Goal: Book appointment/travel/reservation

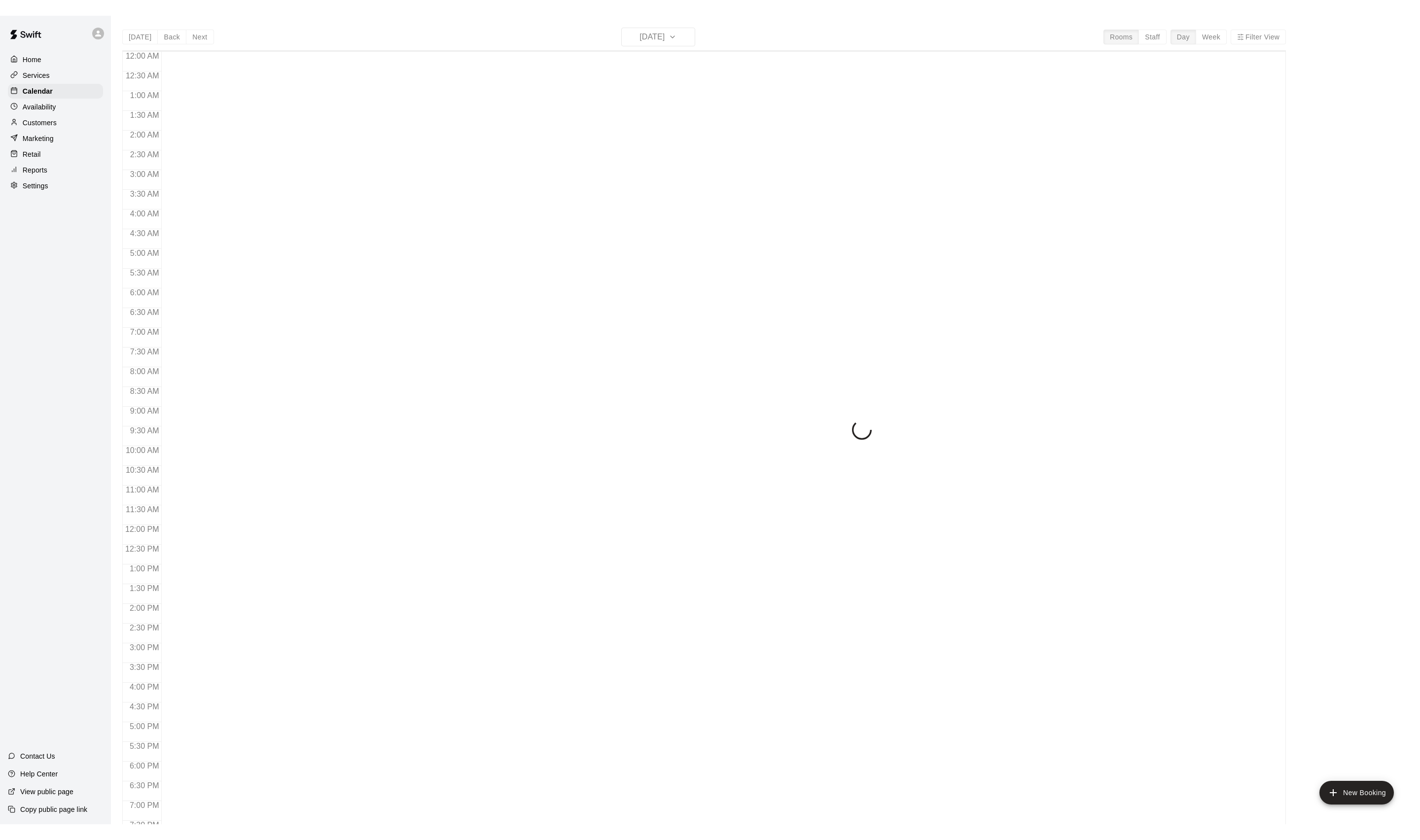
scroll to position [166, 0]
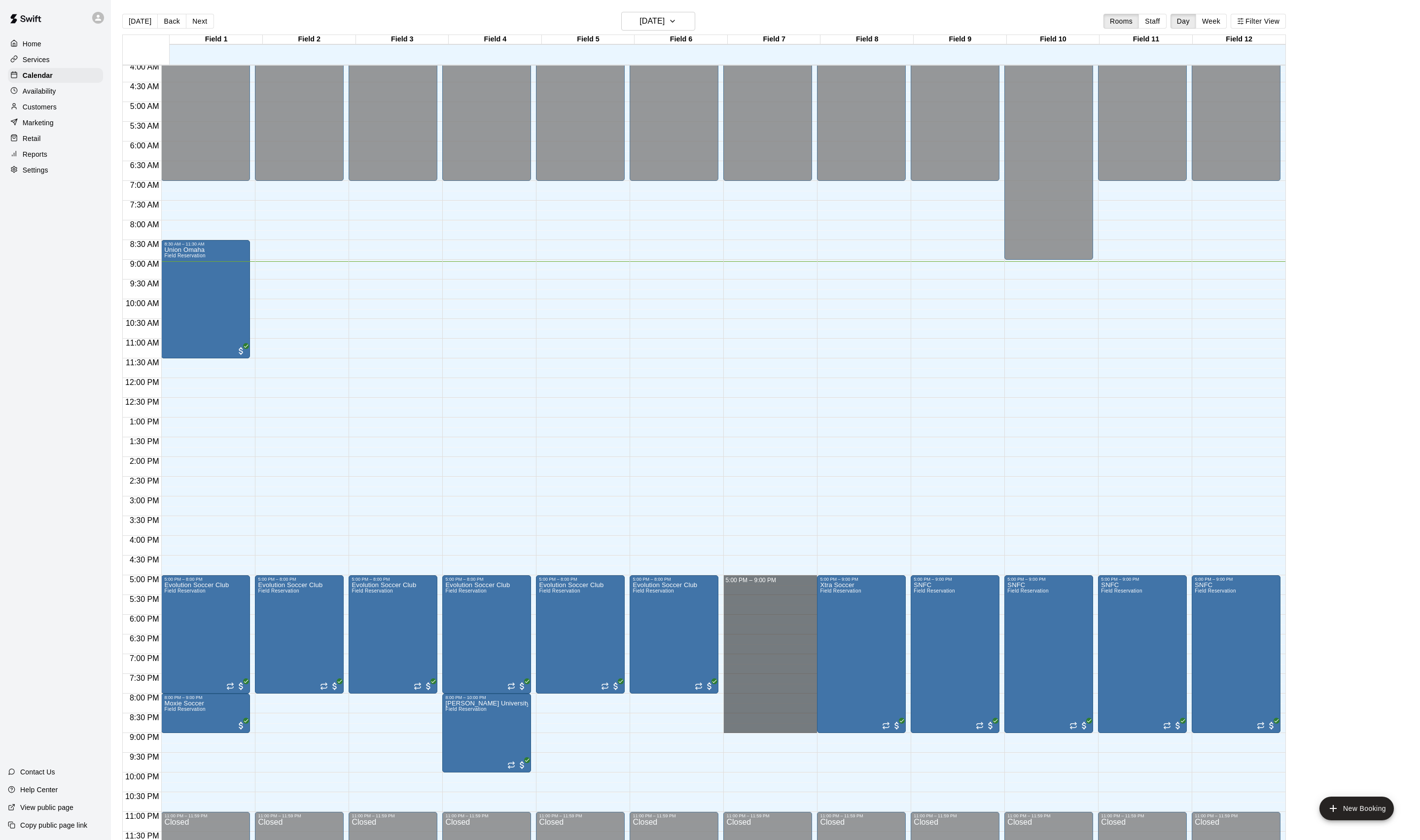
drag, startPoint x: 761, startPoint y: 580, endPoint x: 759, endPoint y: 732, distance: 152.0
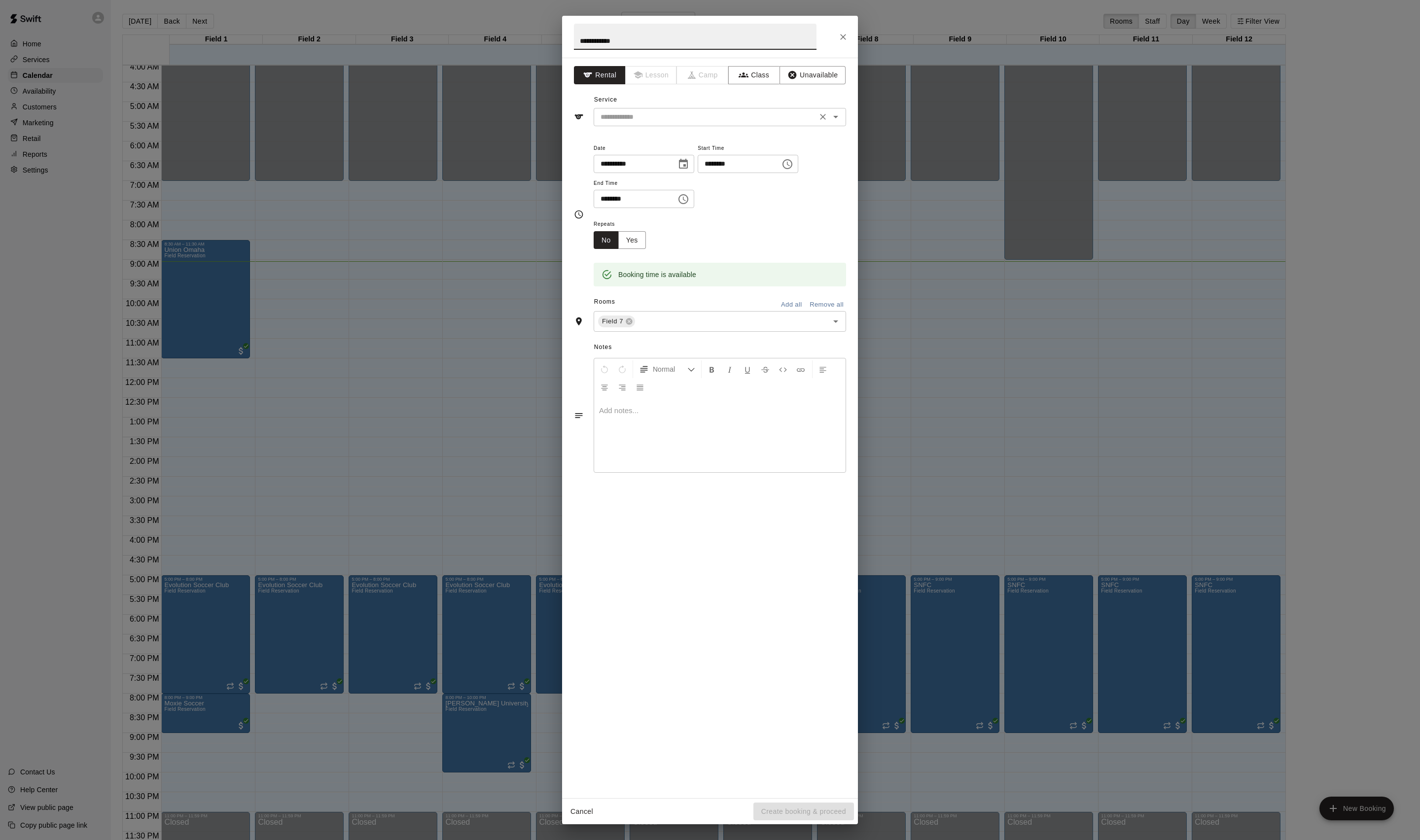
type input "**********"
click at [674, 123] on input "text" at bounding box center [705, 117] width 217 height 12
click at [670, 155] on li "Field Reservation" at bounding box center [729, 161] width 233 height 16
type input "**********"
click at [767, 808] on button "Create booking & proceed" at bounding box center [804, 812] width 101 height 19
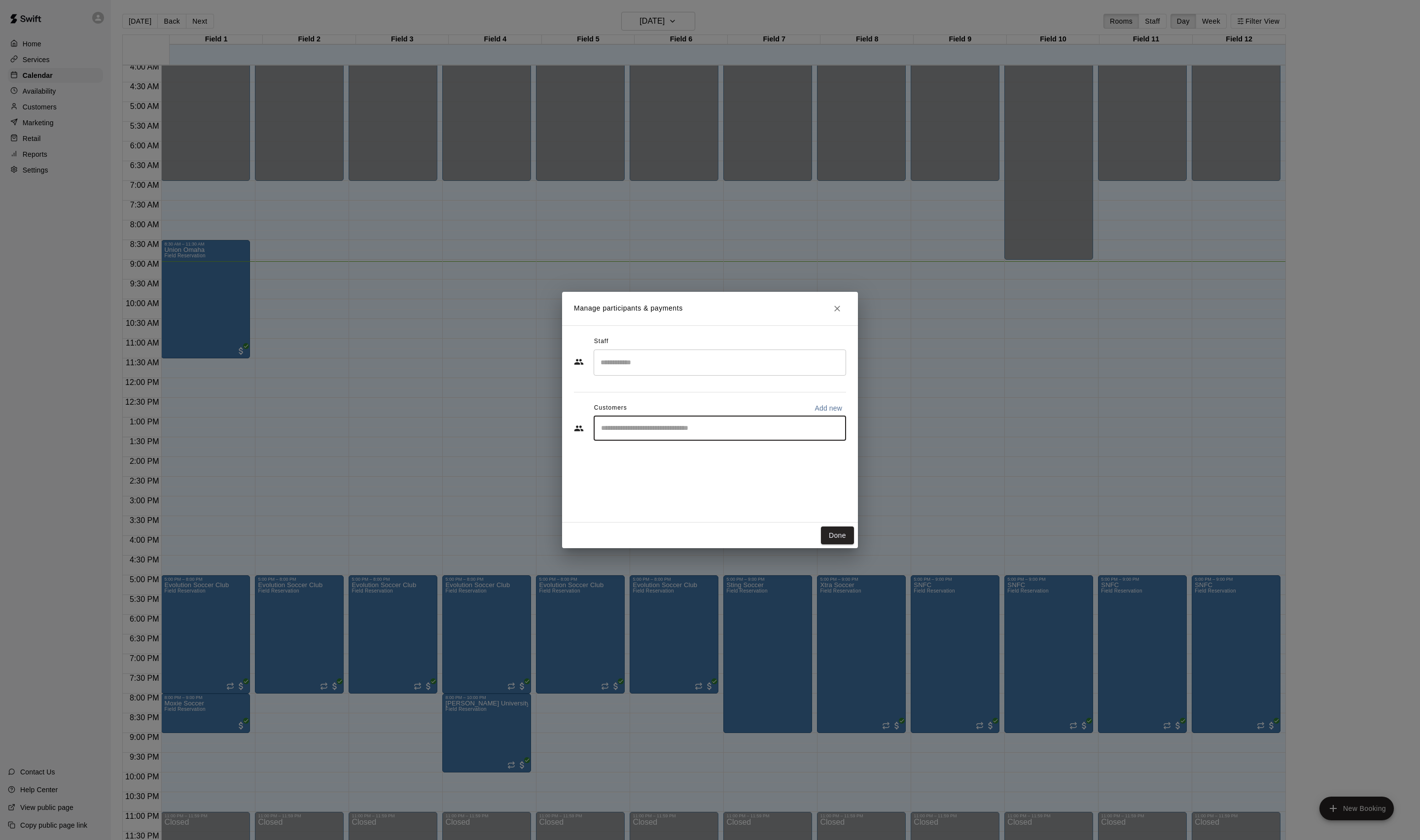
click at [668, 433] on input "Start typing to search customers..." at bounding box center [719, 429] width 244 height 10
type input "****"
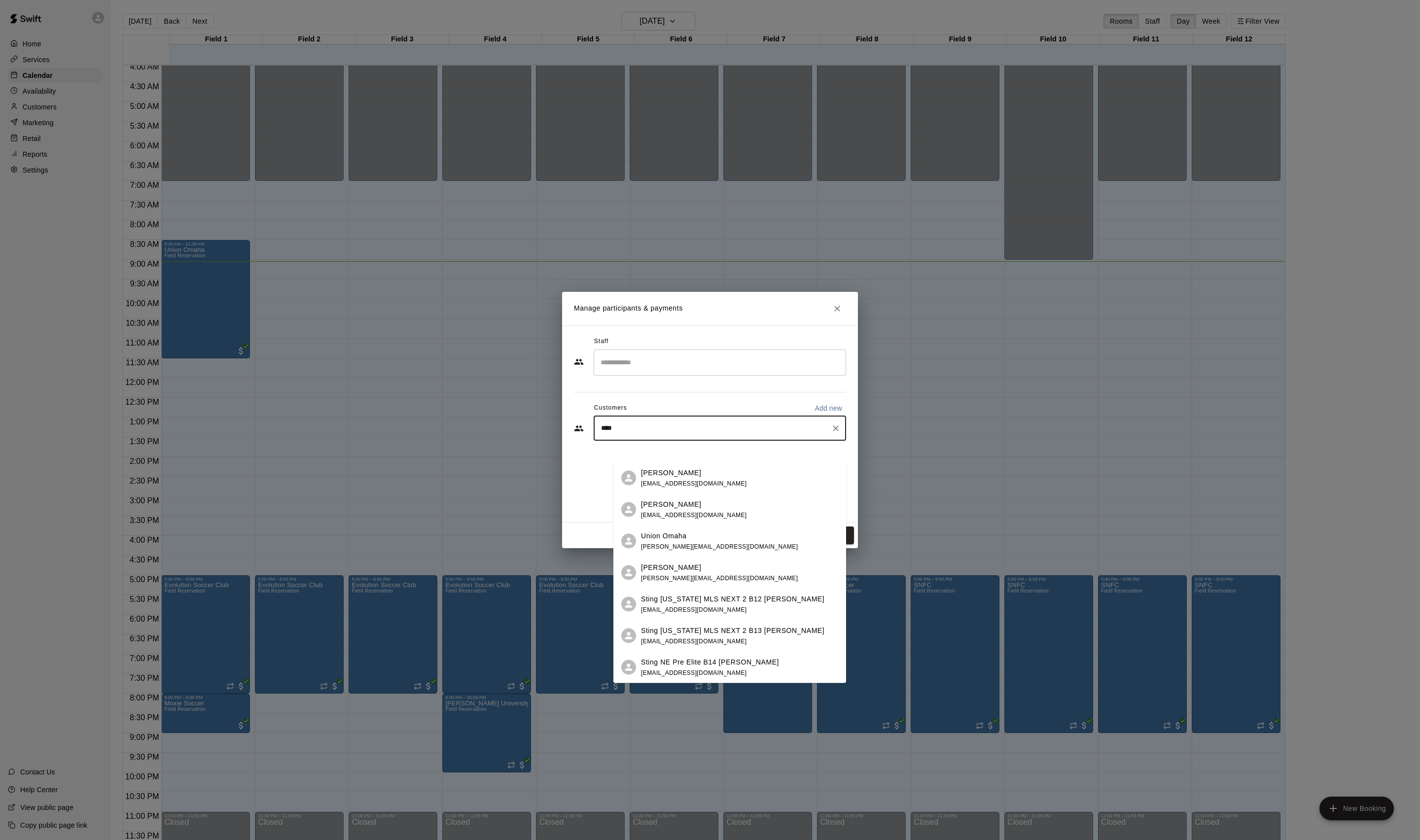
click at [695, 477] on div "Ryan Davis ryandavis@stingsoccer.com" at bounding box center [694, 477] width 106 height 21
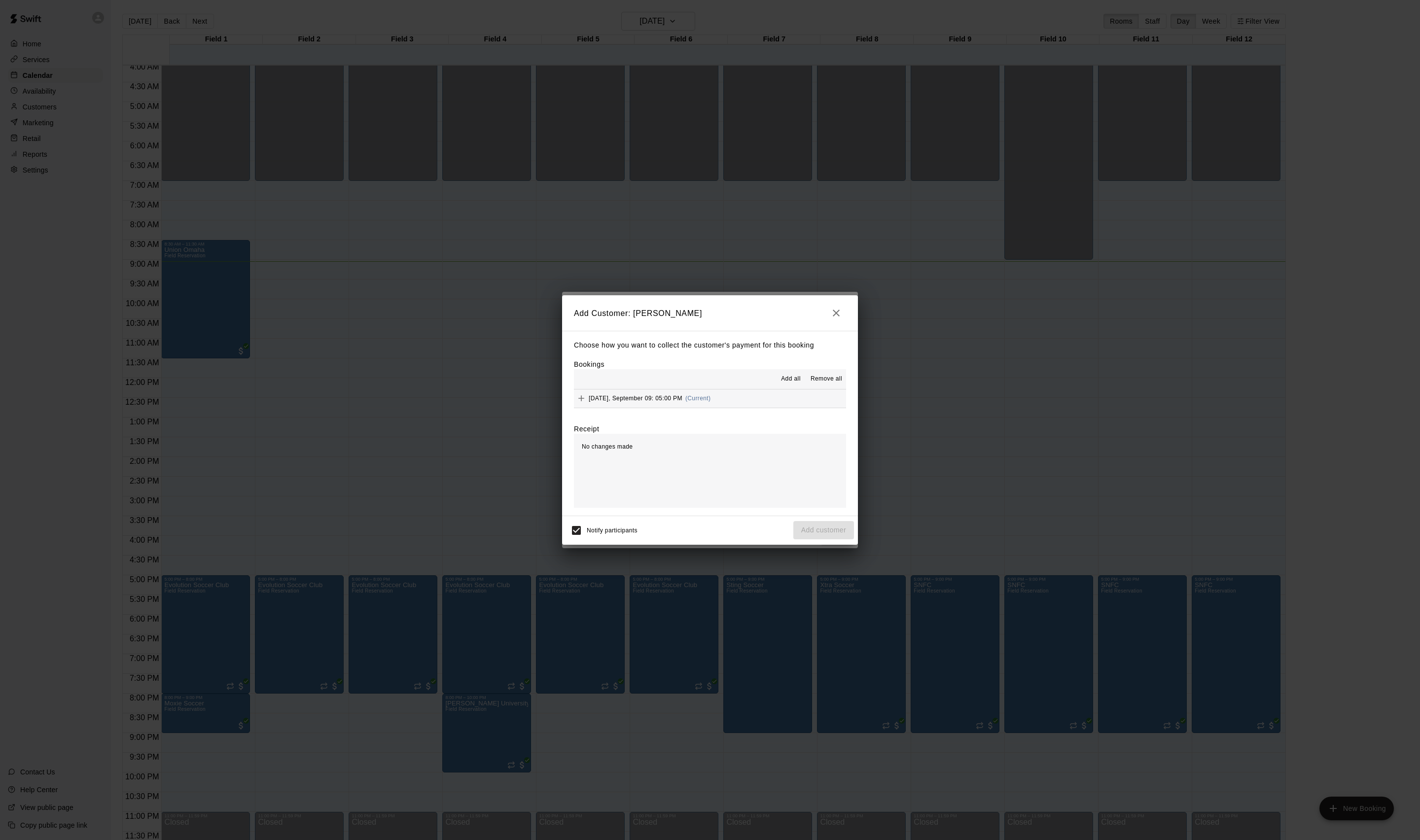
click at [781, 377] on span "Add all" at bounding box center [790, 379] width 19 height 10
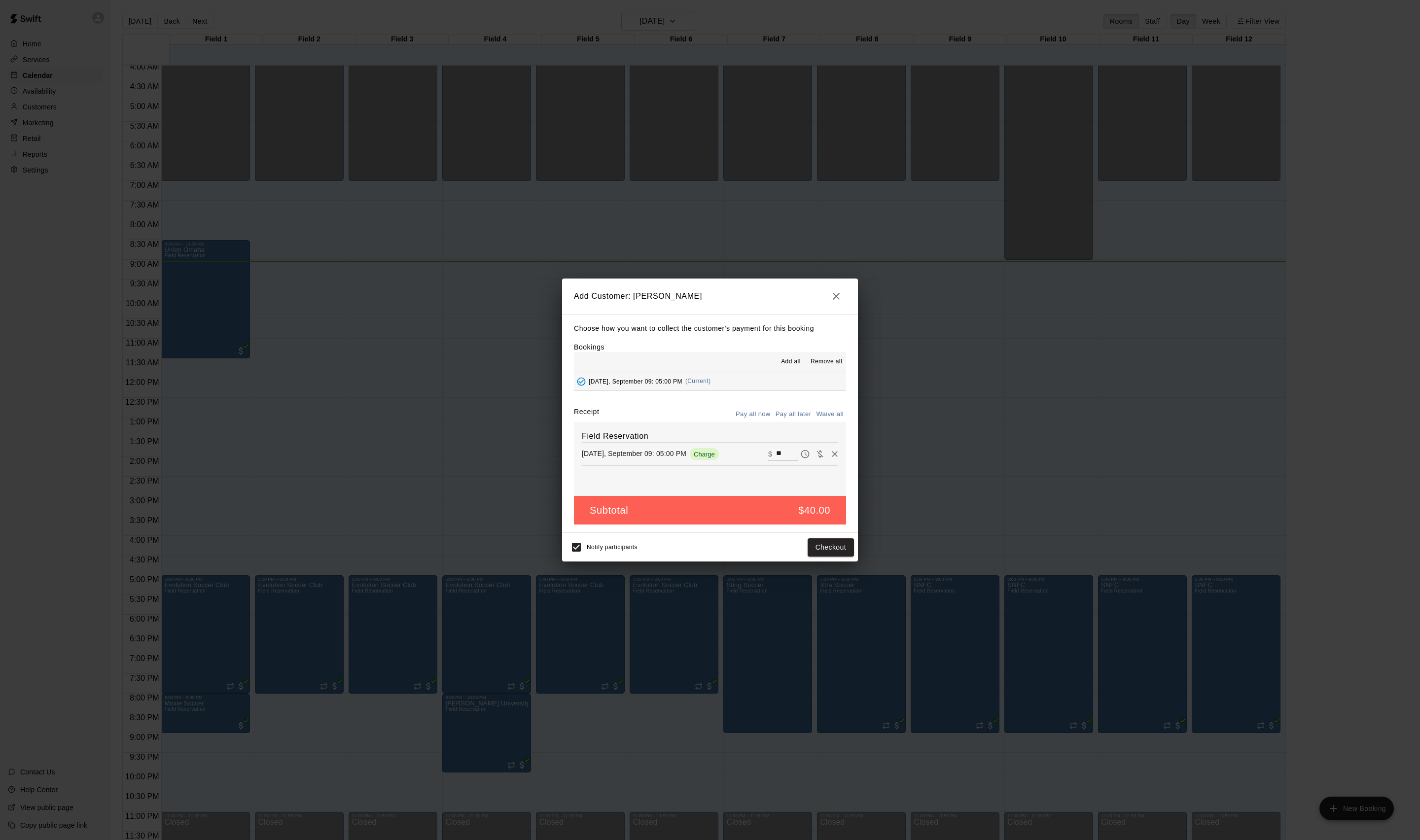
click at [824, 417] on button "Waive all" at bounding box center [830, 415] width 32 height 15
type input "*"
click at [830, 557] on button "Add customer" at bounding box center [824, 548] width 60 height 19
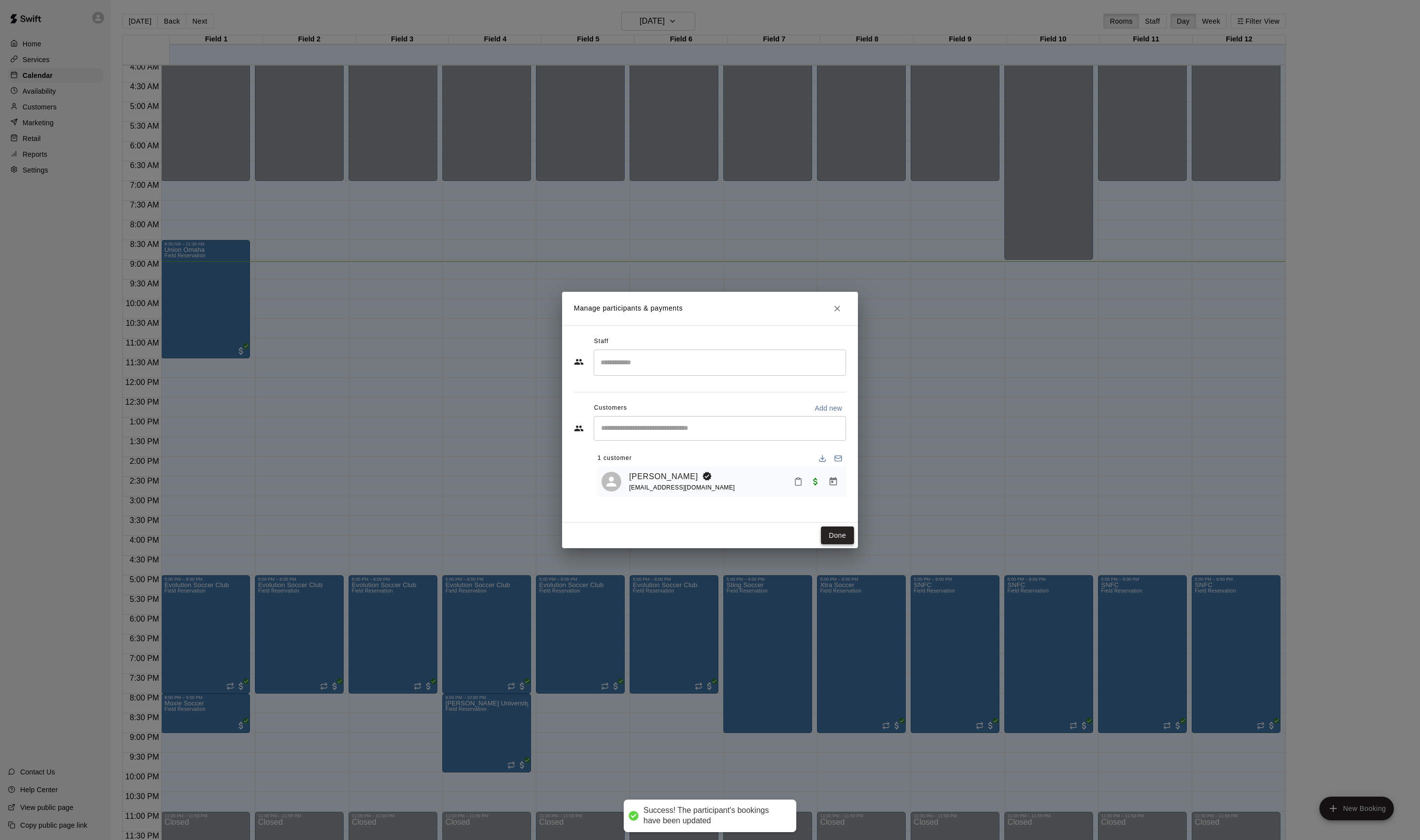
click at [831, 545] on button "Done" at bounding box center [837, 536] width 33 height 19
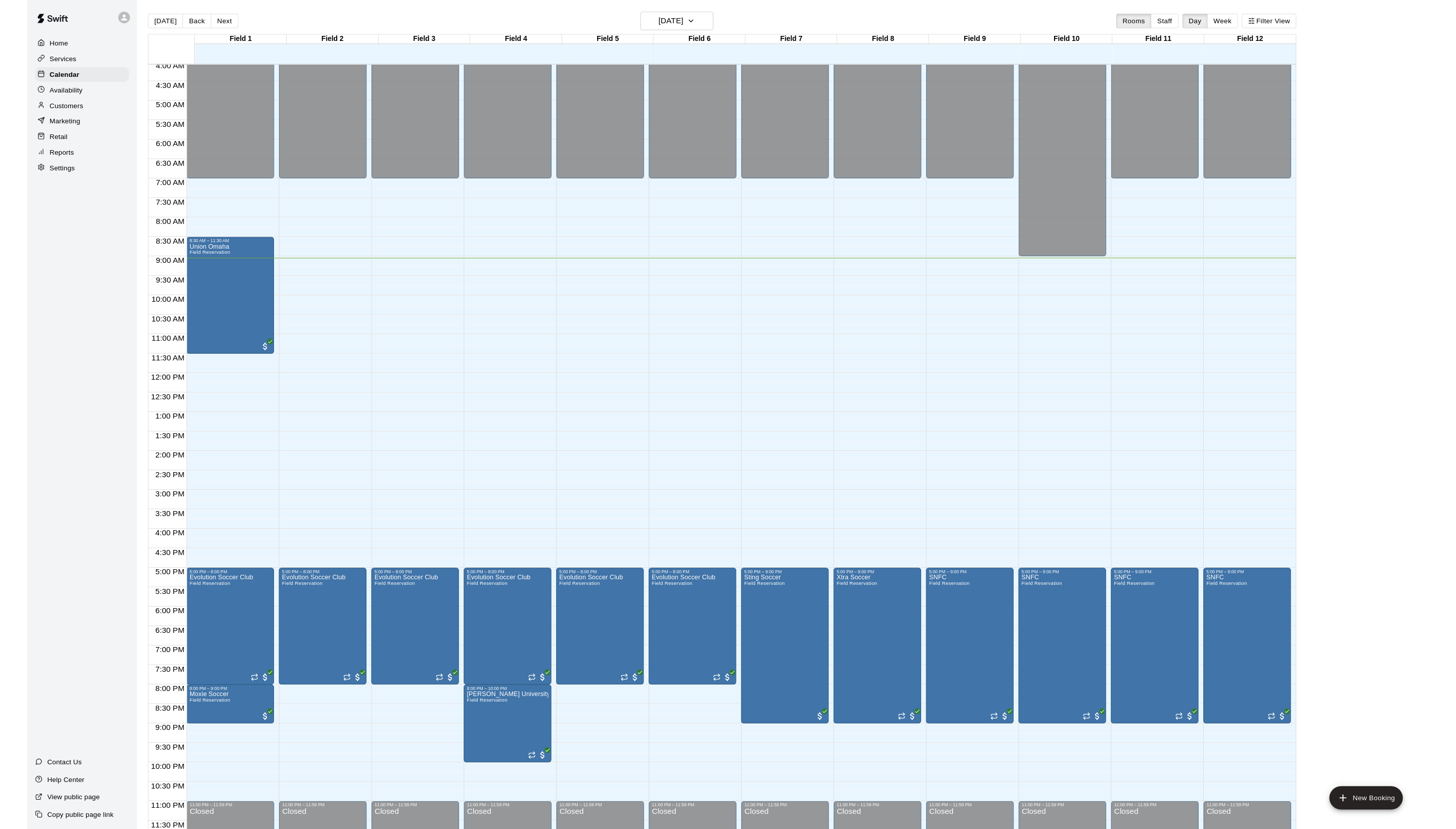
scroll to position [0, 0]
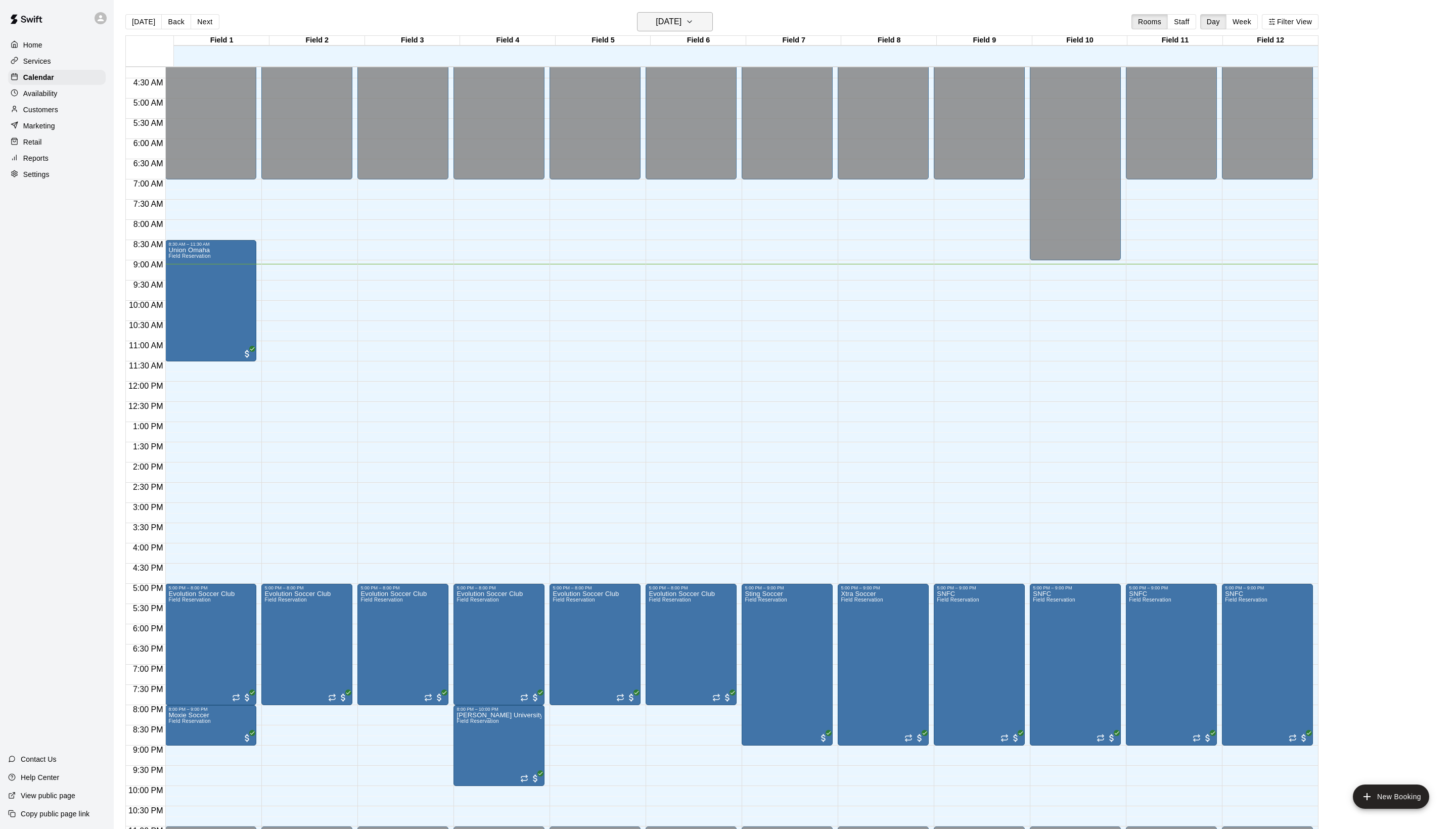
click at [694, 15] on button "[DATE]" at bounding box center [675, 21] width 76 height 19
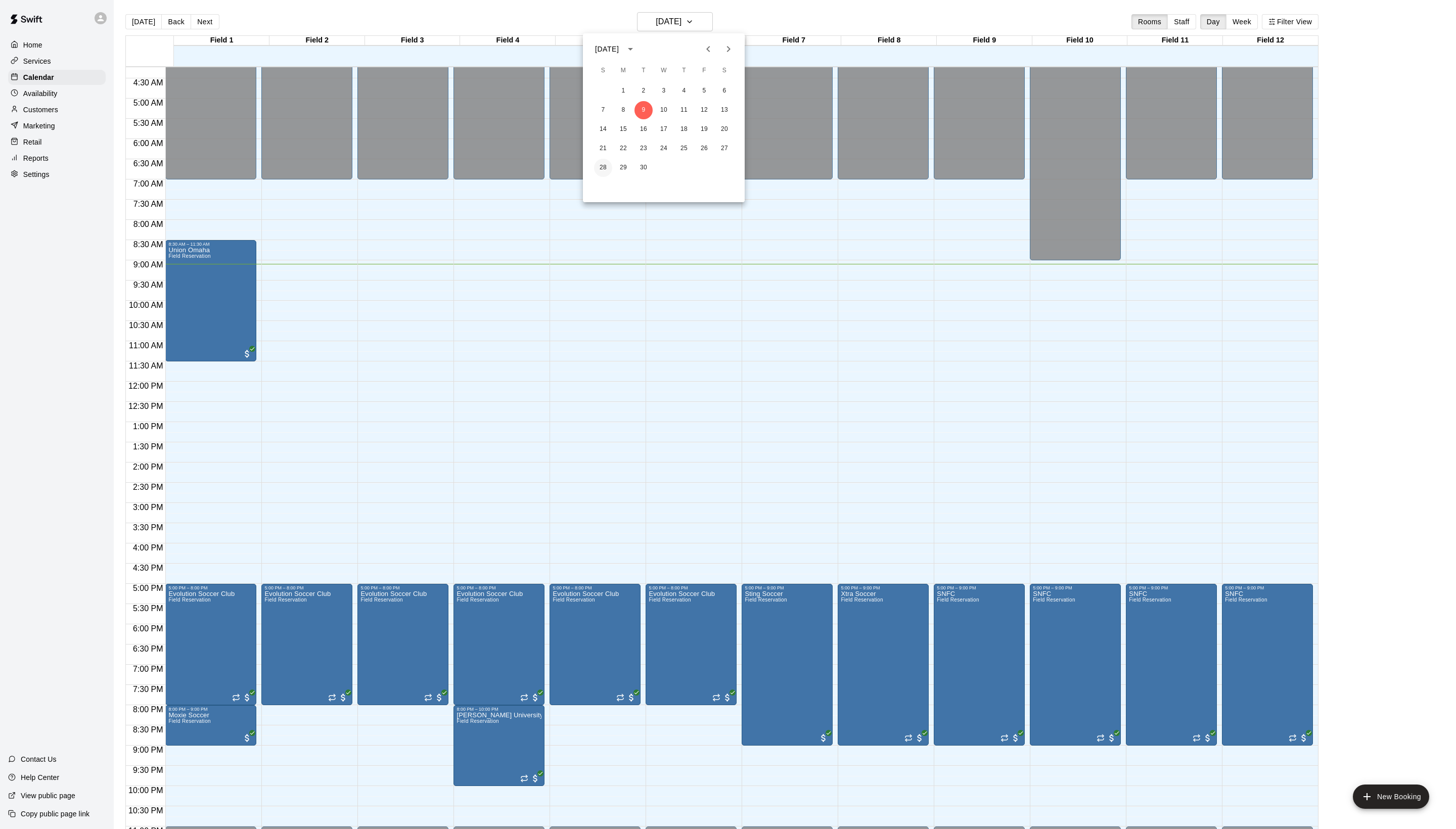
click at [599, 168] on button "28" at bounding box center [603, 167] width 18 height 18
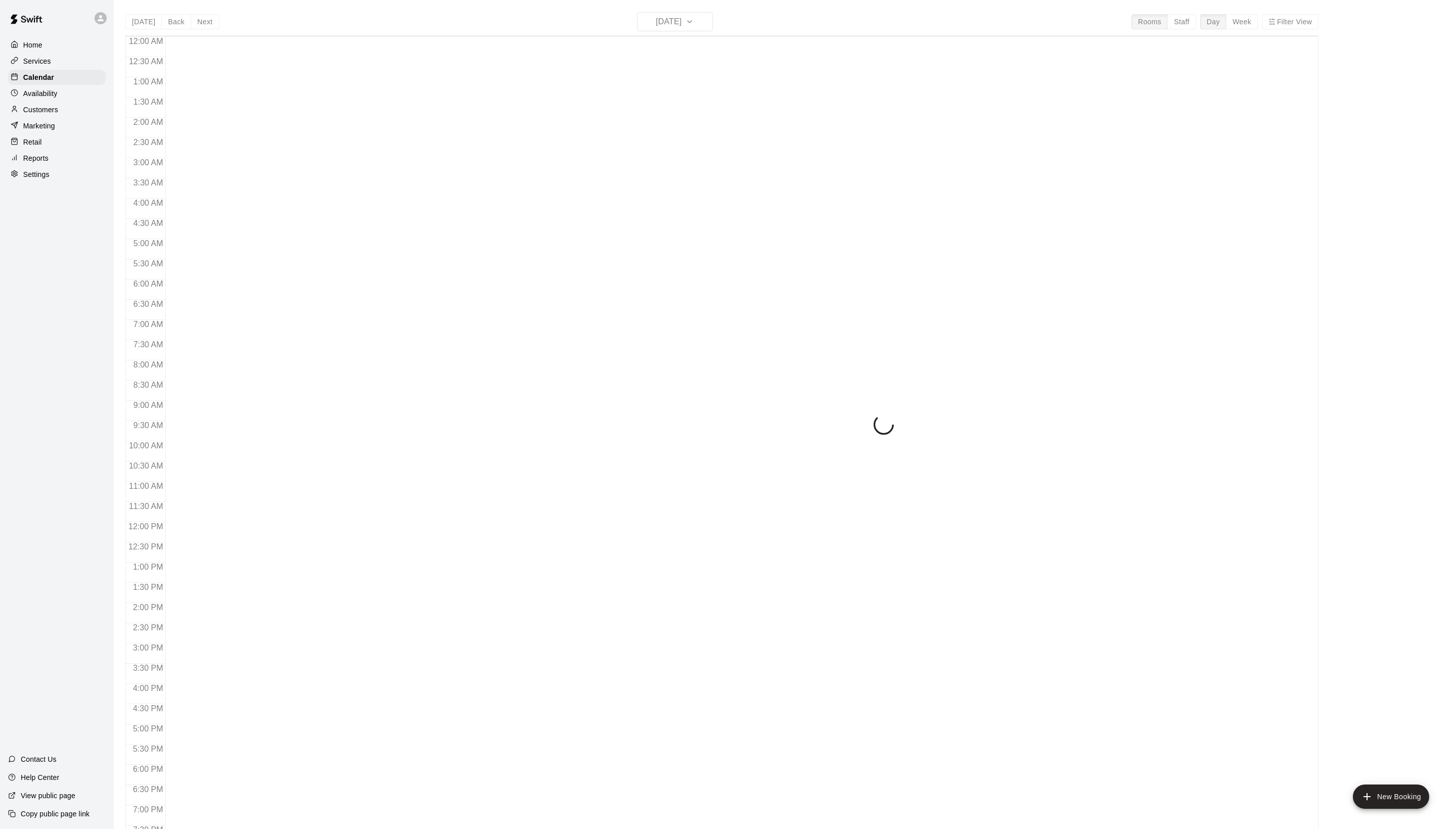
scroll to position [170, 0]
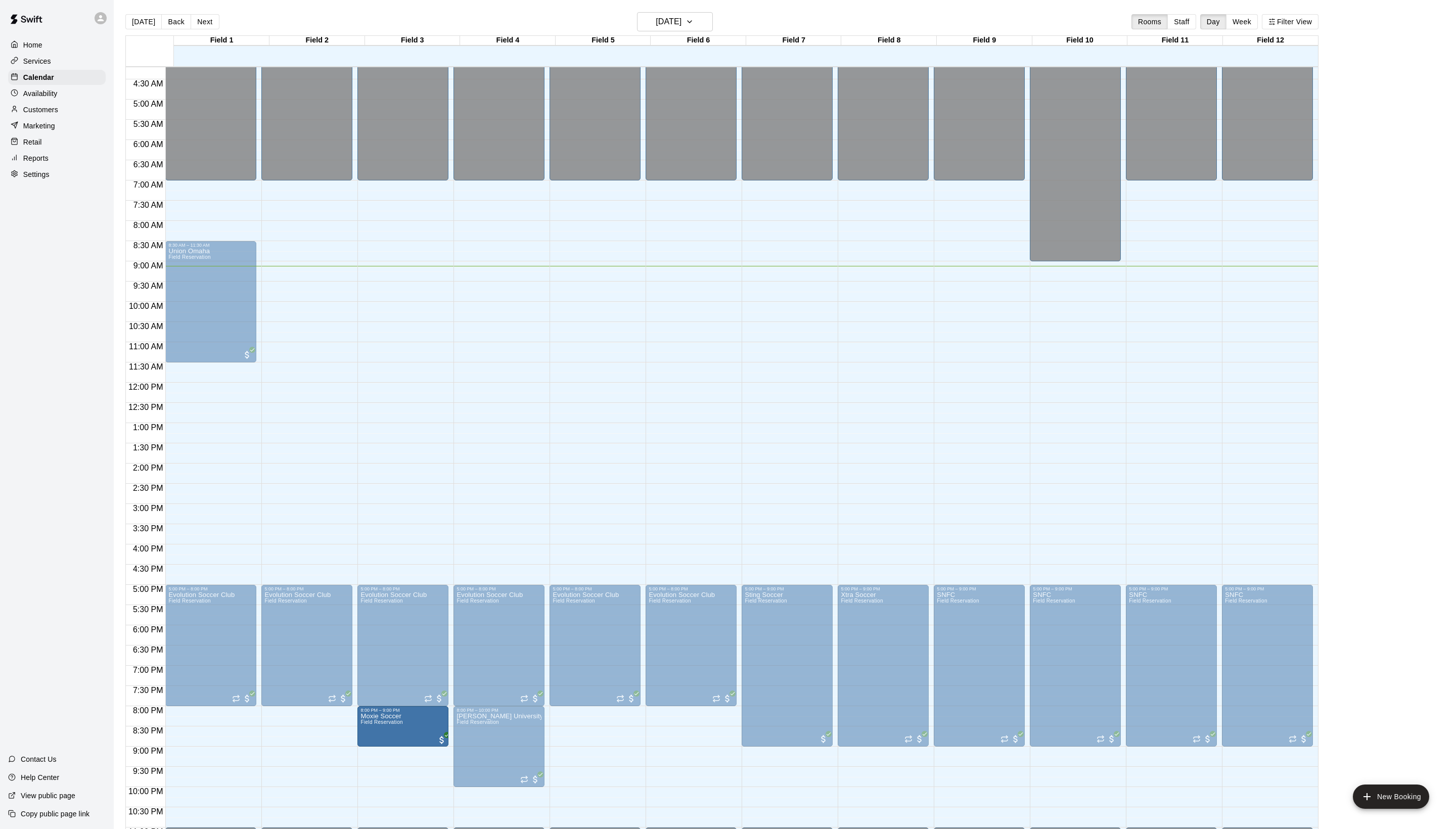
drag, startPoint x: 210, startPoint y: 732, endPoint x: 380, endPoint y: 735, distance: 170.0
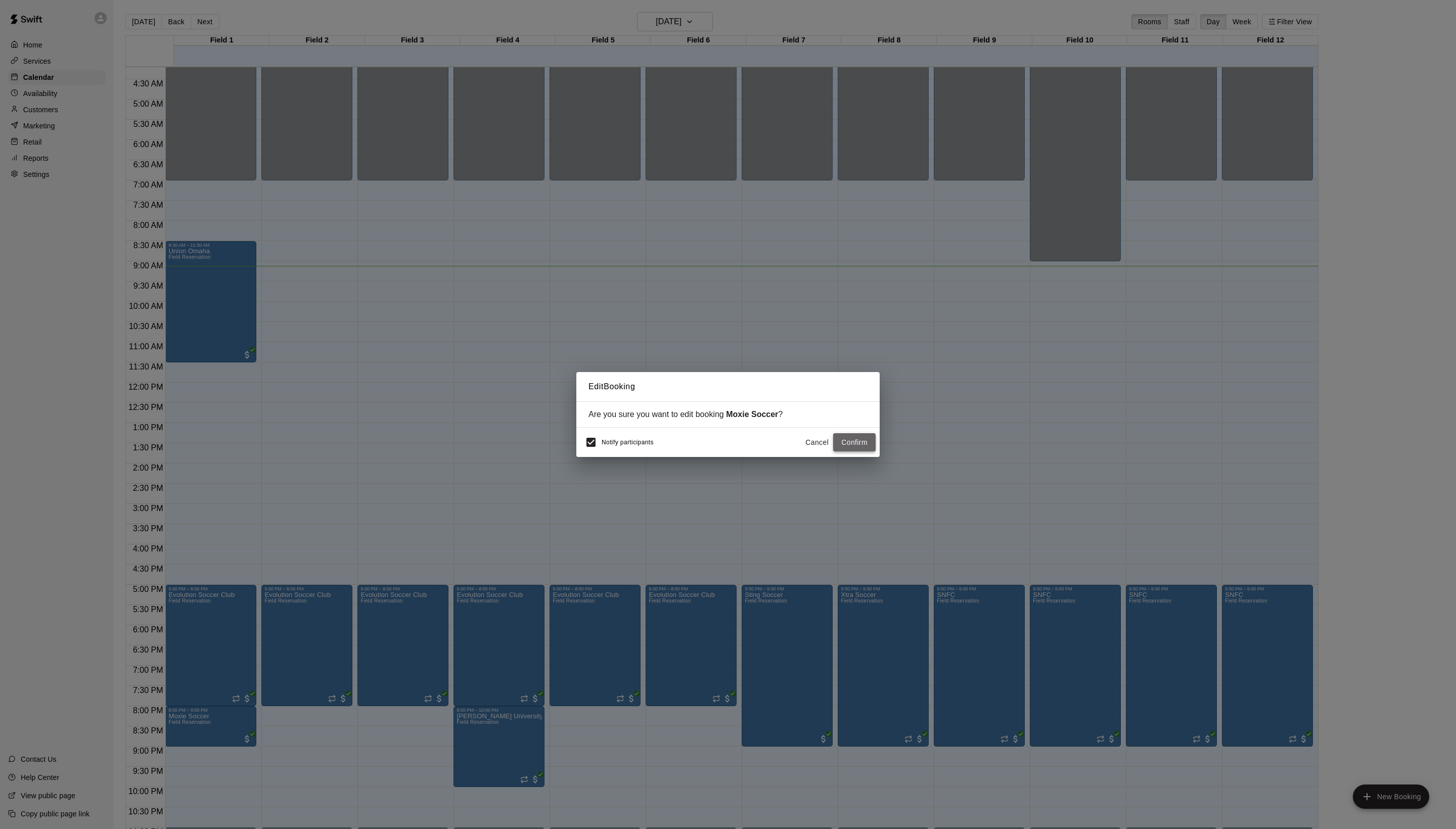
click at [845, 451] on button "Confirm" at bounding box center [855, 443] width 43 height 19
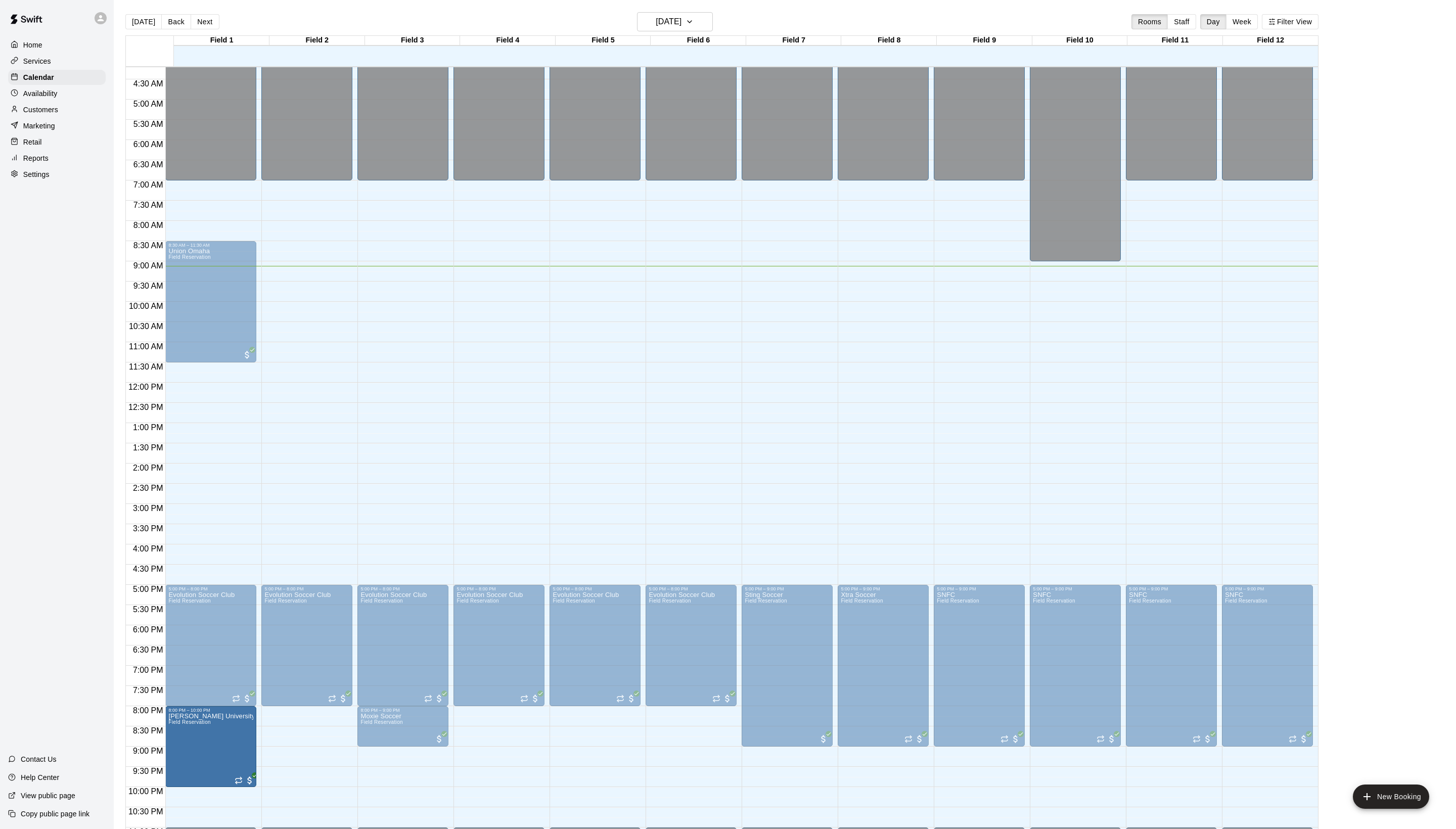
drag, startPoint x: 526, startPoint y: 750, endPoint x: 260, endPoint y: 755, distance: 266.0
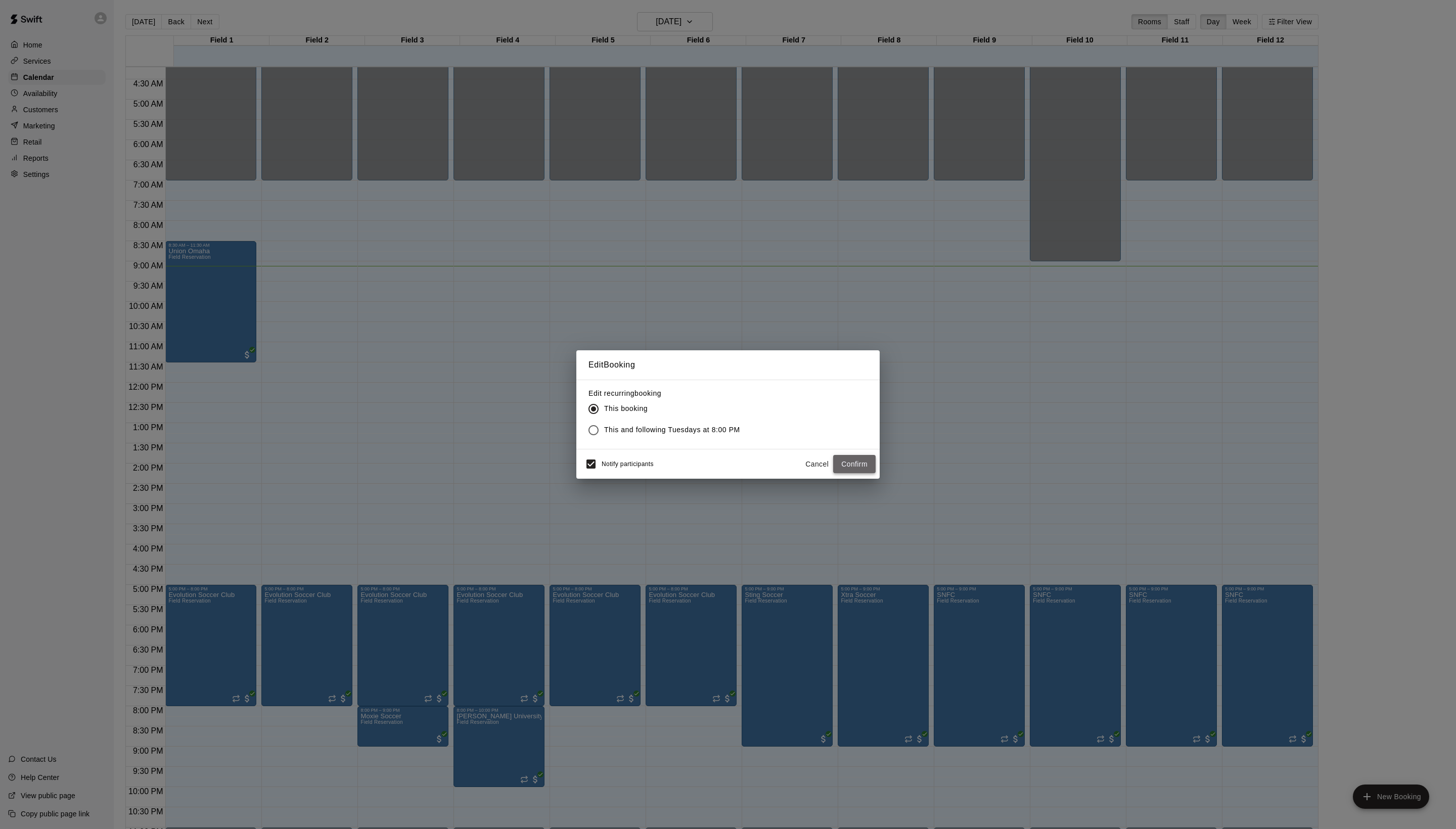
click at [853, 474] on button "Confirm" at bounding box center [855, 465] width 43 height 19
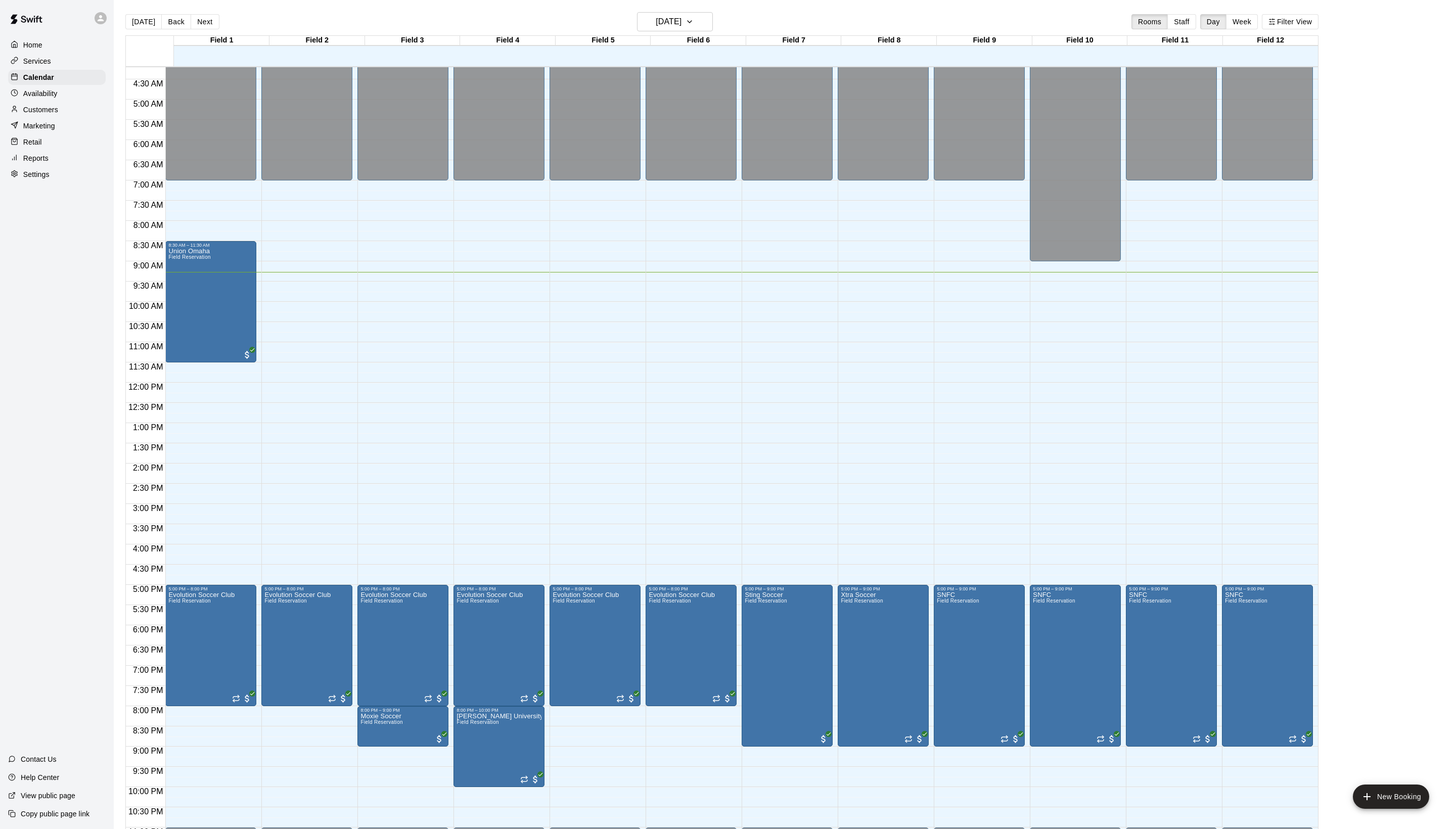
click at [659, 10] on main "Today Back Next Tuesday Sep 09 Rooms Staff Day Week Filter View Field 1 09 Tue …" at bounding box center [784, 423] width 1342 height 846
click at [657, 29] on h6 "[DATE]" at bounding box center [669, 21] width 26 height 14
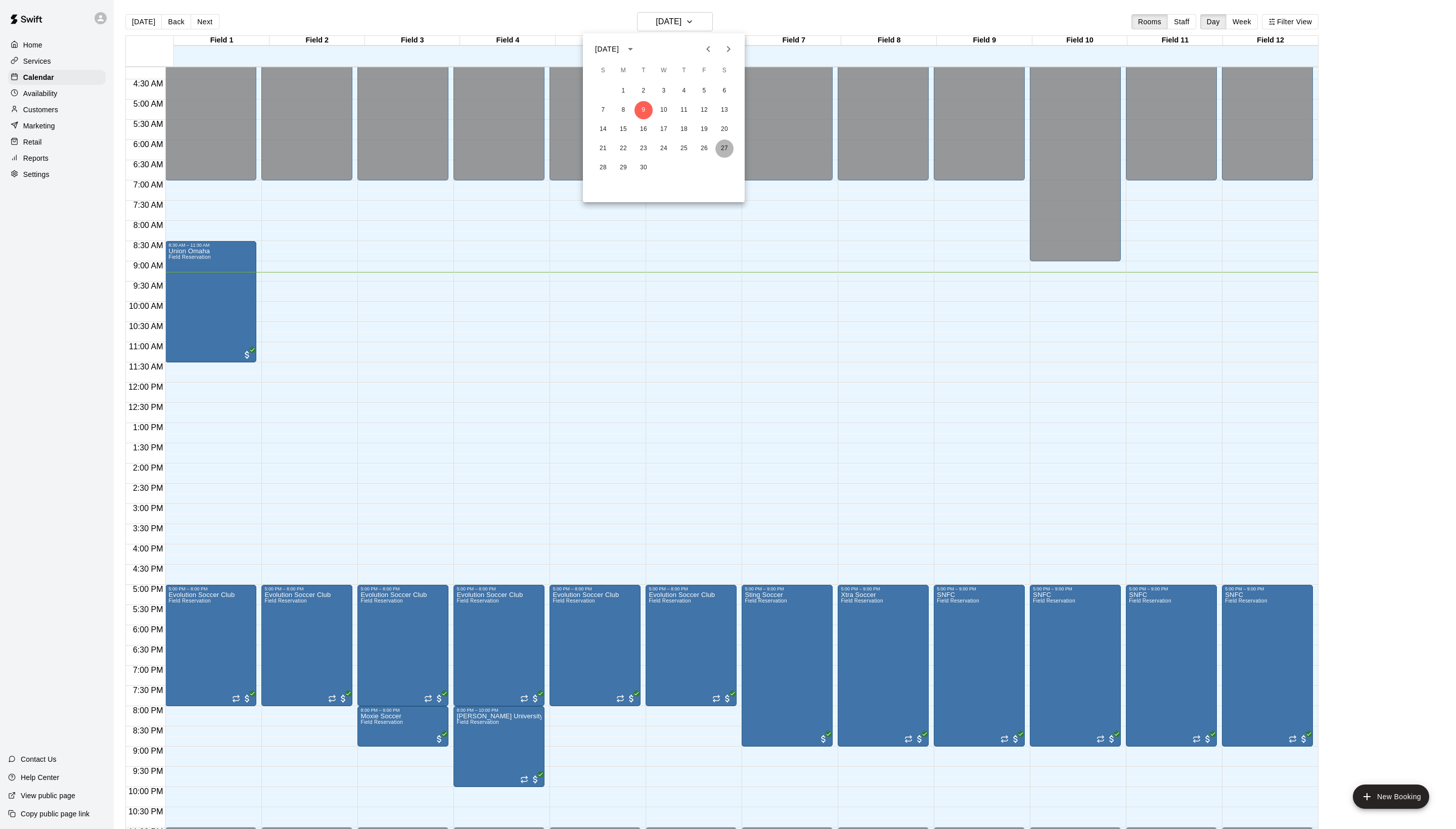
click at [727, 148] on button "27" at bounding box center [724, 148] width 18 height 18
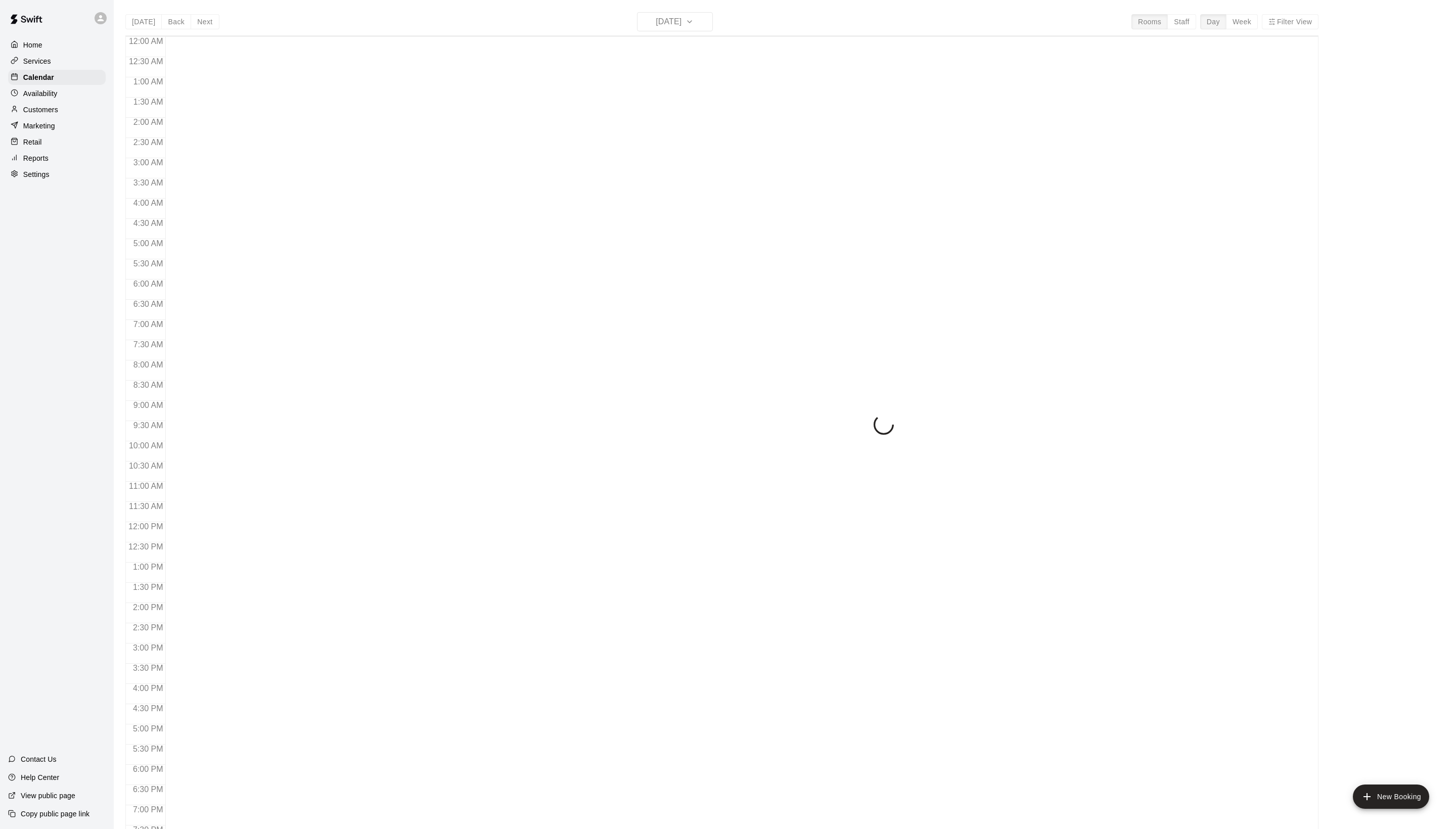
scroll to position [170, 0]
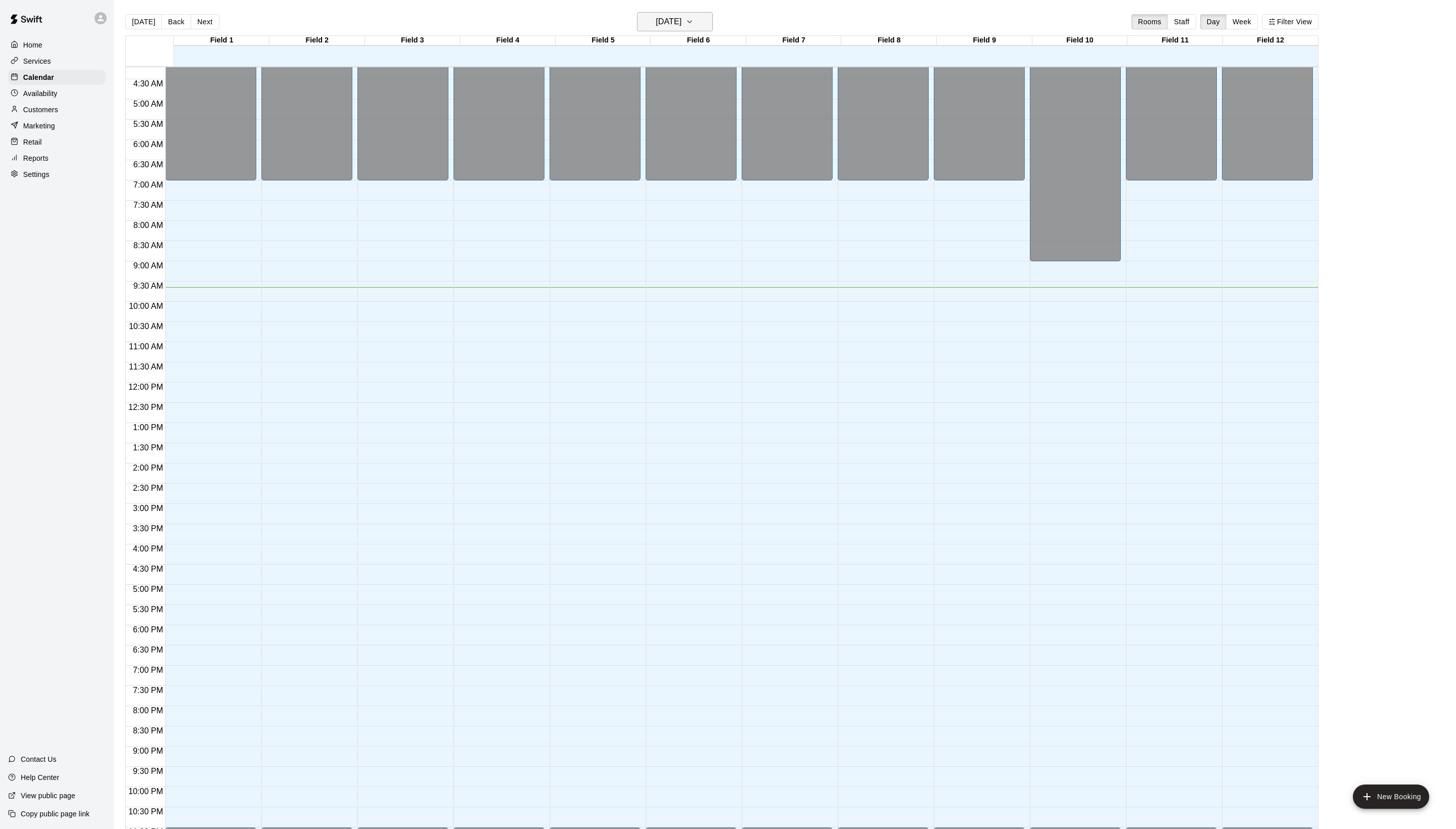
click at [665, 25] on h6 "[DATE]" at bounding box center [669, 21] width 26 height 14
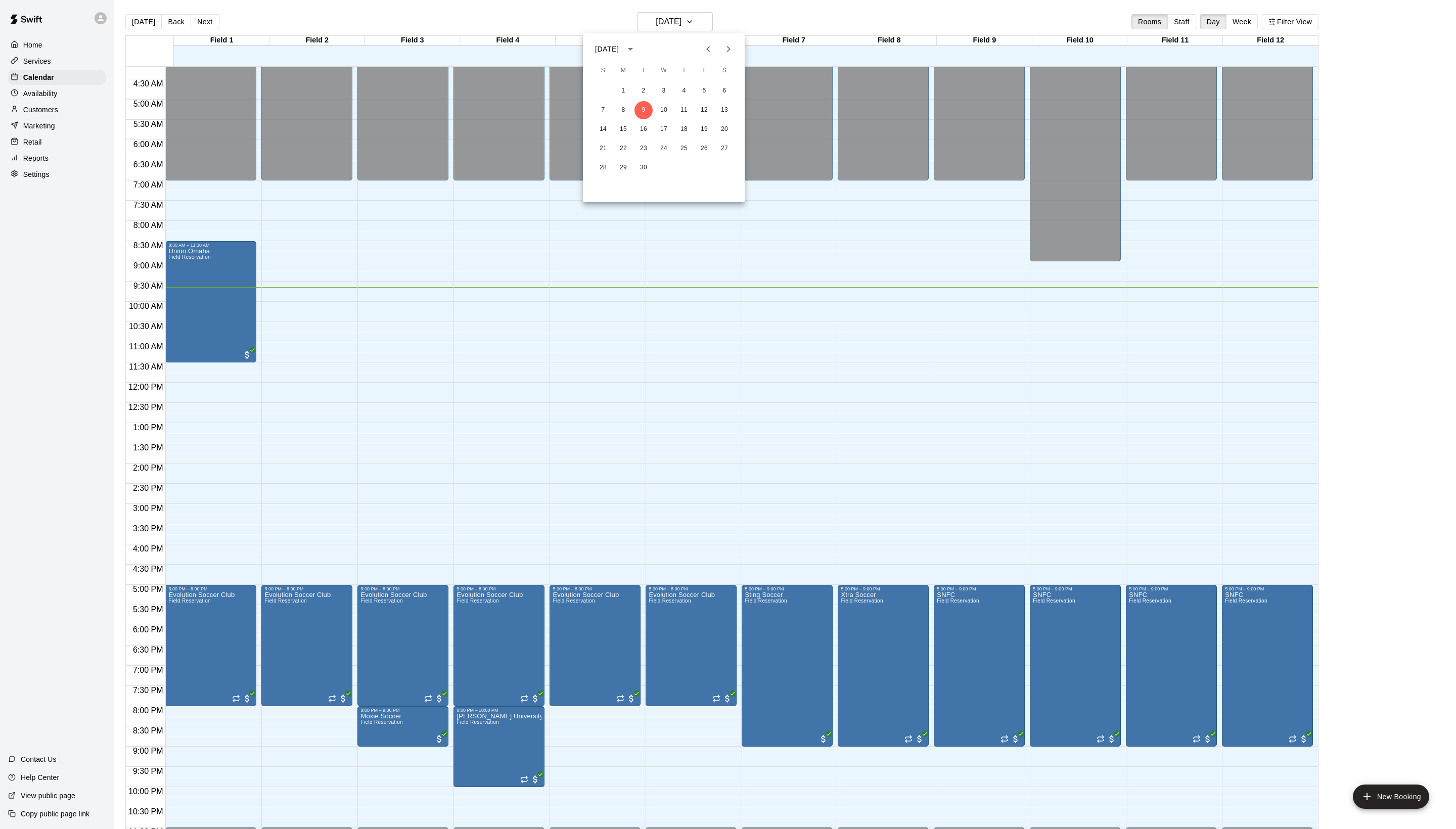
click at [702, 49] on icon "Previous month" at bounding box center [707, 48] width 12 height 12
click at [701, 89] on button "1" at bounding box center [704, 90] width 18 height 18
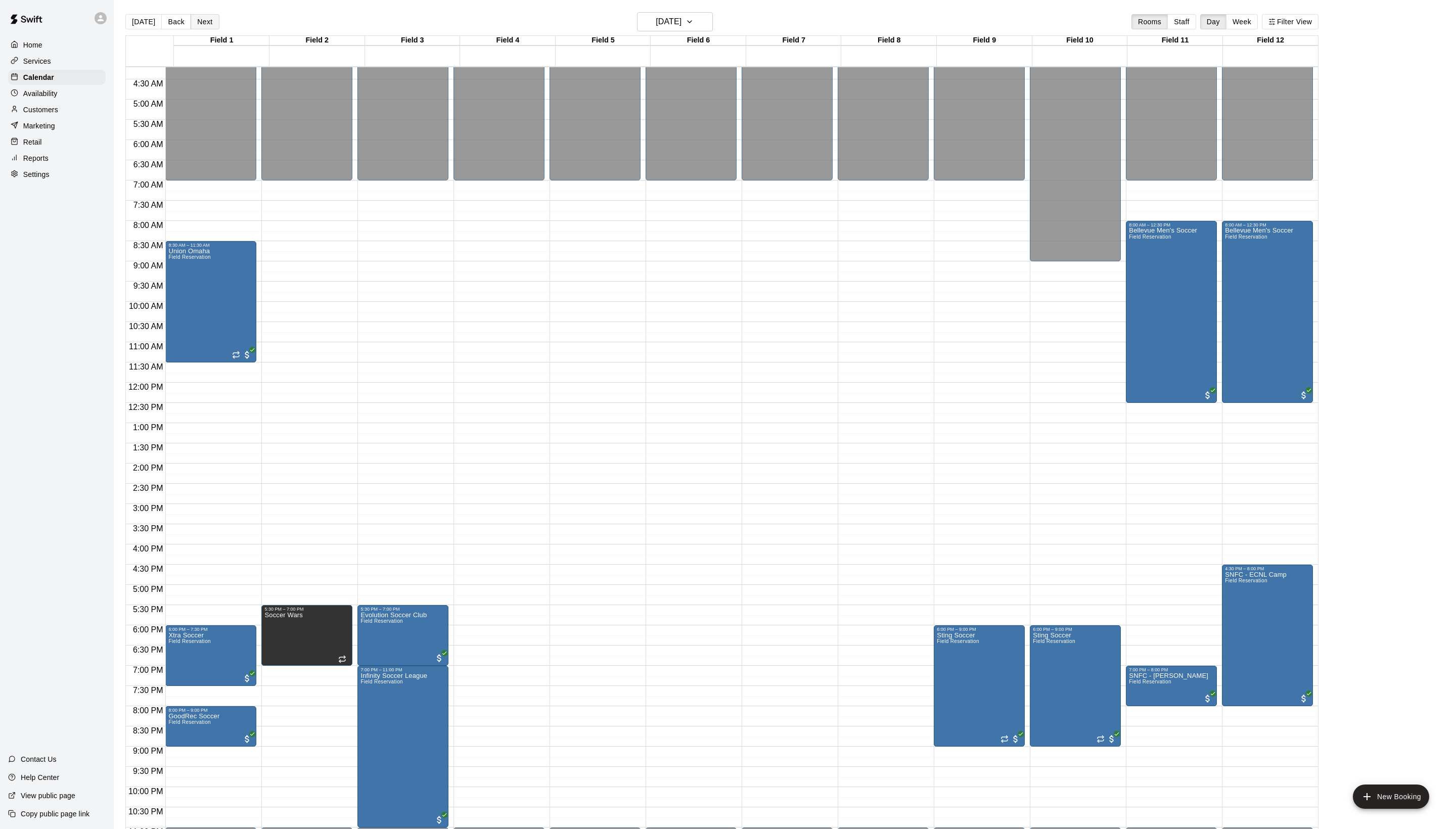
click at [219, 26] on button "Next" at bounding box center [205, 21] width 29 height 15
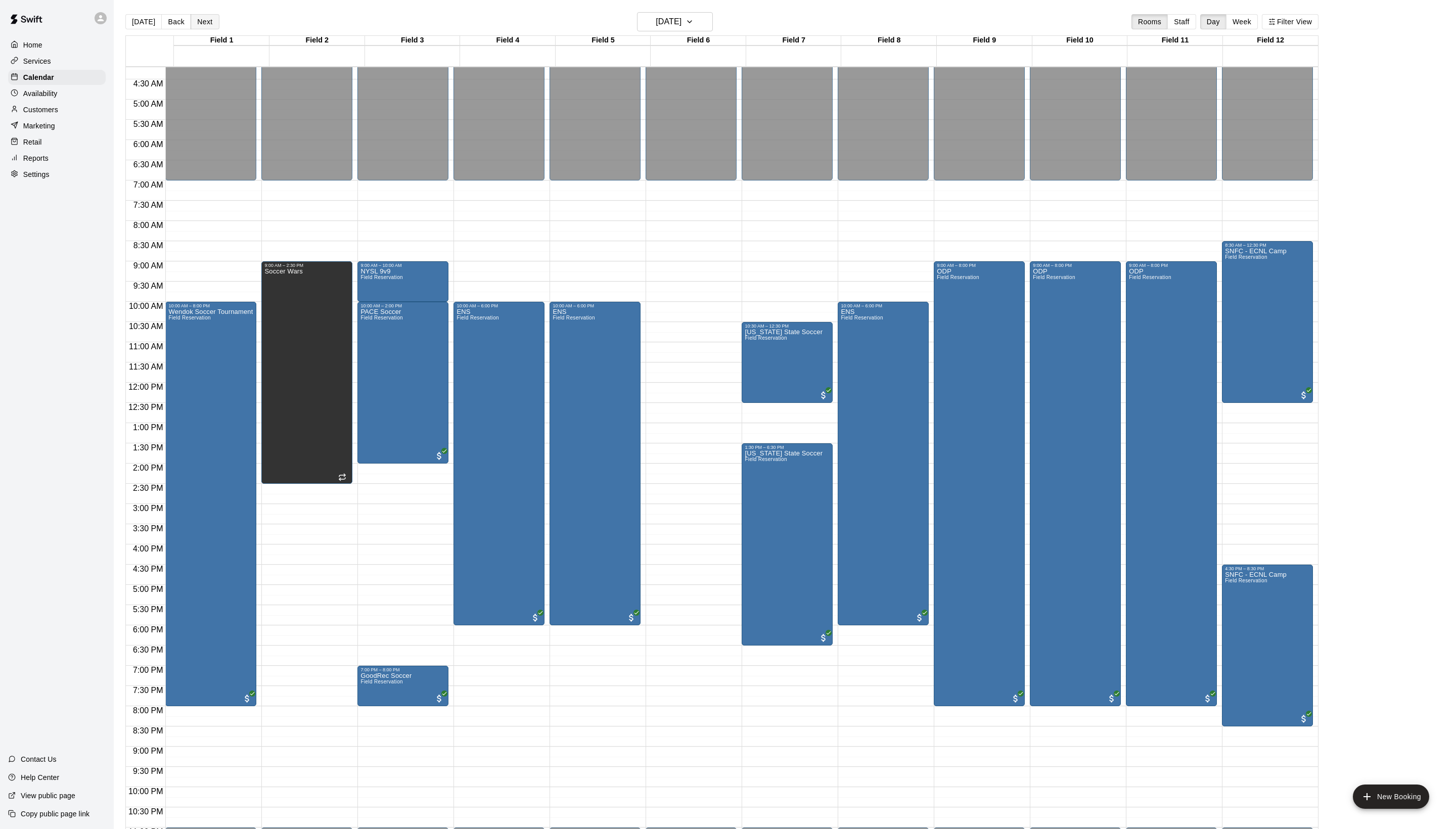
click at [219, 26] on button "Next" at bounding box center [205, 21] width 29 height 15
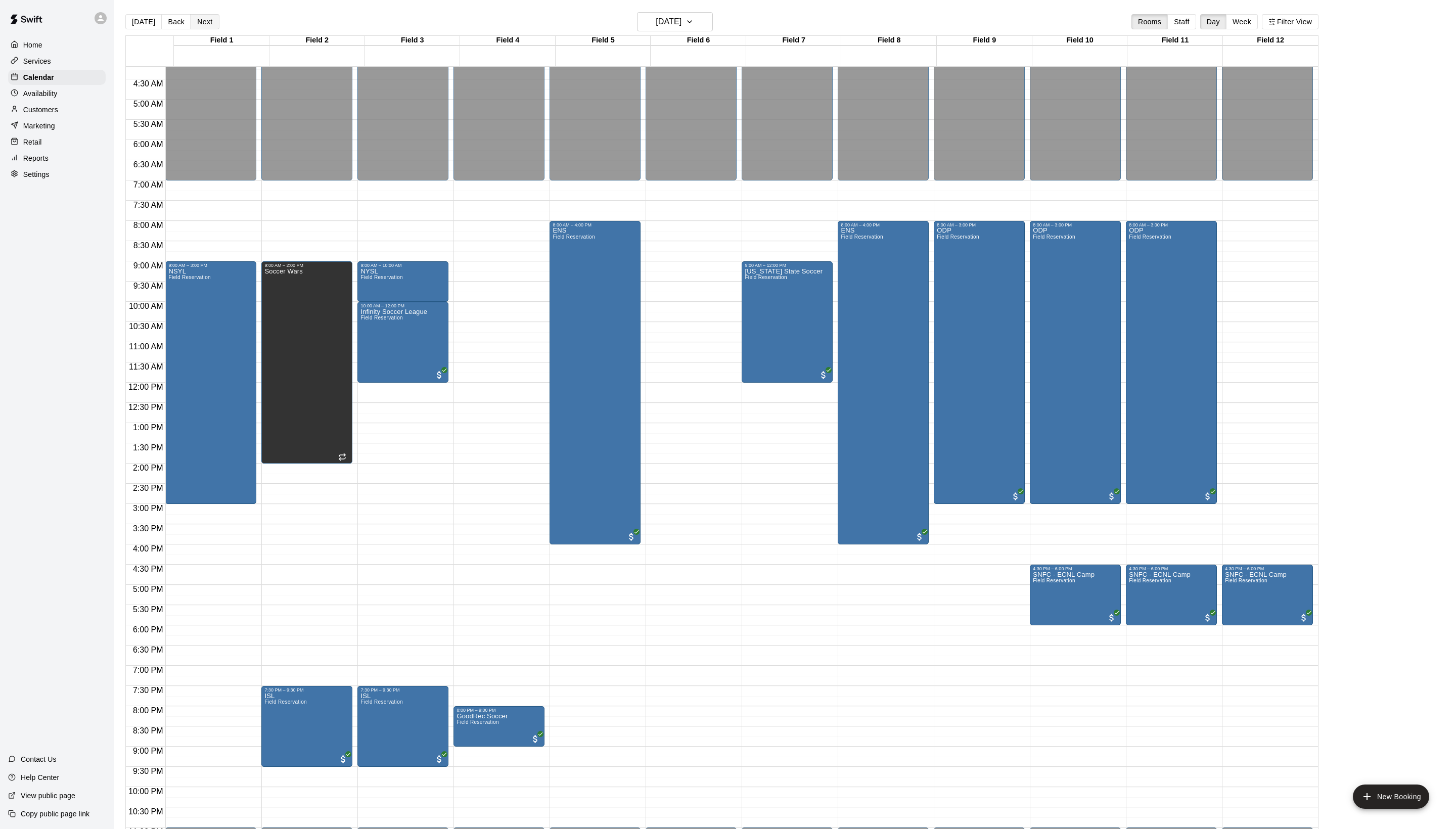
click at [219, 26] on button "Next" at bounding box center [205, 21] width 29 height 15
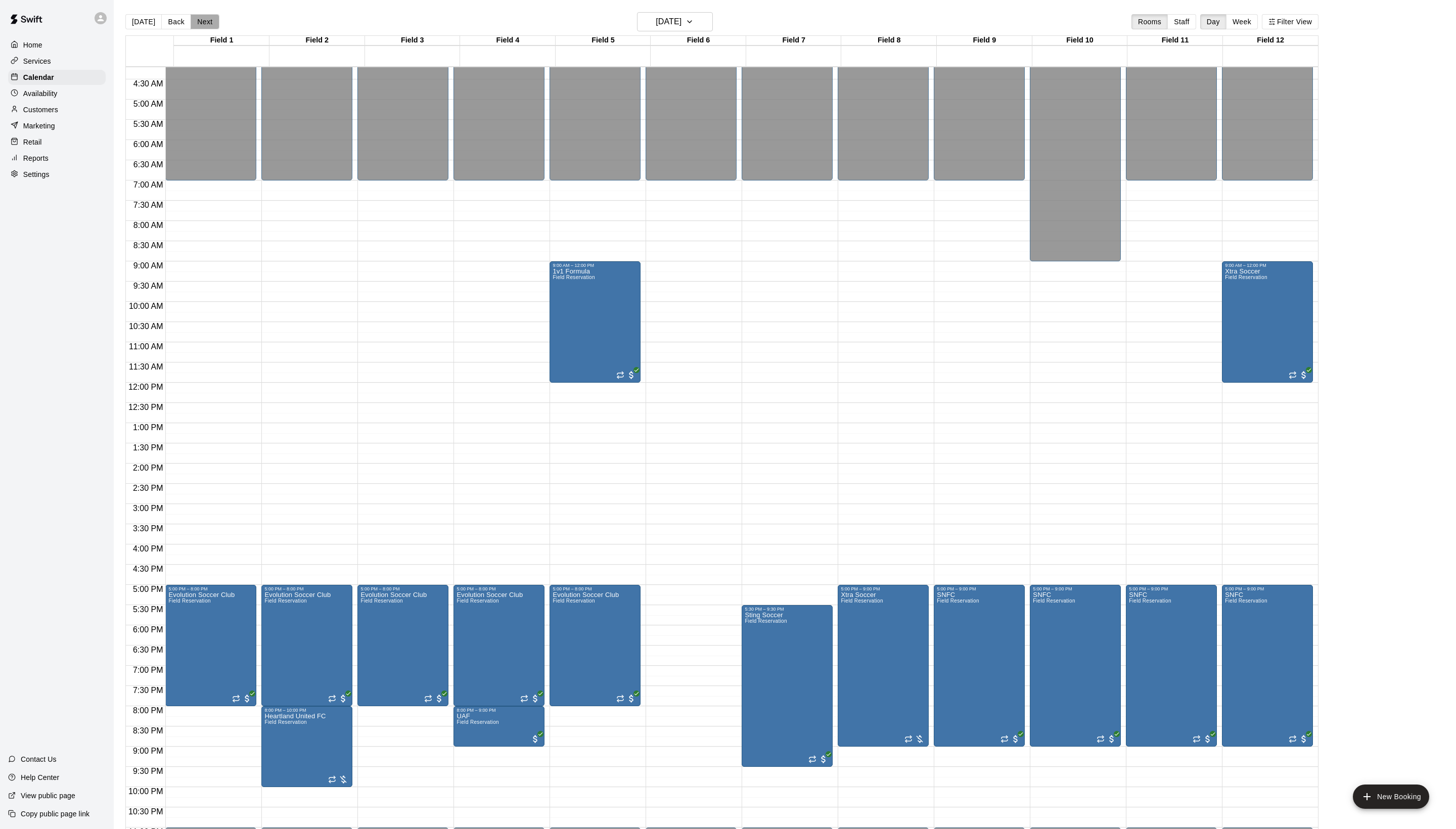
click at [219, 25] on button "Next" at bounding box center [205, 21] width 29 height 15
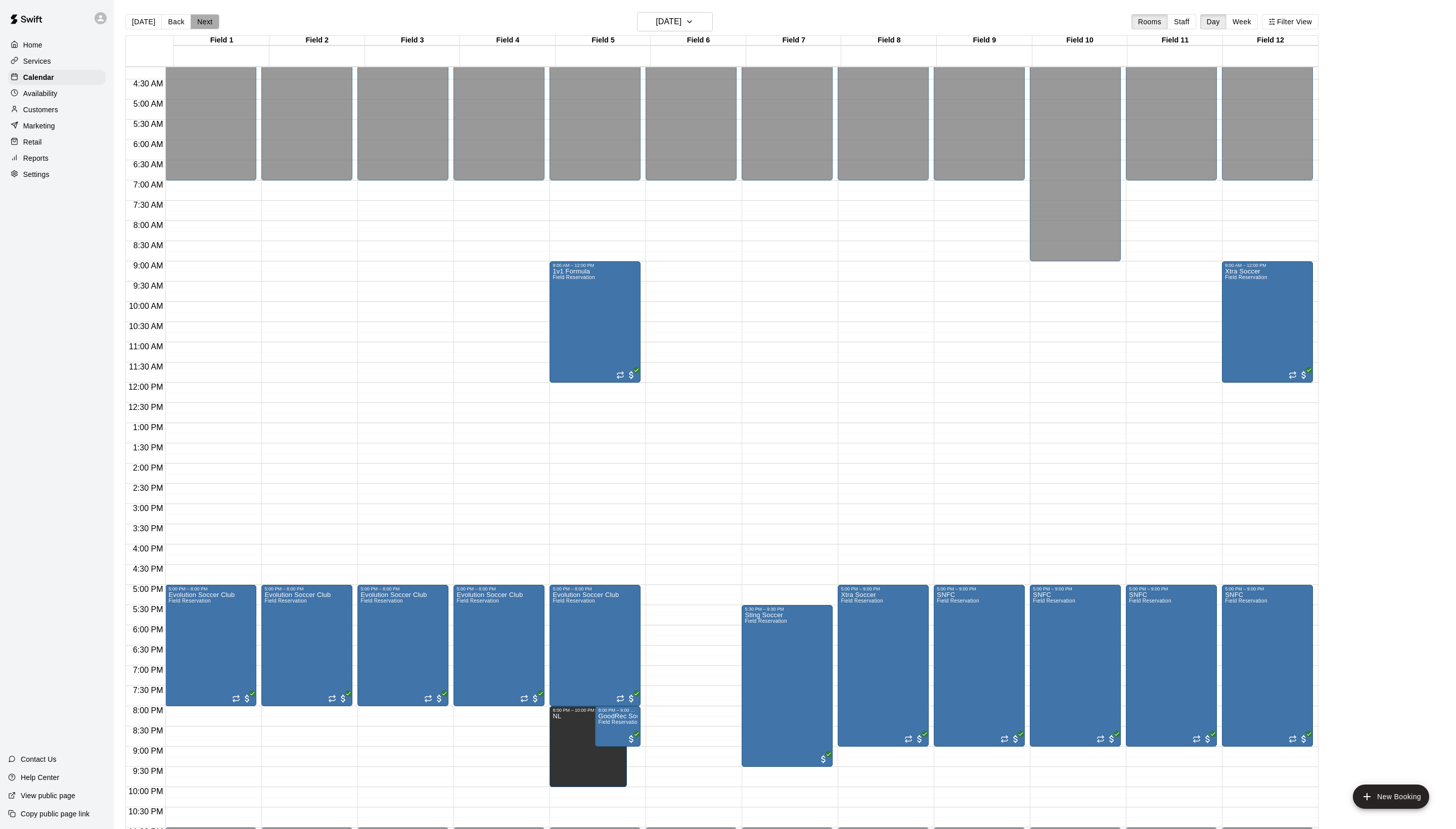
click at [219, 25] on button "Next" at bounding box center [205, 21] width 29 height 15
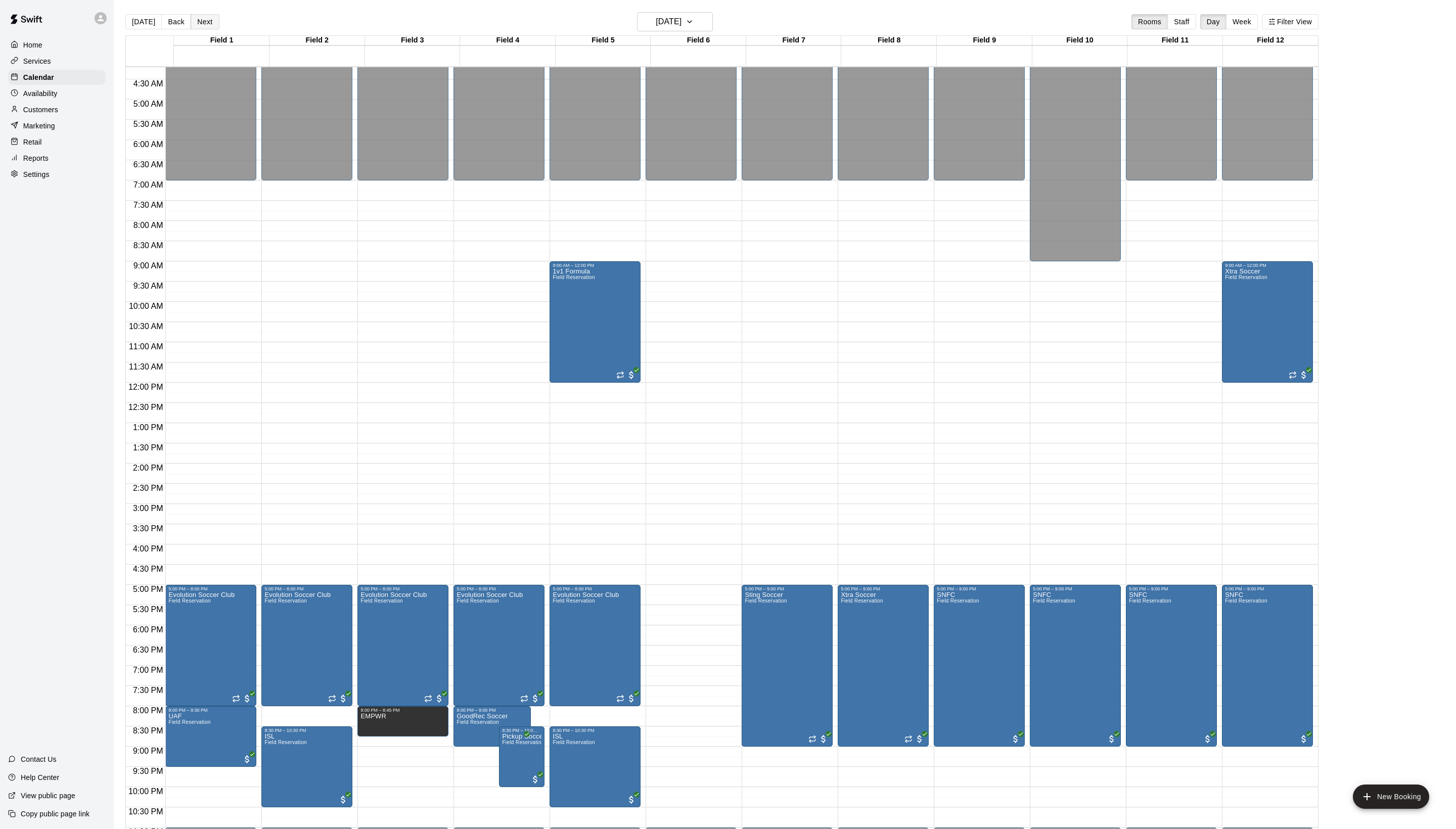
click at [219, 25] on button "Next" at bounding box center [205, 21] width 29 height 15
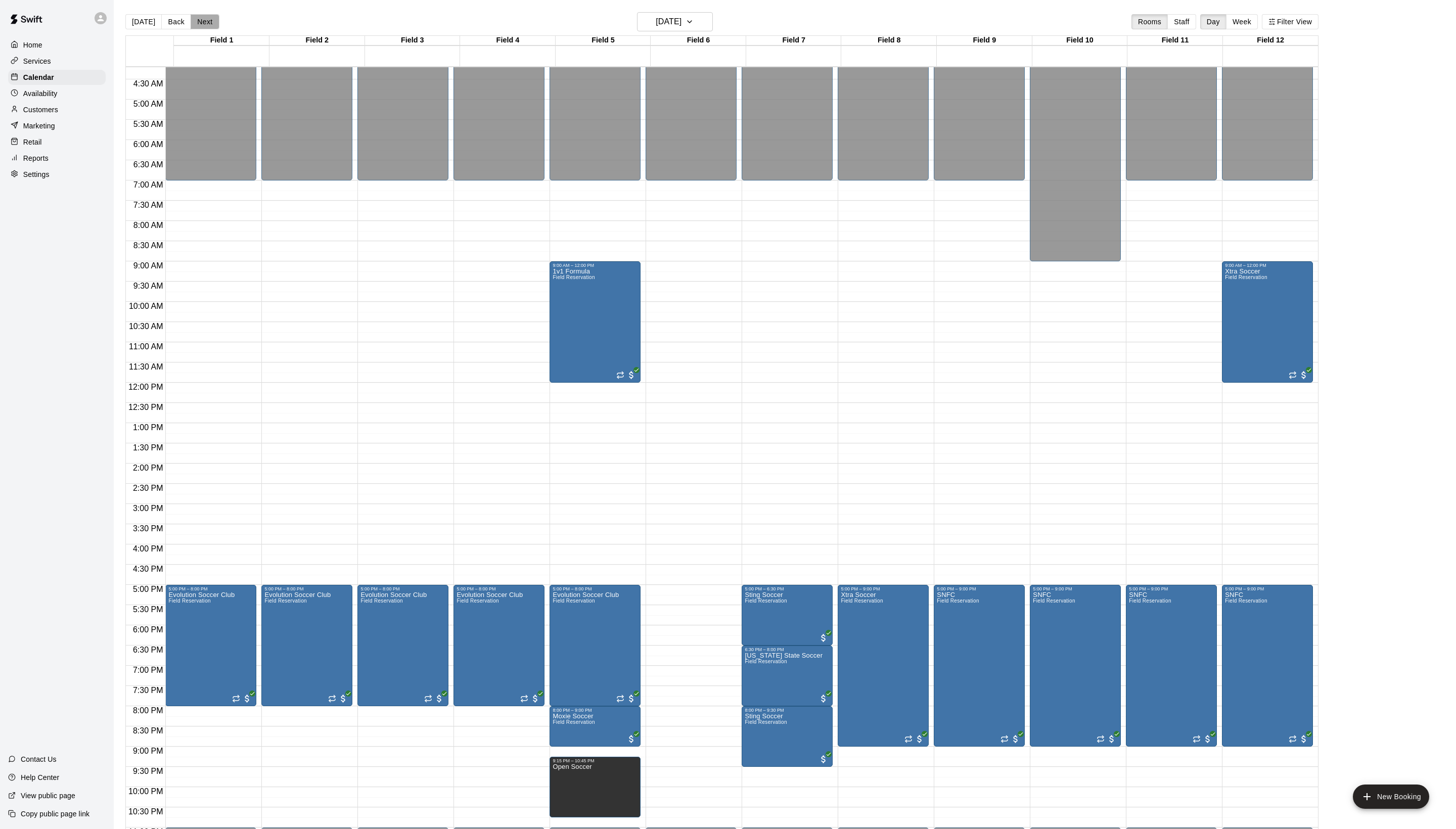
click at [219, 26] on button "Next" at bounding box center [205, 21] width 29 height 15
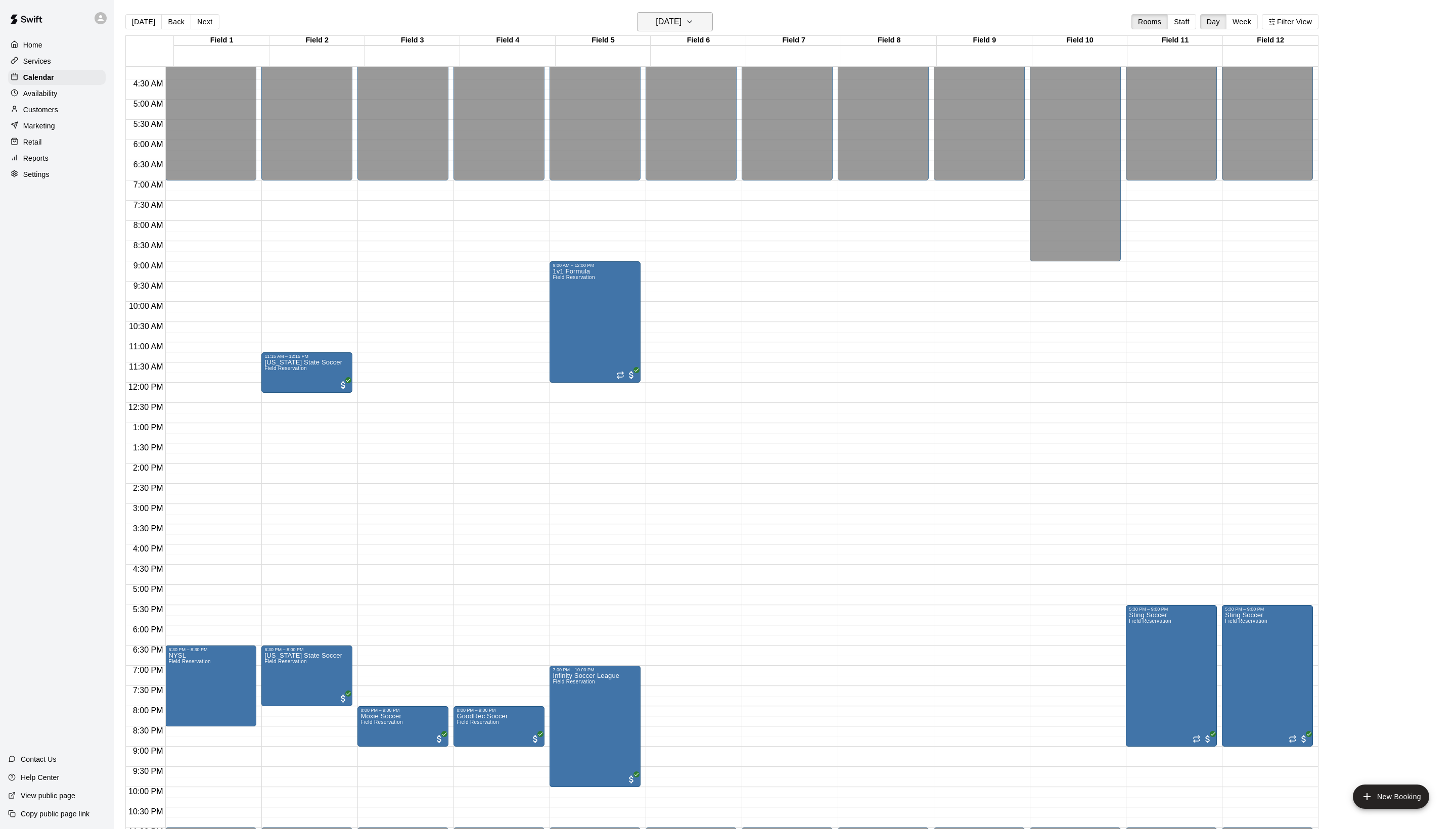
click at [637, 21] on button "[DATE]" at bounding box center [675, 21] width 76 height 19
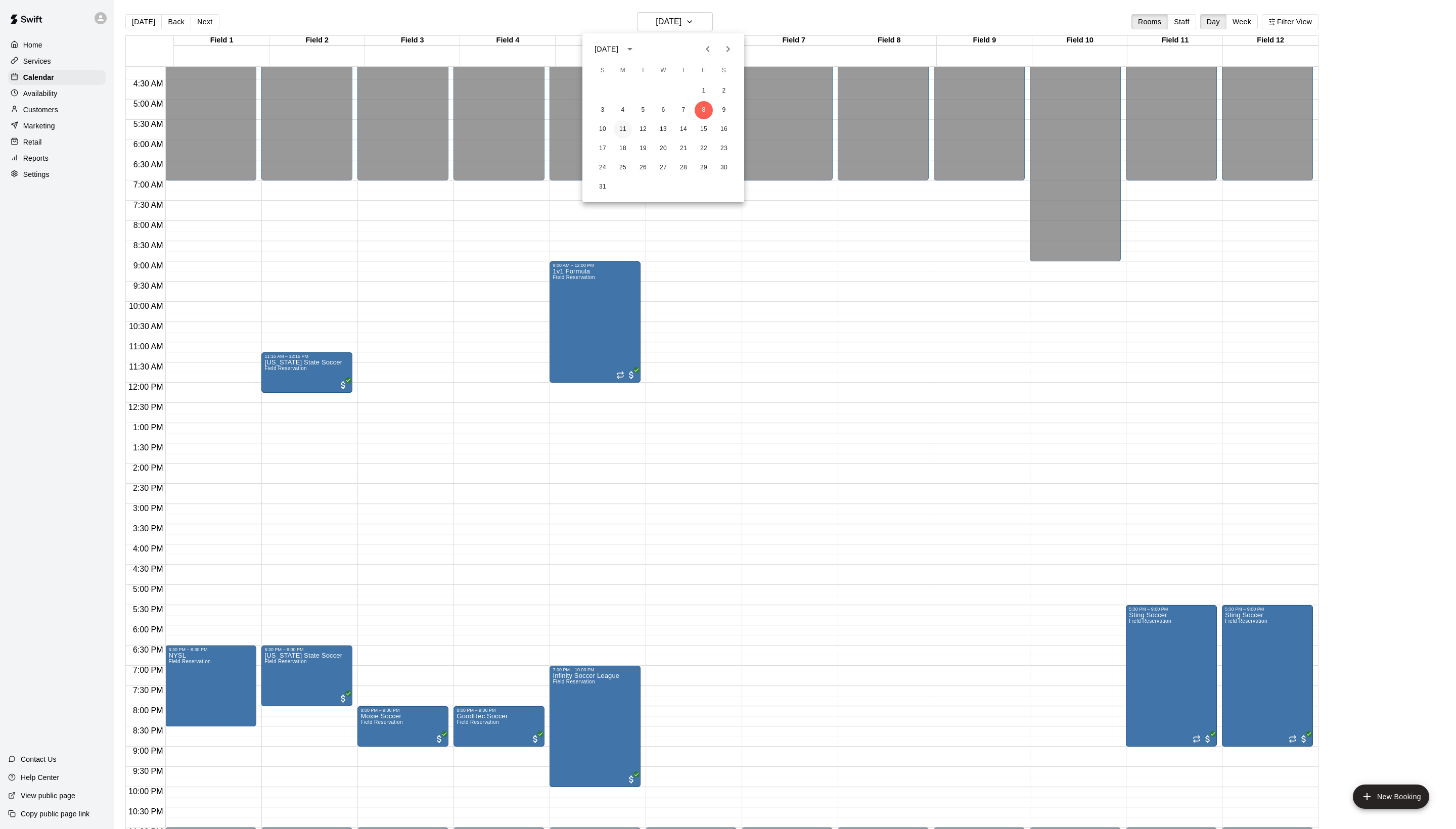
click at [621, 133] on button "11" at bounding box center [623, 129] width 18 height 18
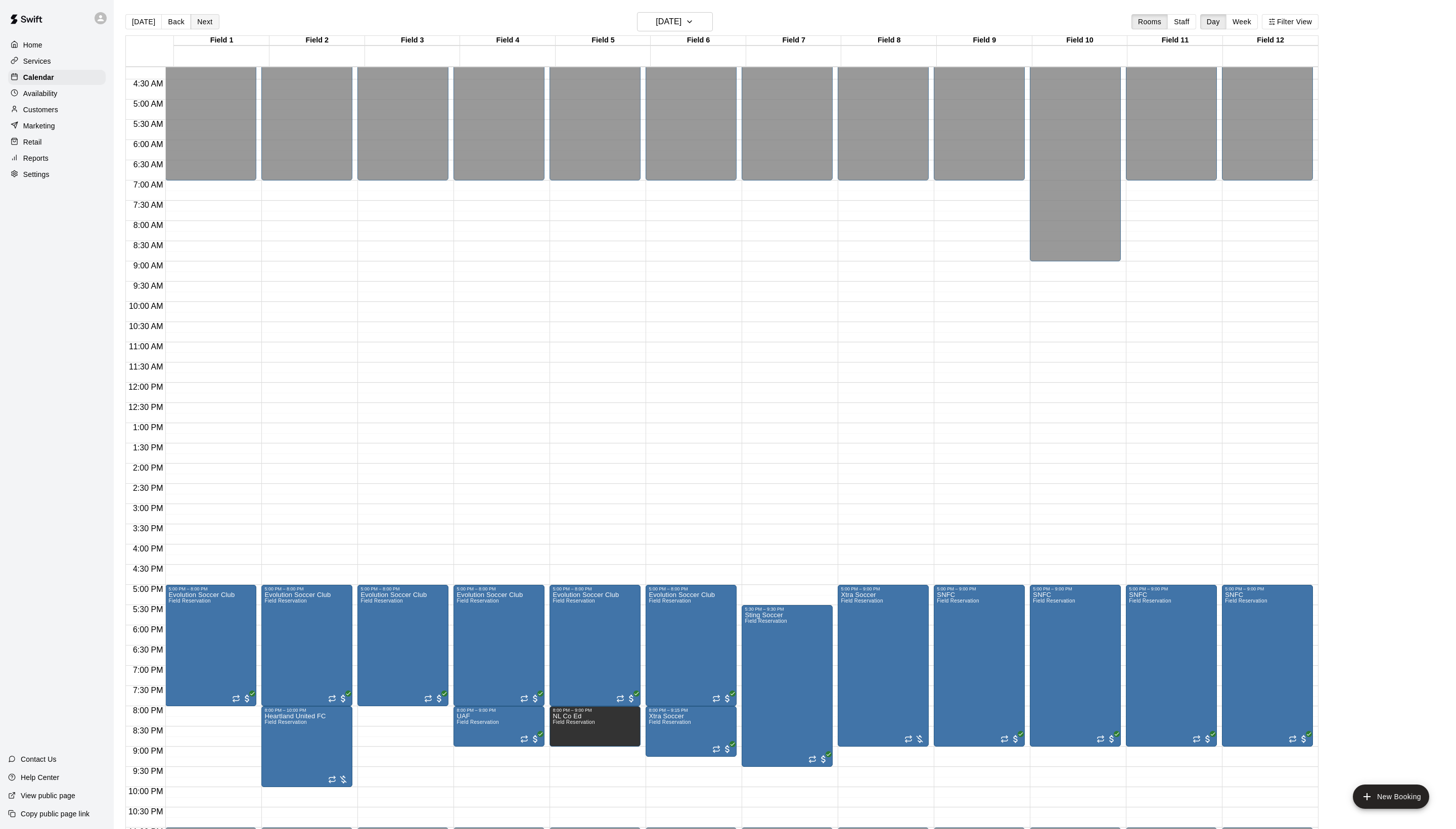
click at [219, 29] on button "Next" at bounding box center [205, 21] width 29 height 15
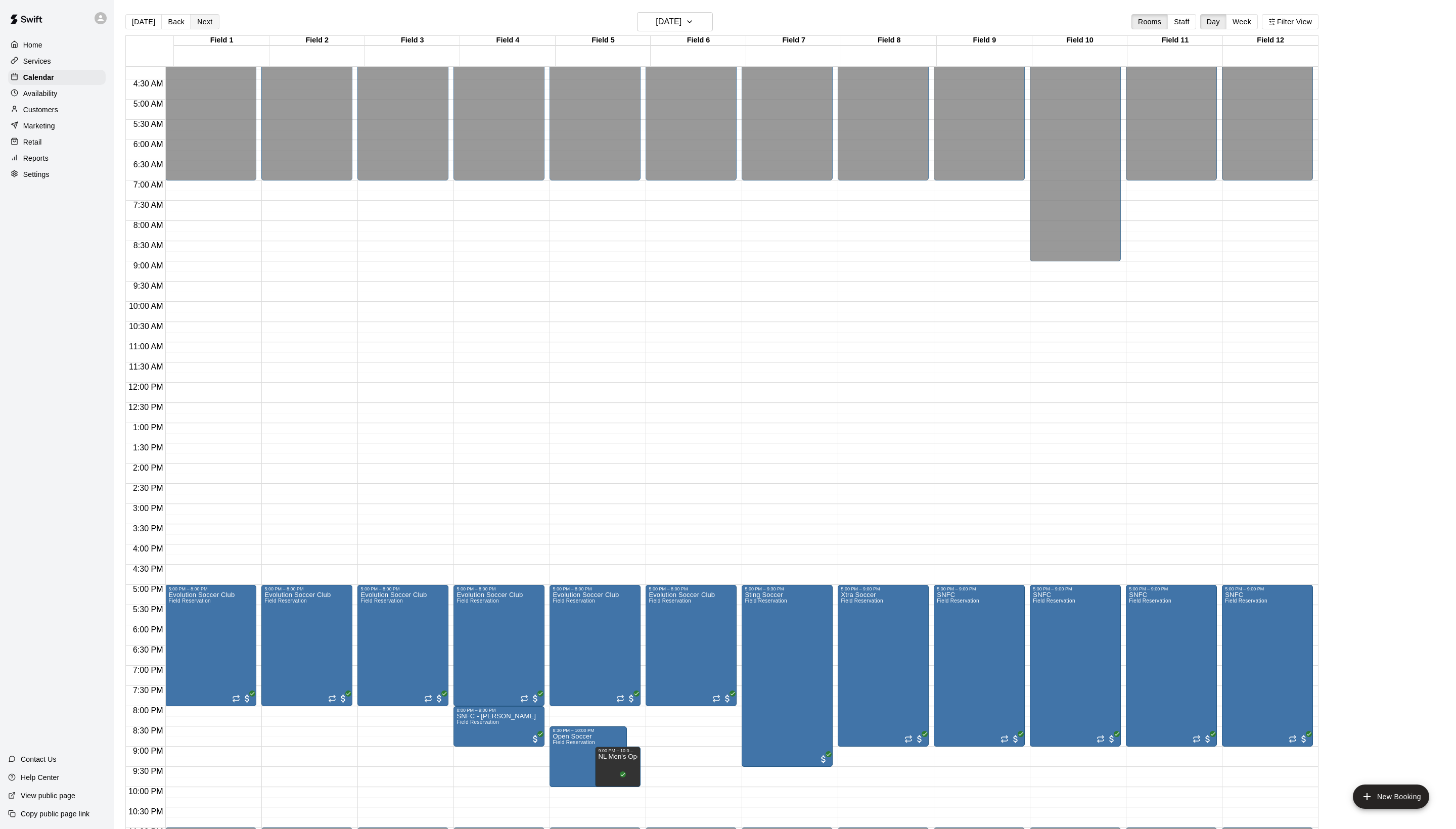
click at [219, 29] on button "Next" at bounding box center [205, 21] width 29 height 15
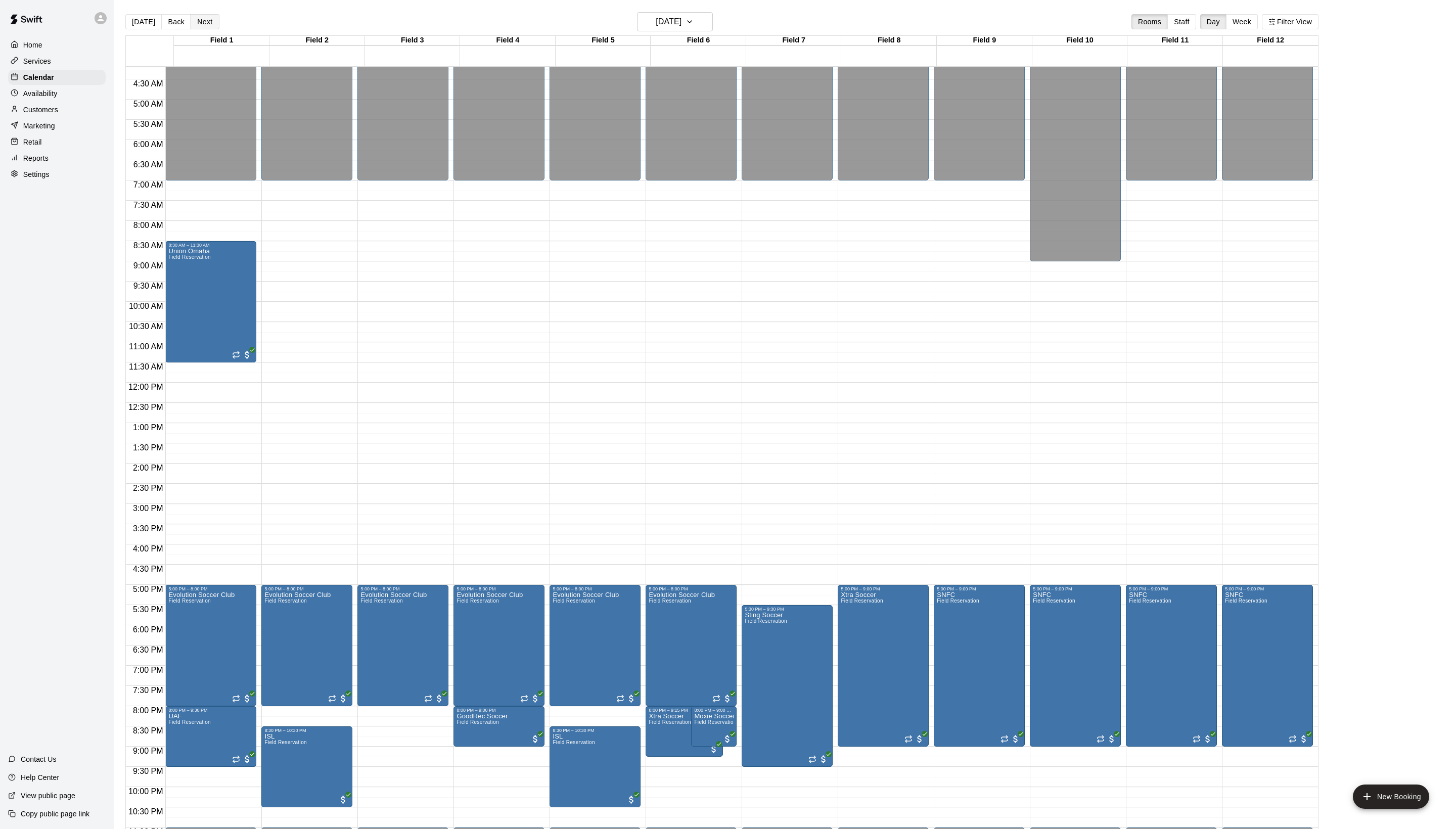
click at [219, 29] on button "Next" at bounding box center [205, 21] width 29 height 15
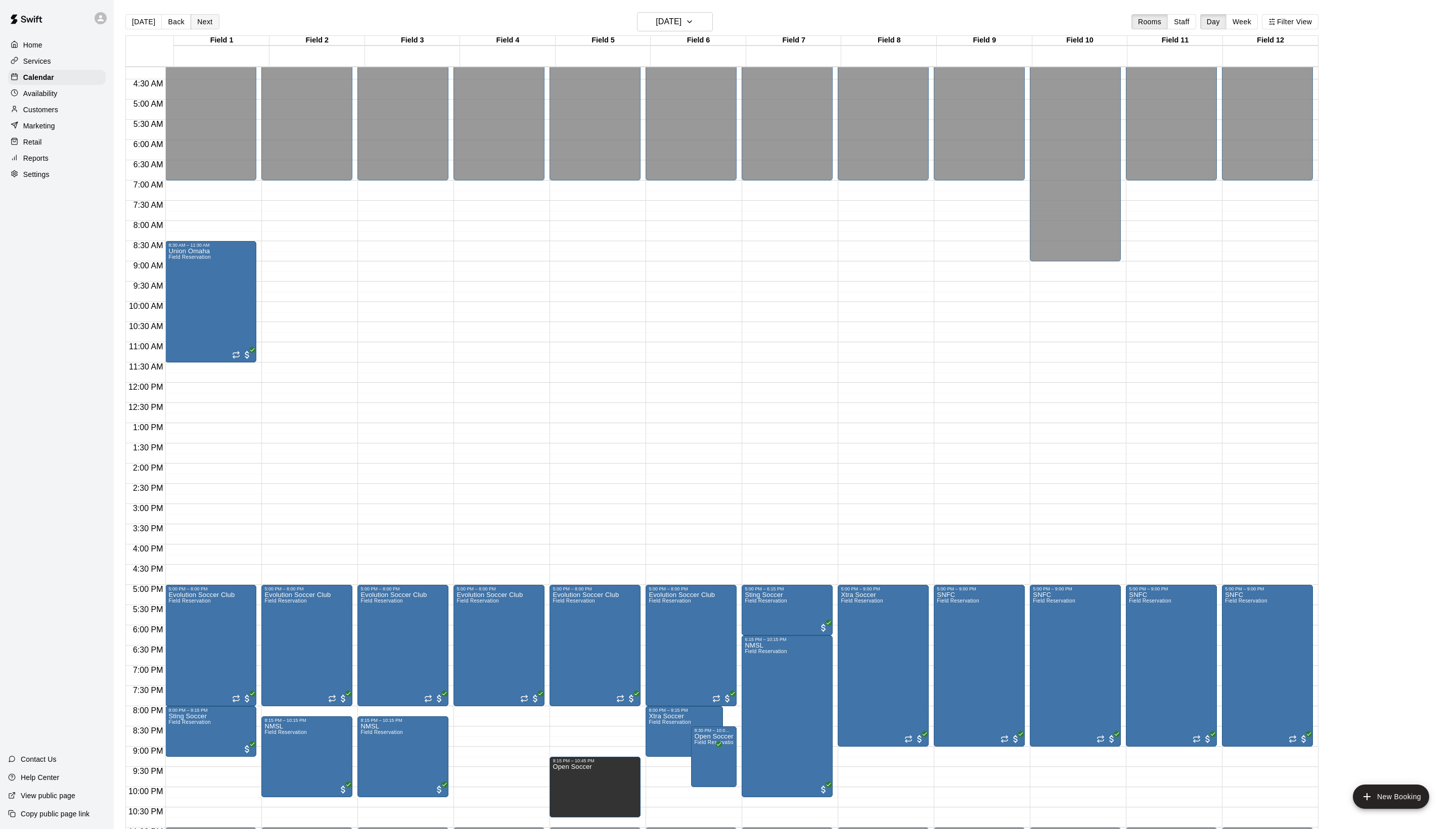
click at [219, 29] on button "Next" at bounding box center [205, 21] width 29 height 15
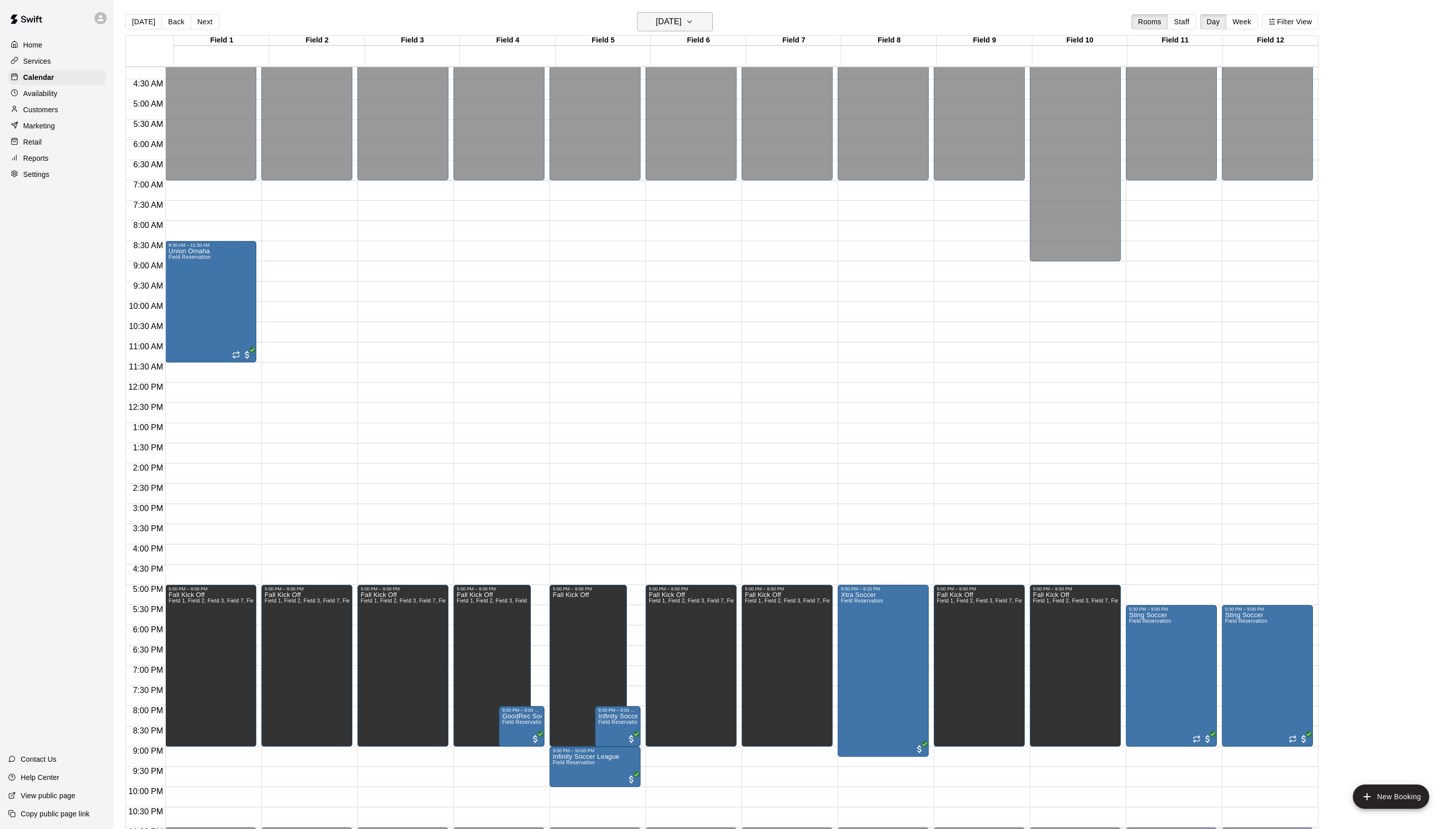
click at [691, 21] on icon "button" at bounding box center [689, 21] width 8 height 12
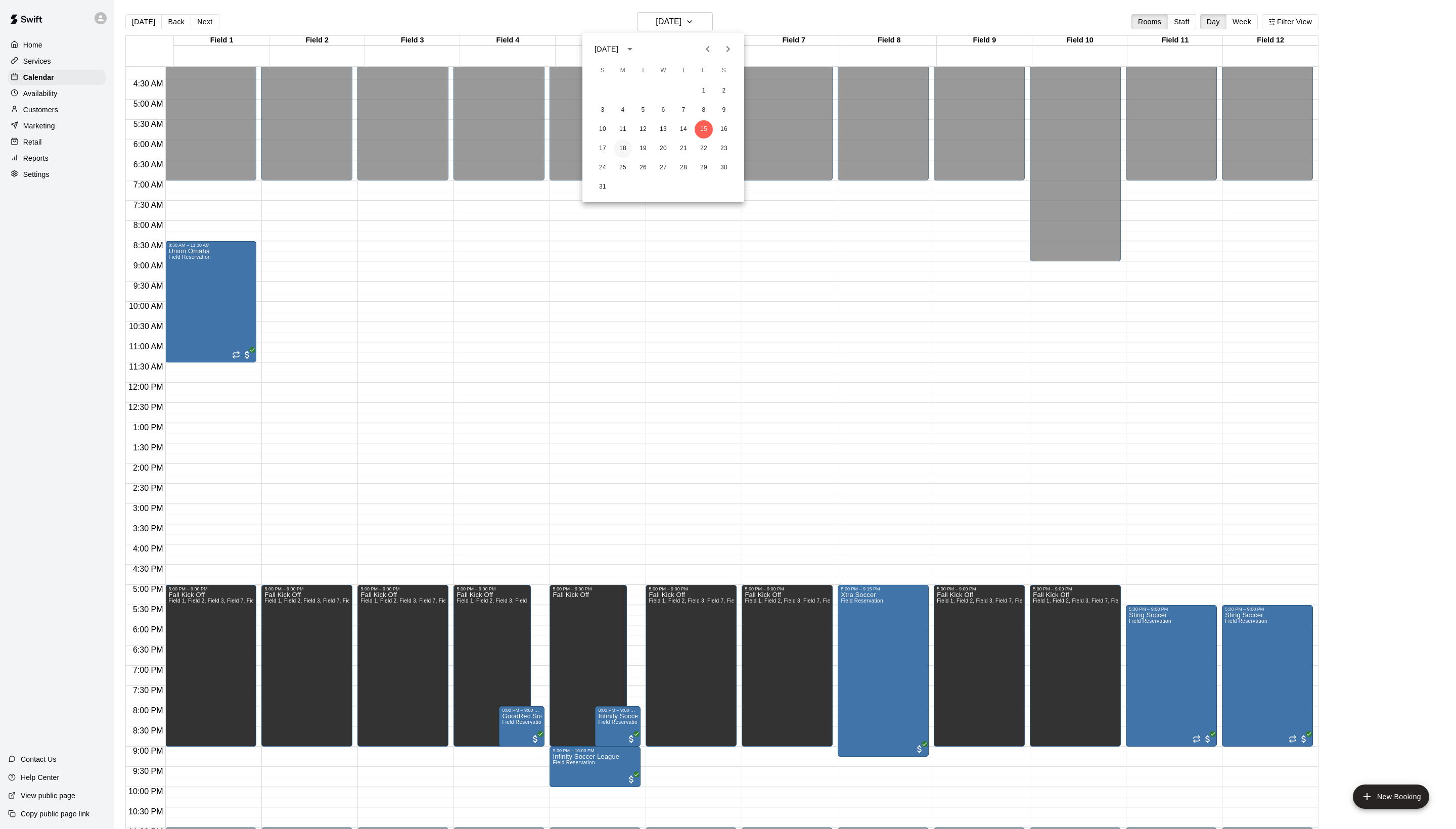
click at [629, 151] on button "18" at bounding box center [623, 148] width 18 height 18
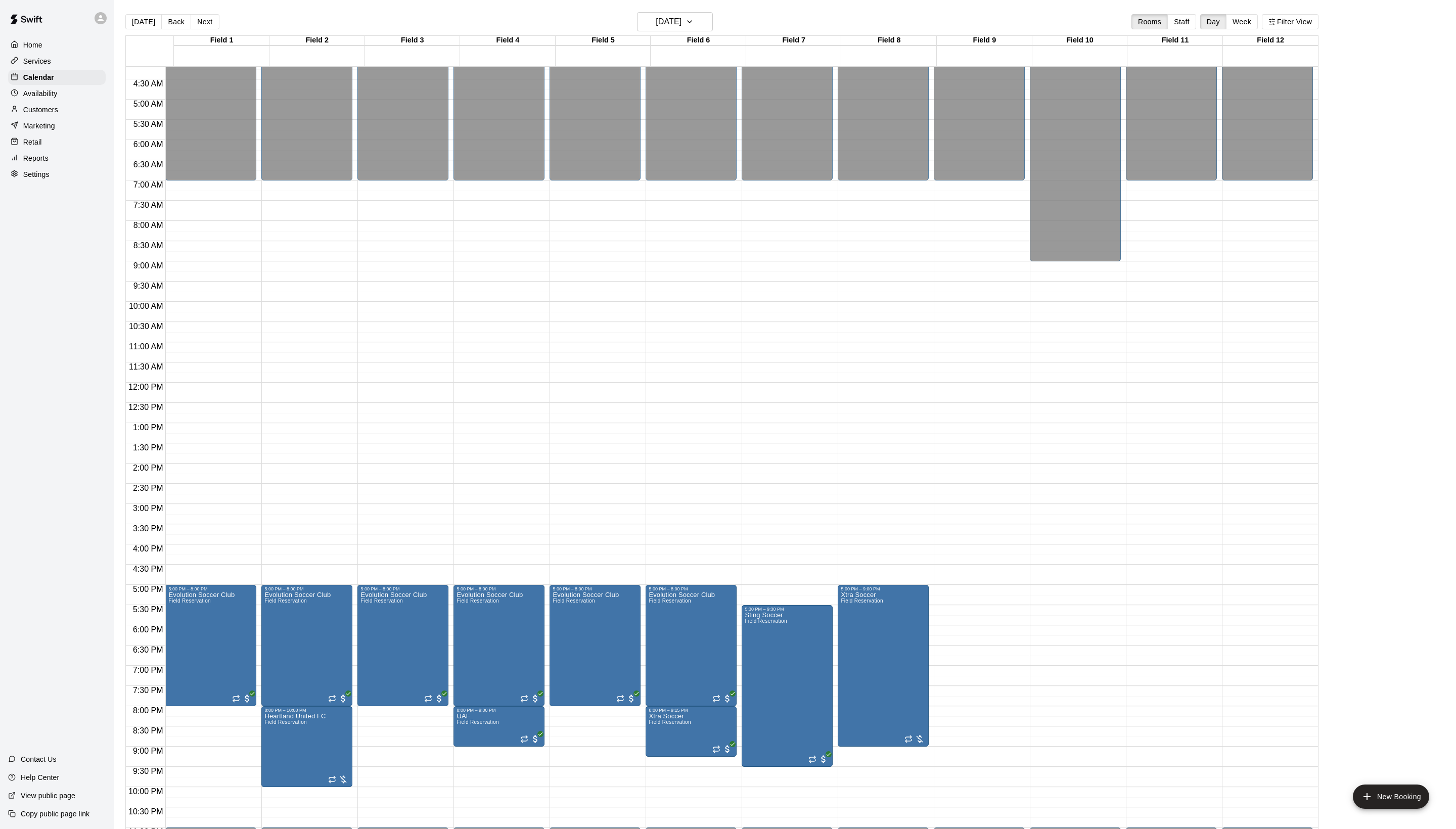
click at [217, 25] on button "Next" at bounding box center [205, 21] width 29 height 15
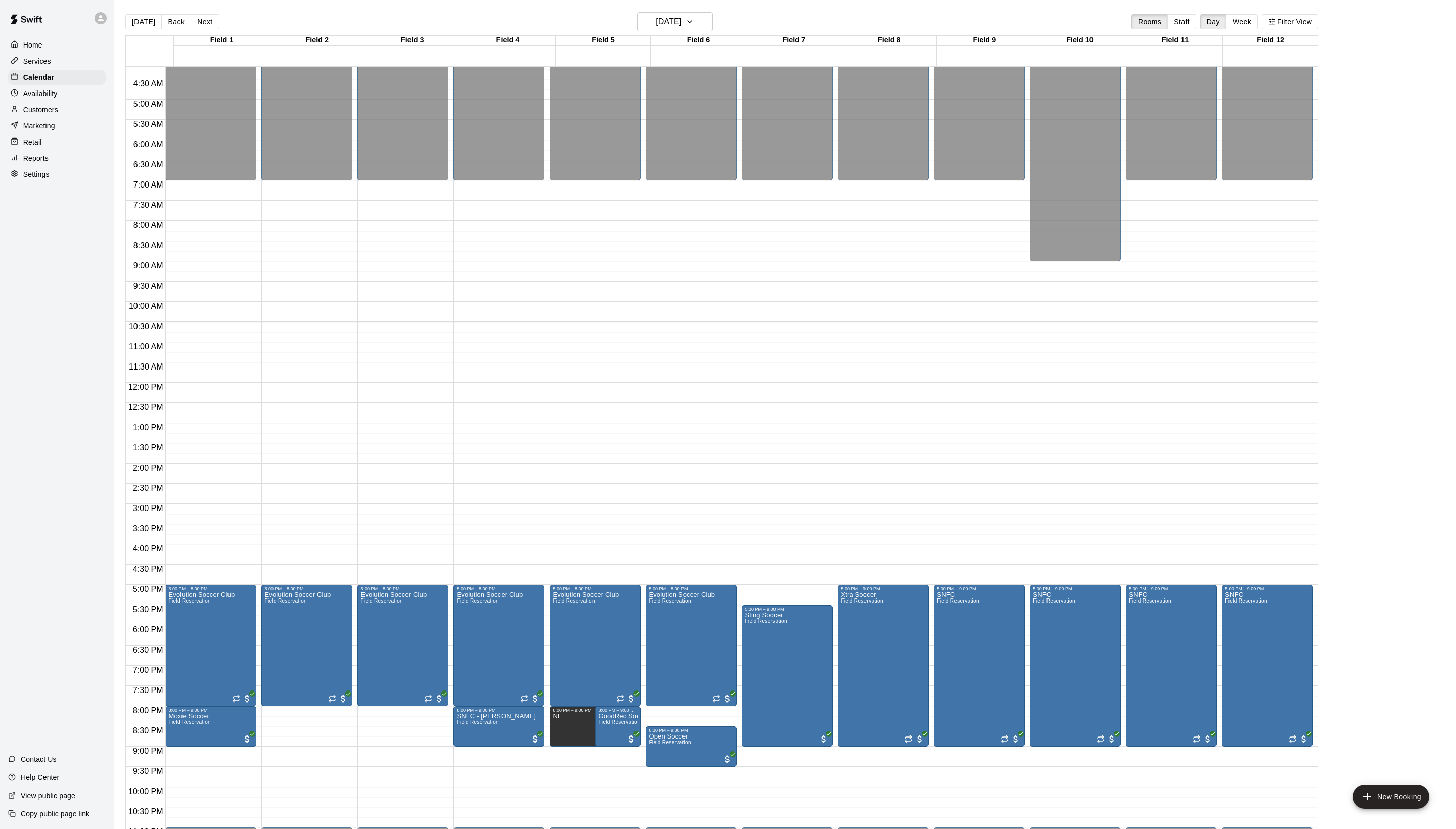
click at [217, 25] on button "Next" at bounding box center [205, 21] width 29 height 15
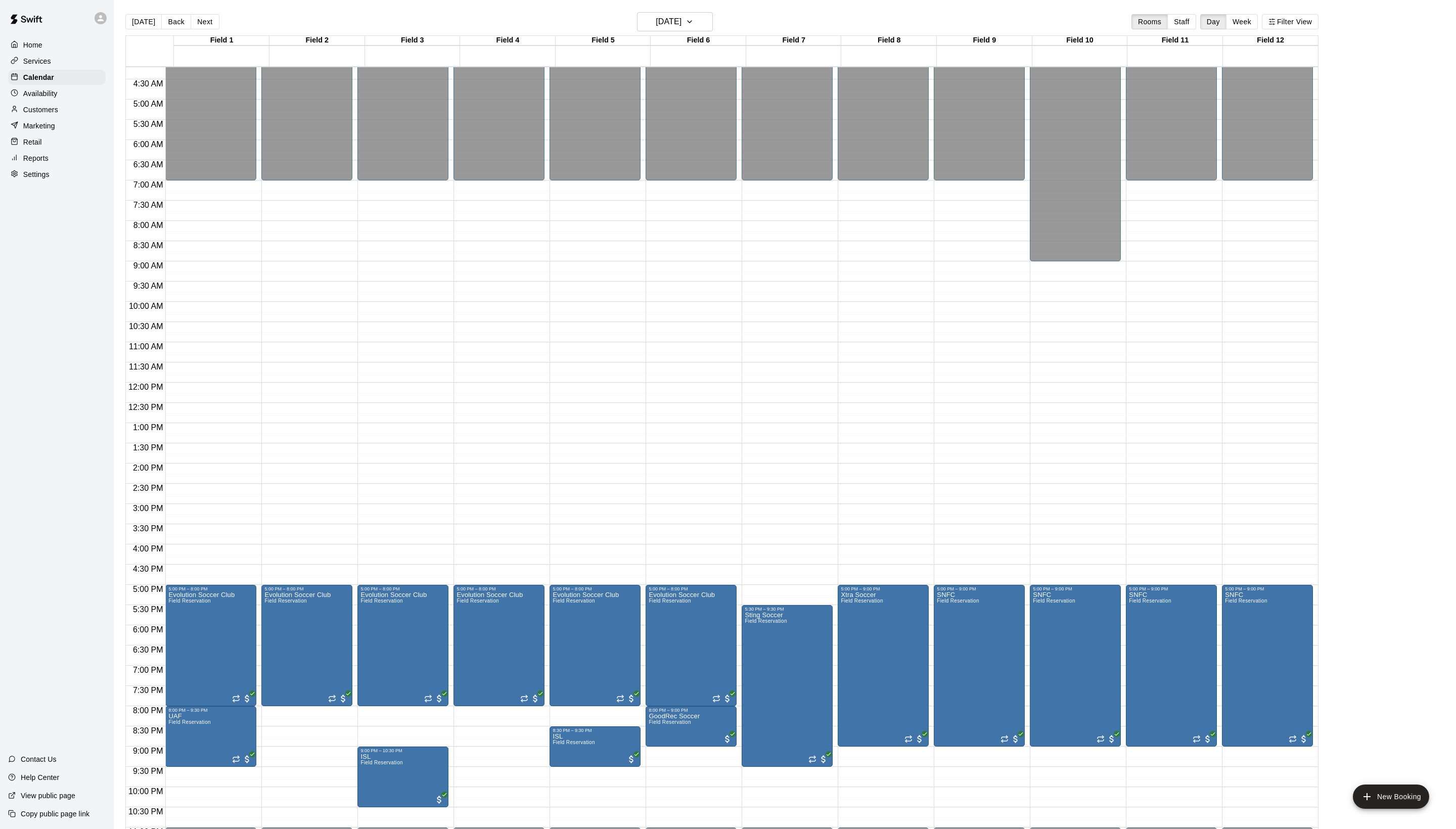
click at [217, 25] on button "Next" at bounding box center [205, 21] width 29 height 15
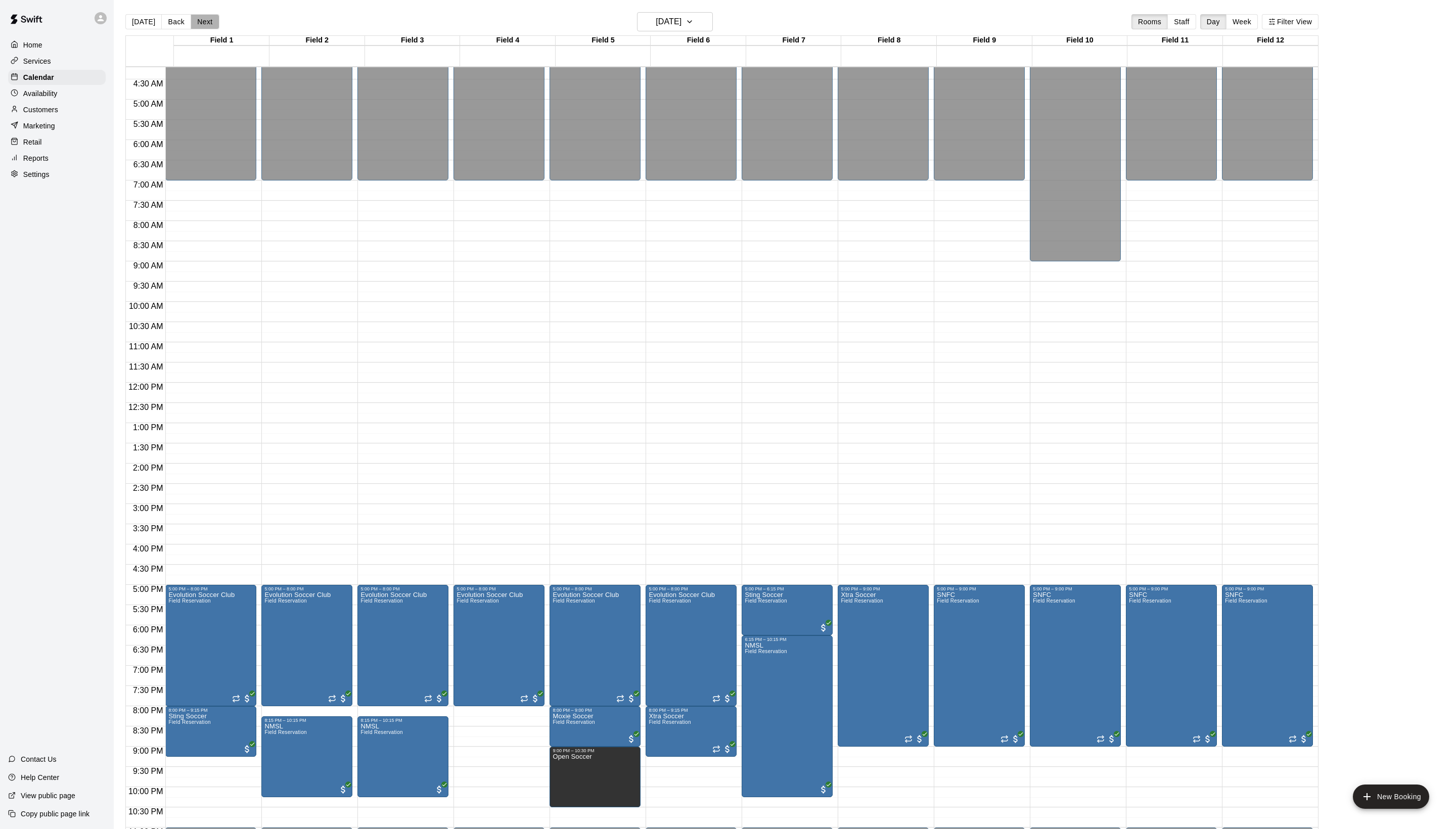
click at [217, 25] on button "Next" at bounding box center [205, 21] width 29 height 15
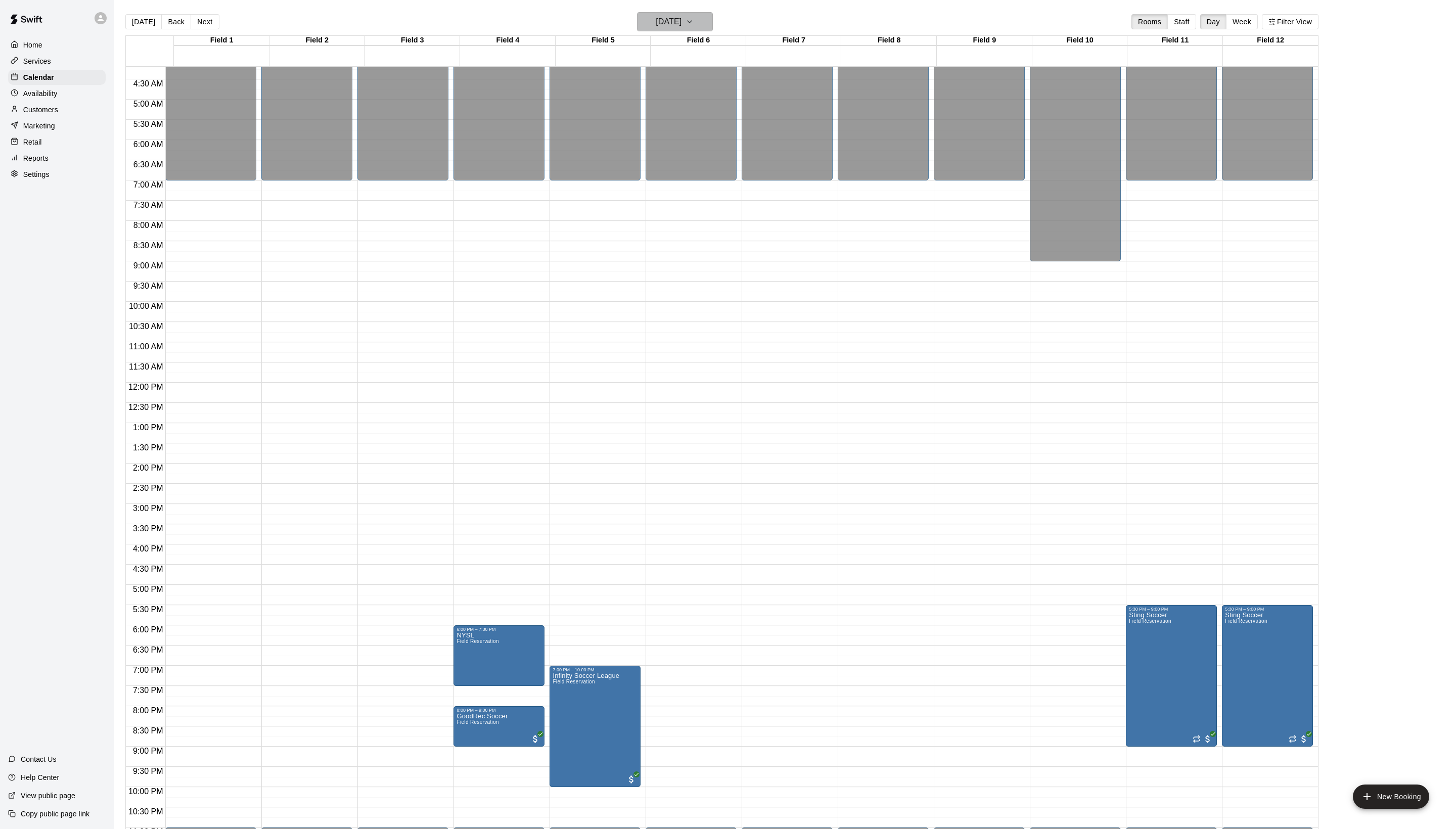
click at [656, 26] on h6 "[DATE]" at bounding box center [669, 21] width 26 height 14
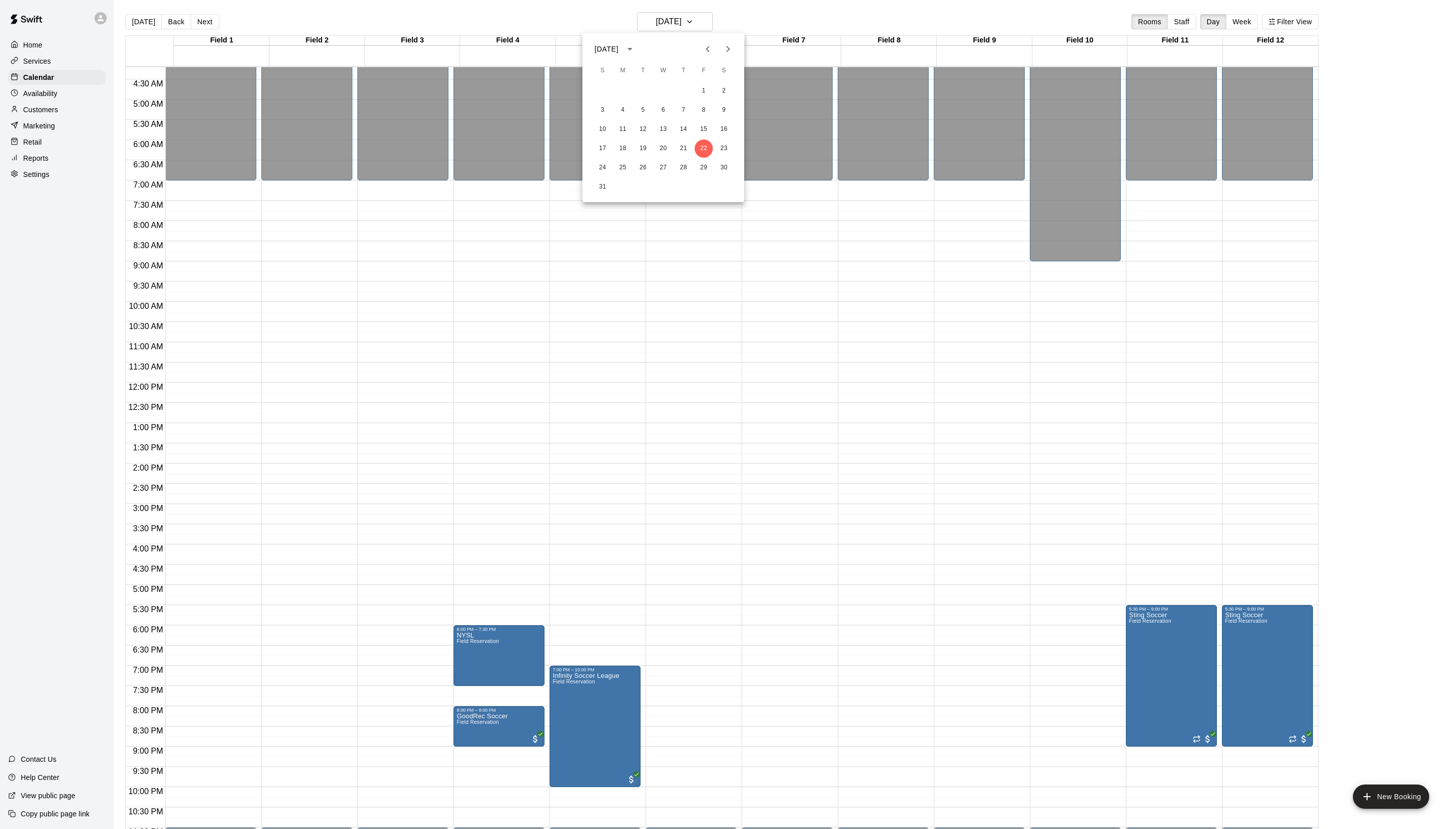
click at [699, 80] on span "F" at bounding box center [703, 70] width 18 height 20
click at [699, 87] on button "1" at bounding box center [703, 90] width 18 height 18
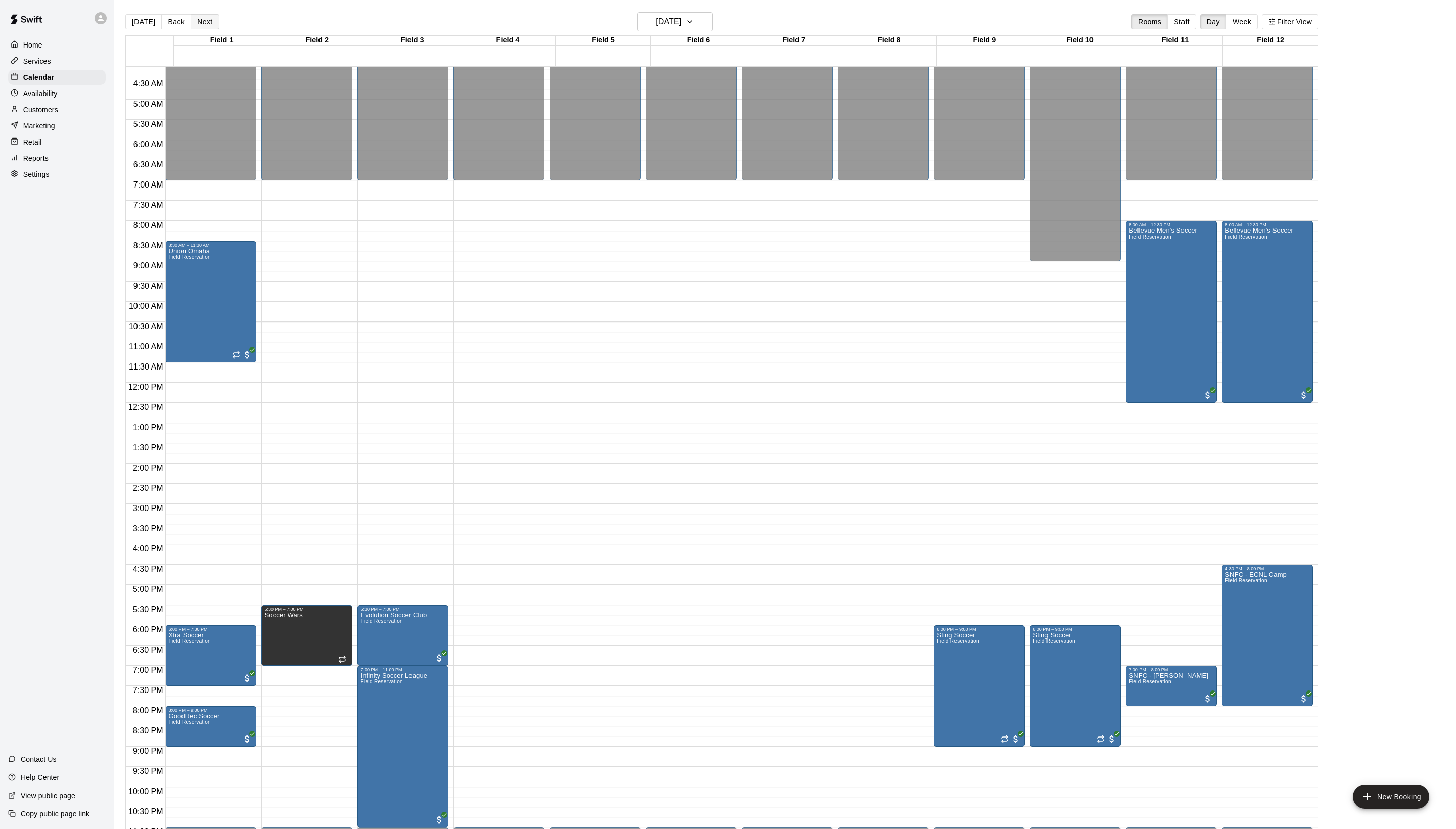
click at [217, 29] on button "Next" at bounding box center [205, 21] width 29 height 15
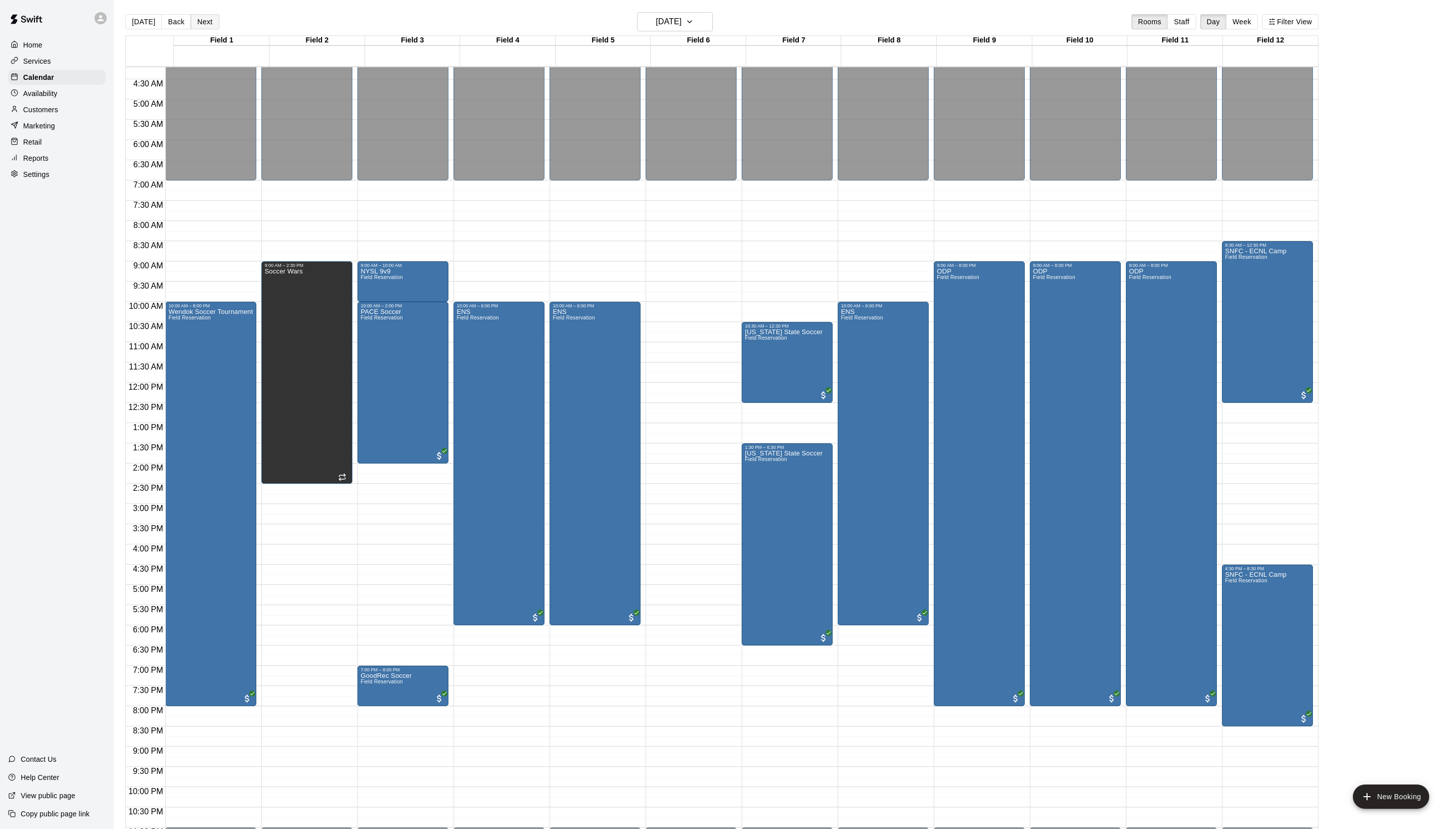
click at [217, 29] on button "Next" at bounding box center [205, 21] width 29 height 15
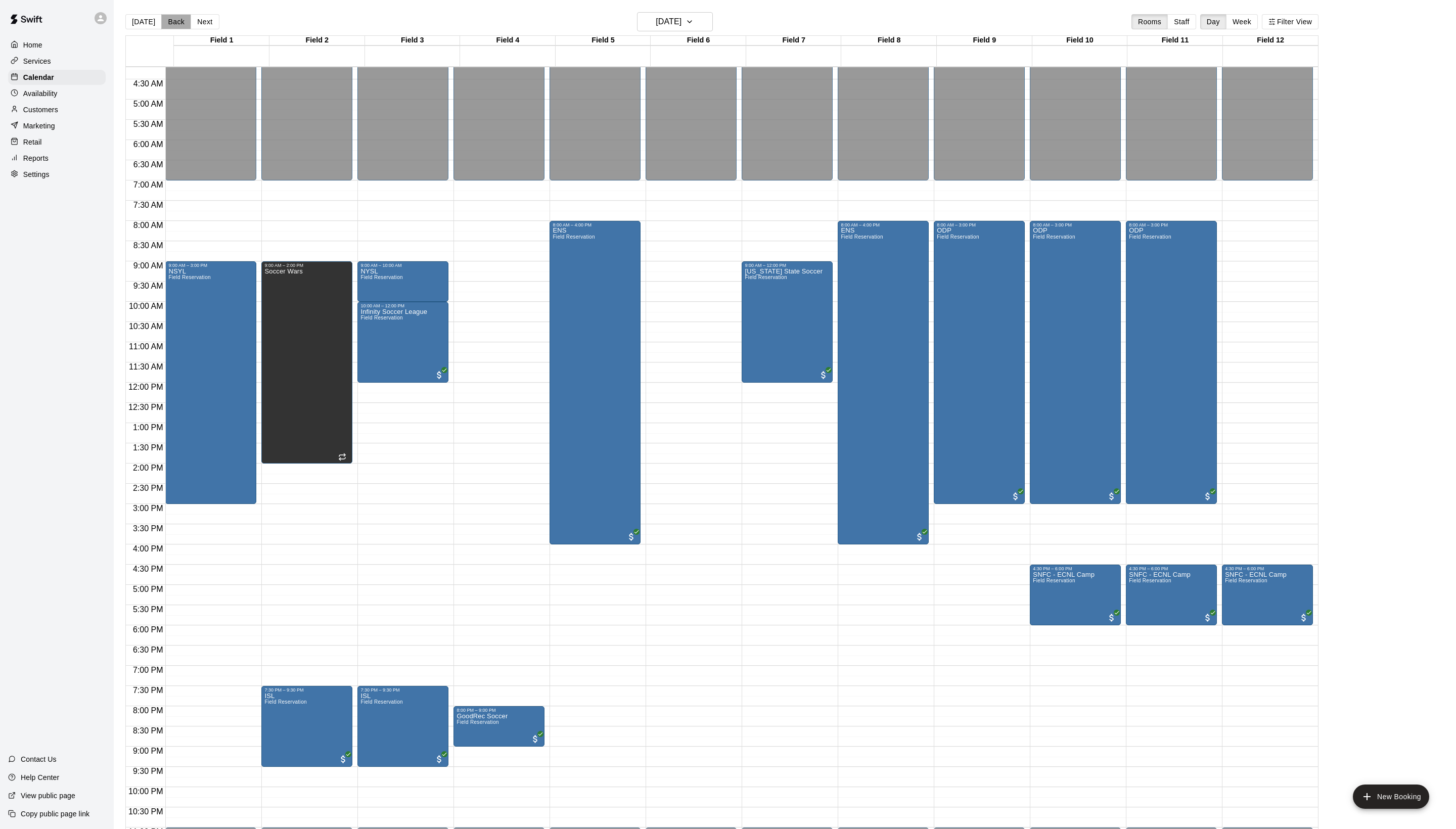
click at [188, 26] on button "Back" at bounding box center [176, 21] width 30 height 15
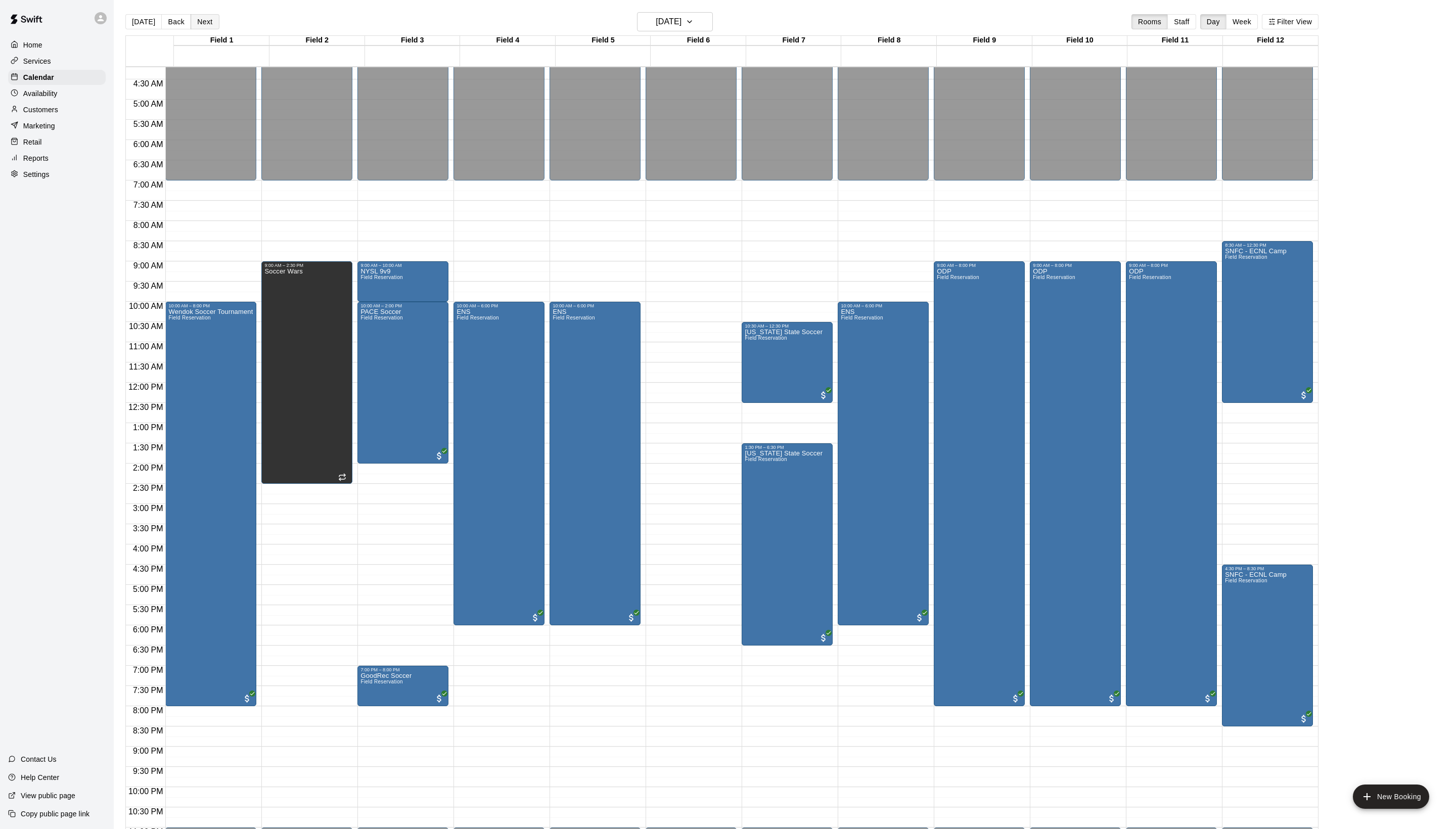
click at [211, 20] on button "Next" at bounding box center [205, 21] width 29 height 15
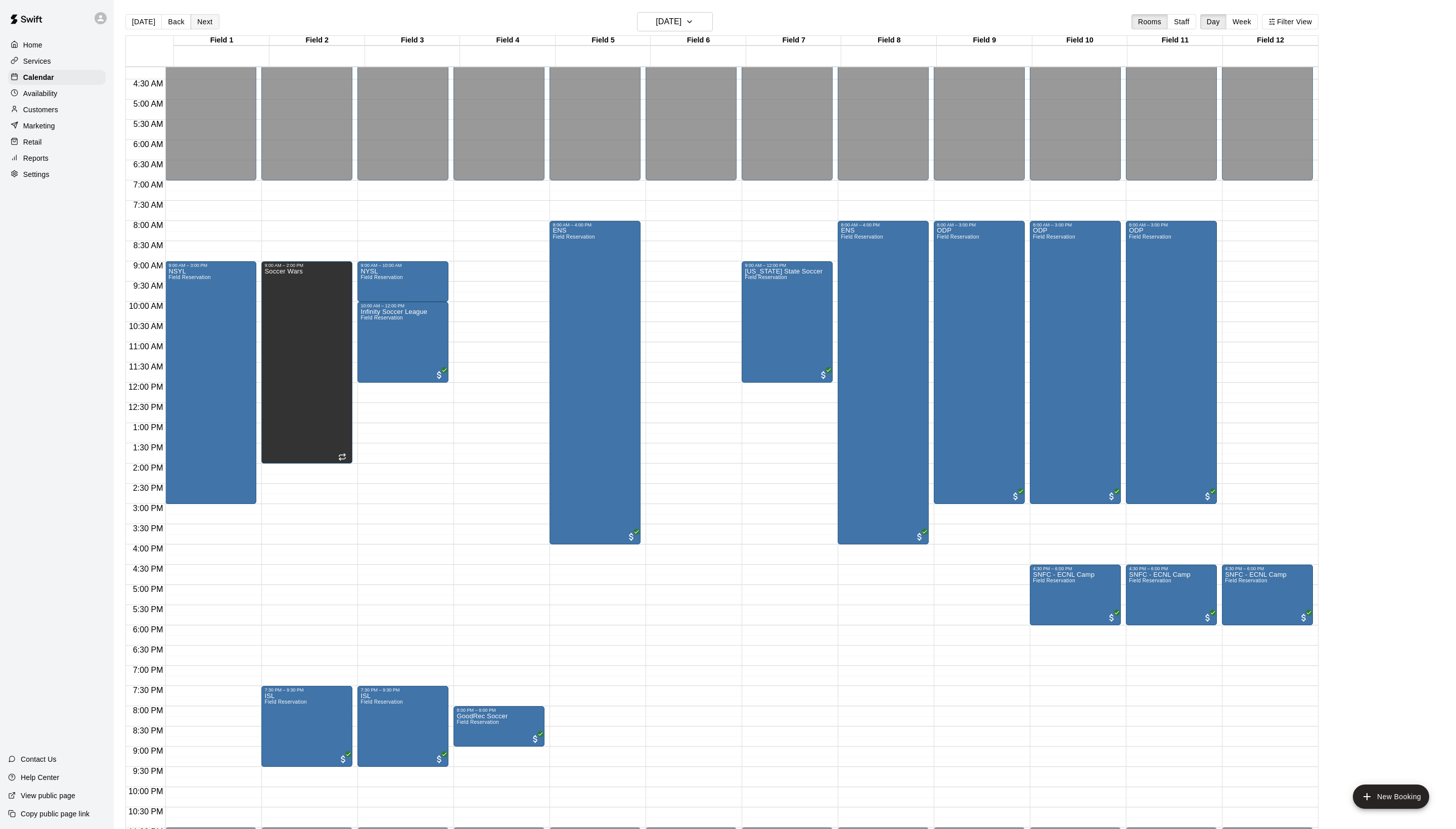
click at [211, 20] on button "Next" at bounding box center [205, 21] width 29 height 15
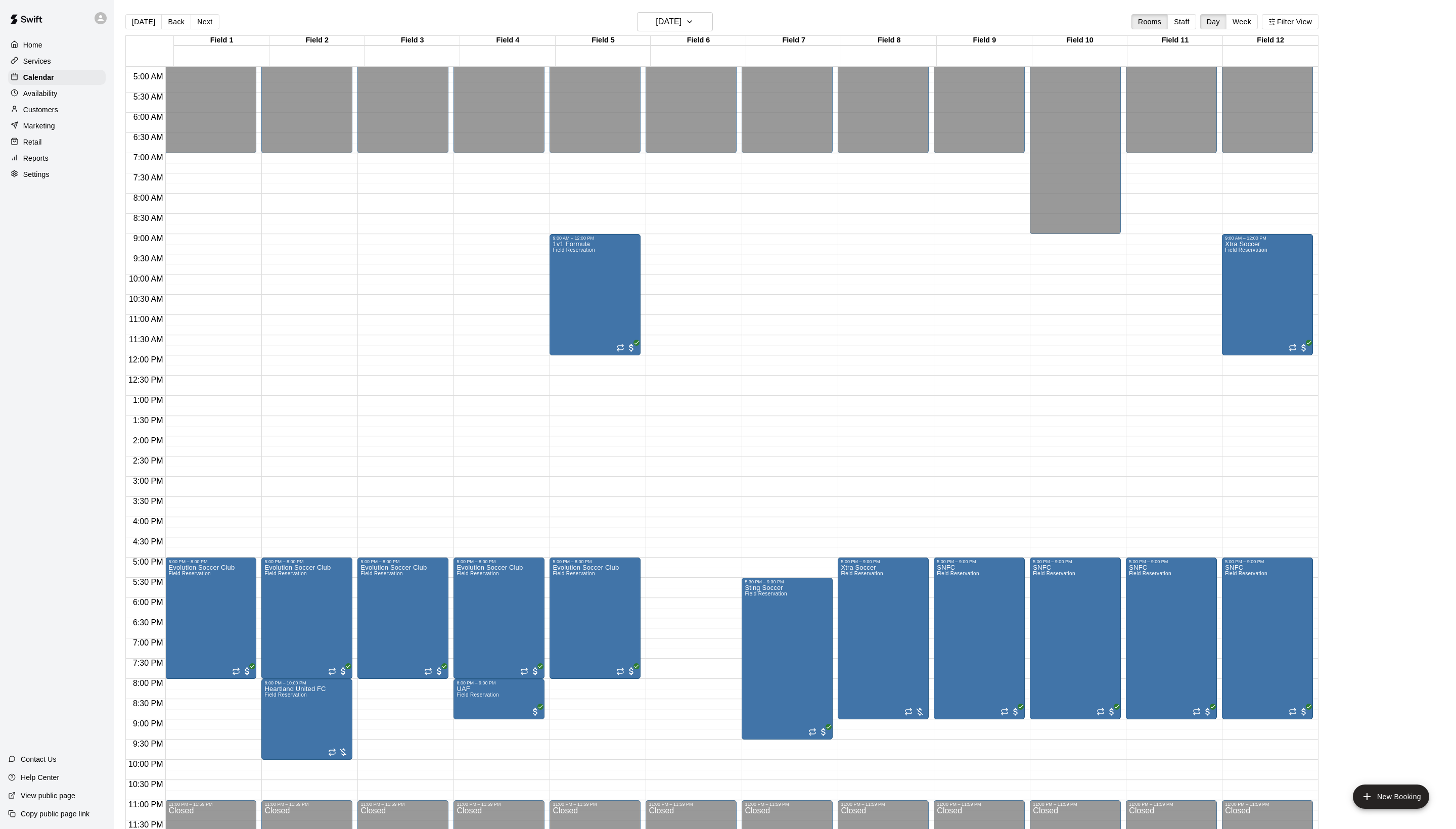
scroll to position [203, 0]
click at [219, 29] on button "Next" at bounding box center [205, 21] width 29 height 15
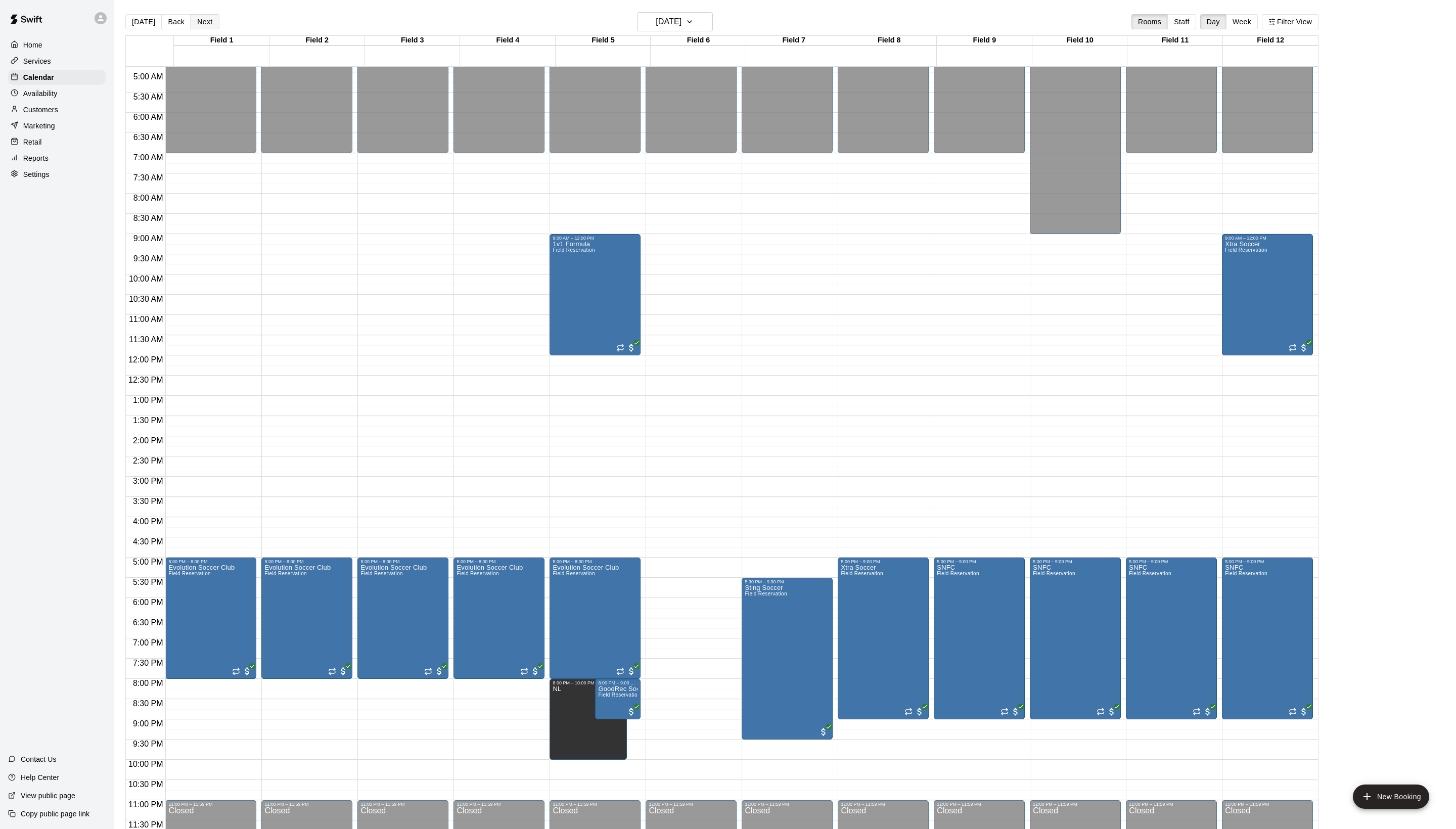
click at [219, 29] on button "Next" at bounding box center [205, 21] width 29 height 15
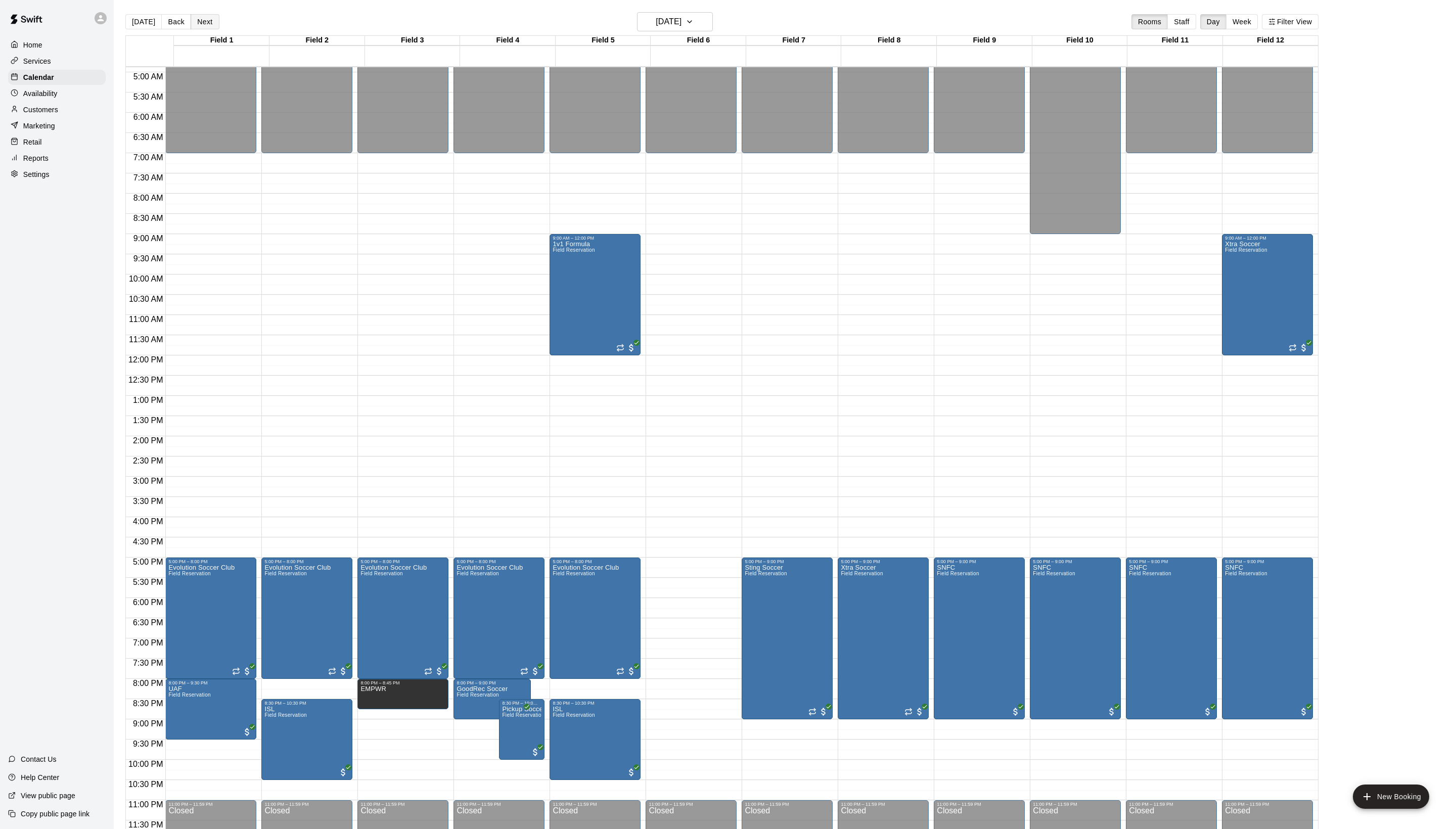
click at [219, 29] on button "Next" at bounding box center [205, 21] width 29 height 15
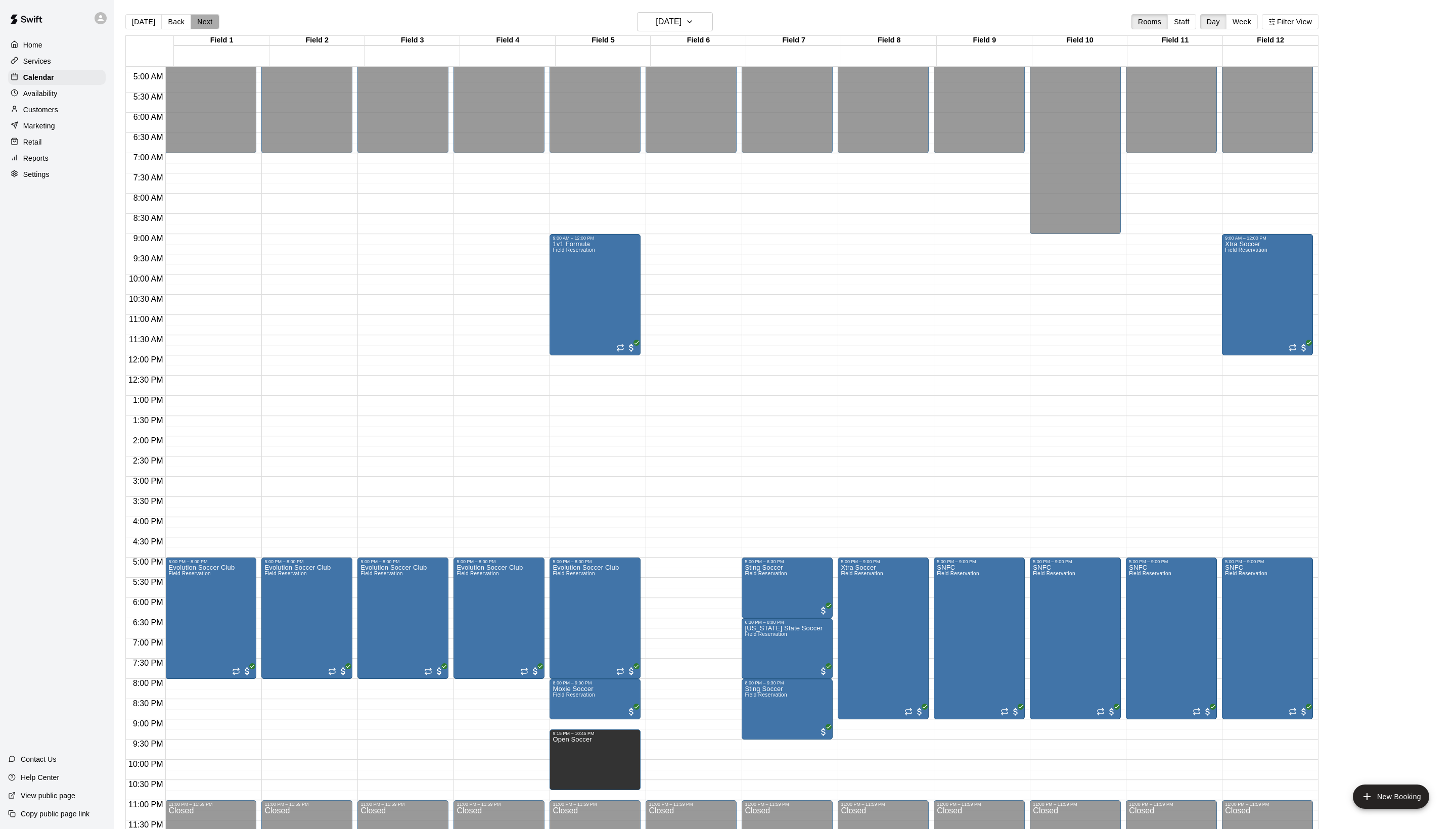
click at [219, 29] on button "Next" at bounding box center [205, 21] width 29 height 15
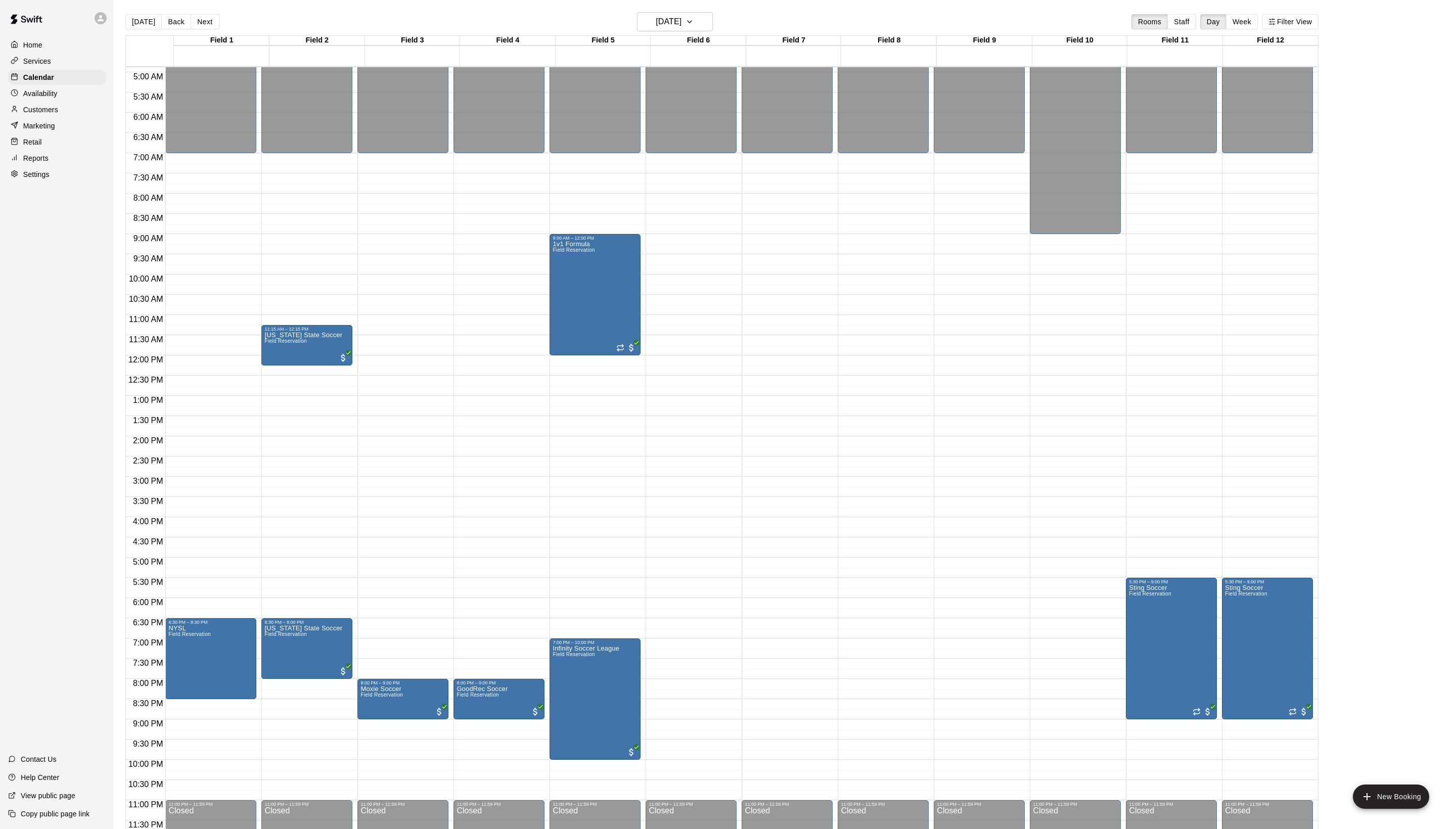
click at [766, 10] on main "[DATE] Back [DATE][DATE] Rooms Staff Day Week Filter View Field 1 08 [GEOGRAPHI…" at bounding box center [784, 423] width 1342 height 846
click at [219, 22] on button "Next" at bounding box center [205, 21] width 29 height 15
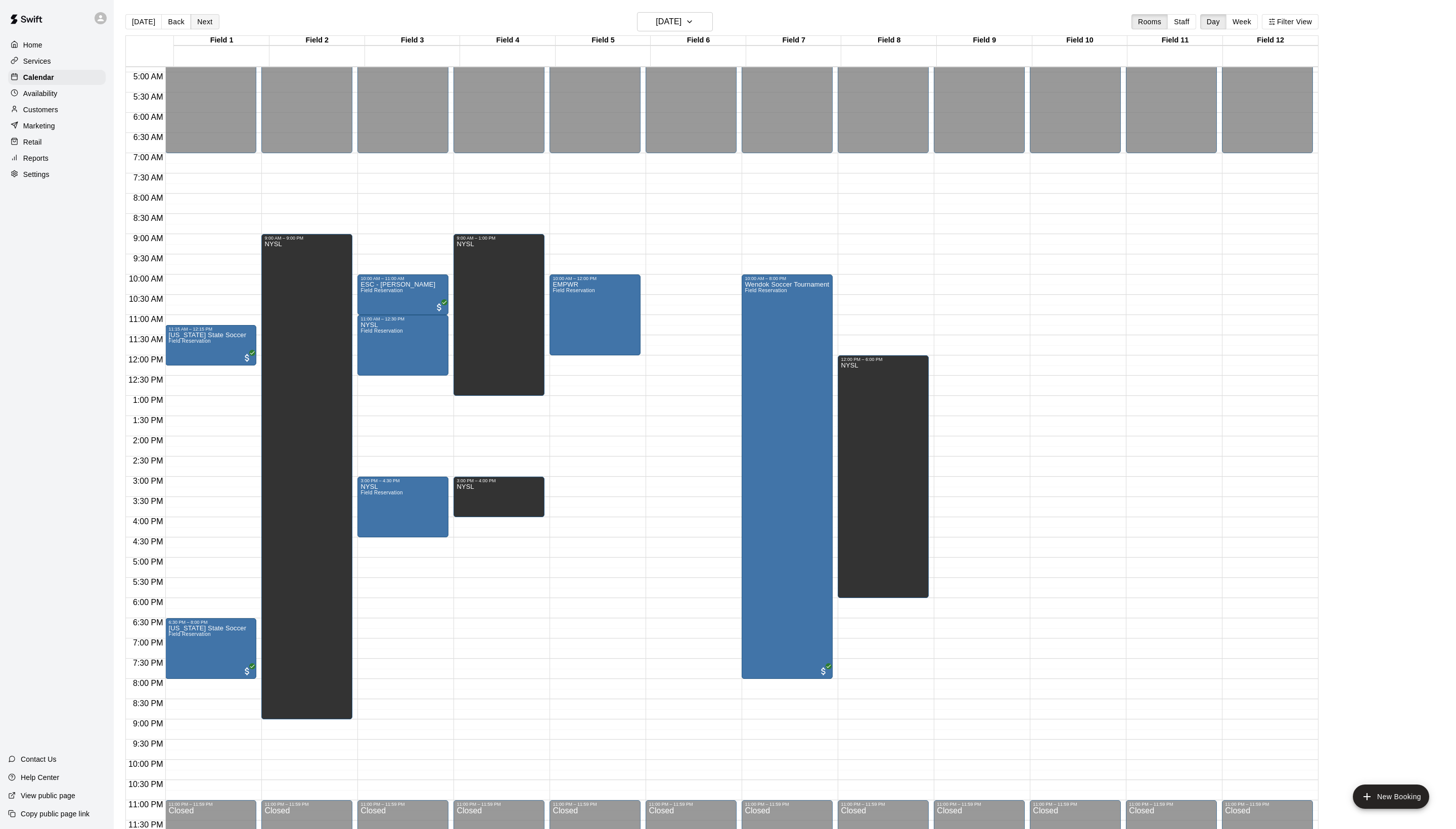
click at [219, 22] on button "Next" at bounding box center [205, 21] width 29 height 15
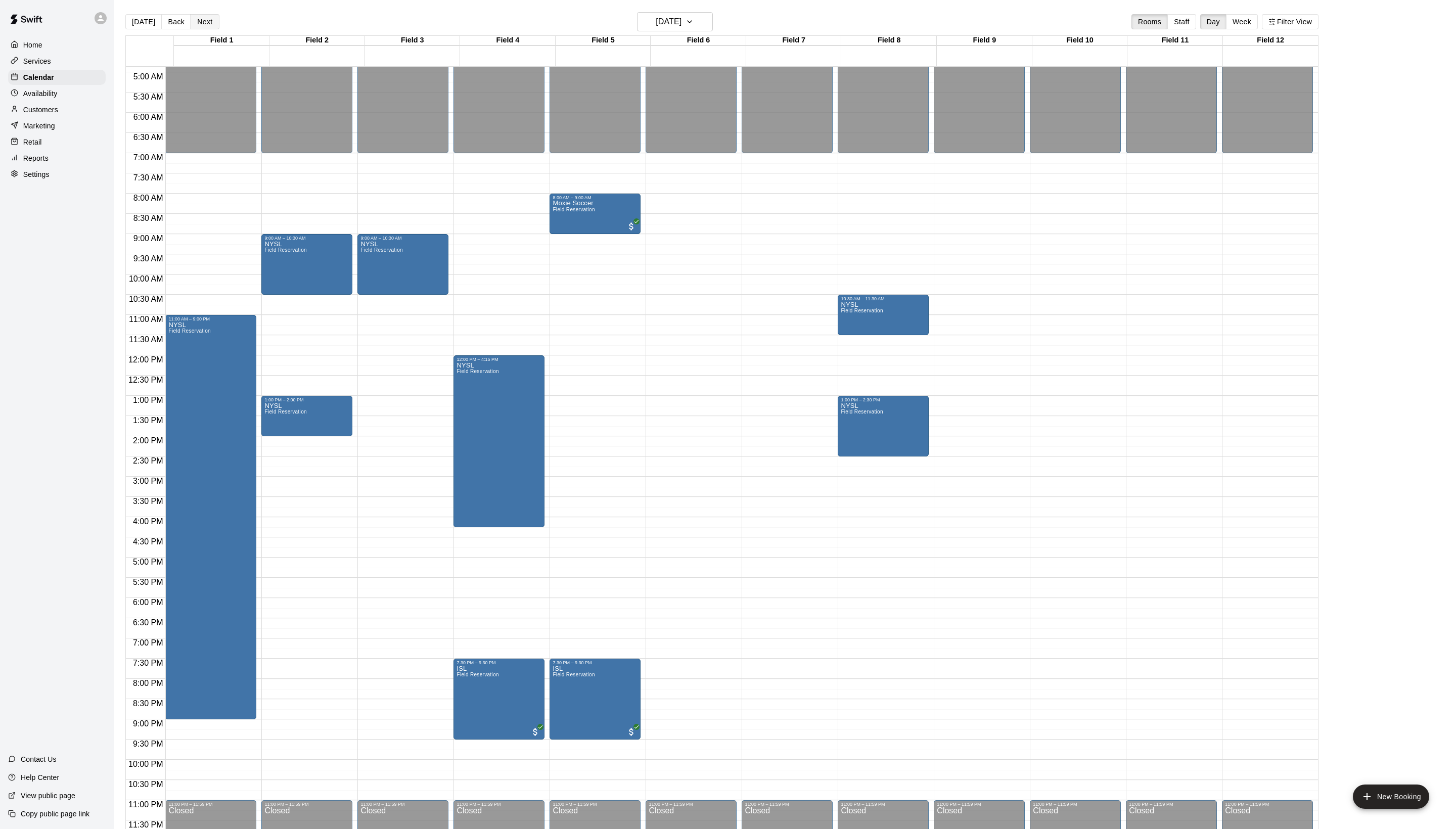
click at [219, 22] on button "Next" at bounding box center [205, 21] width 29 height 15
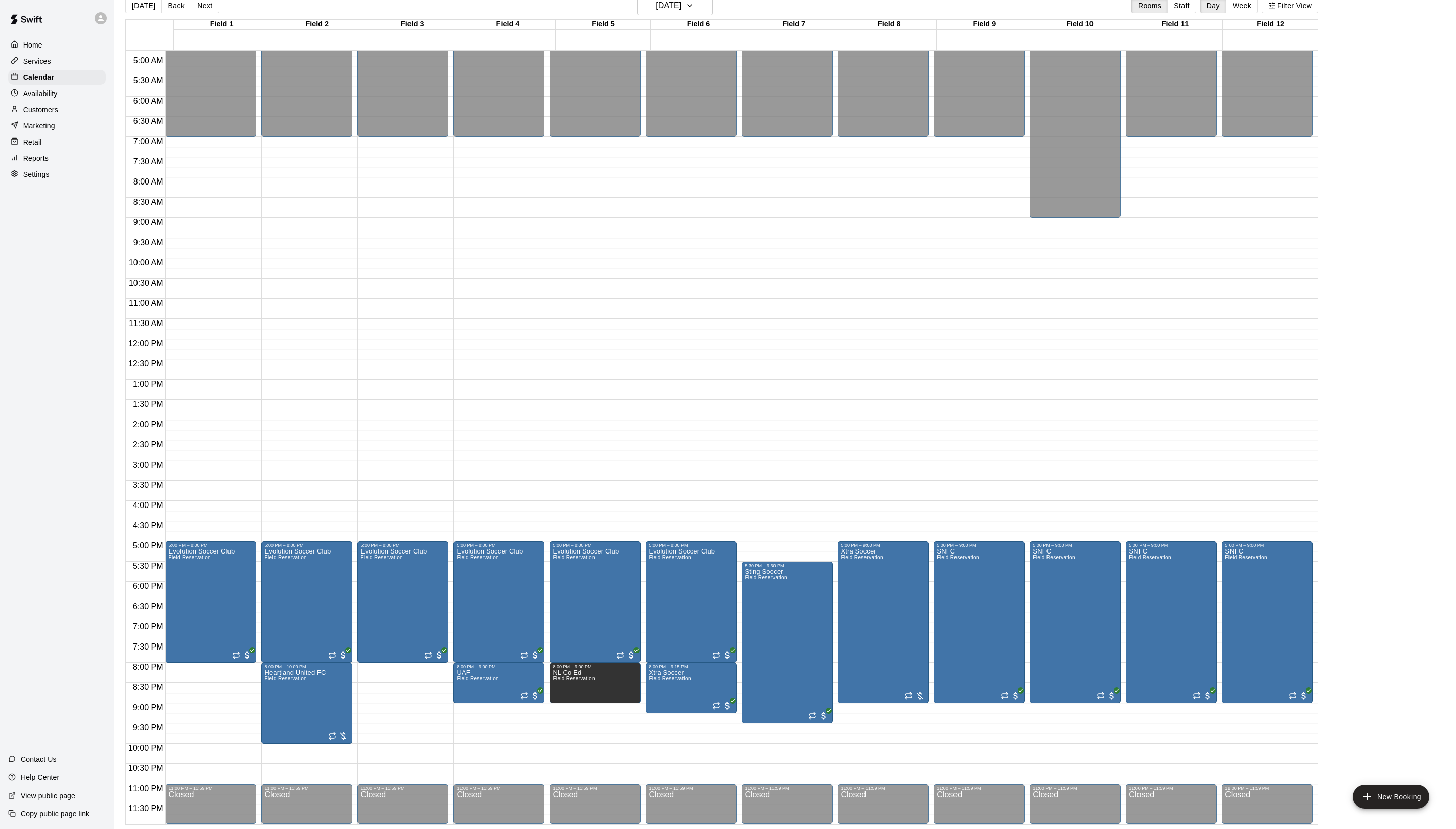
scroll to position [16, 0]
click at [213, 11] on button "Next" at bounding box center [205, 5] width 29 height 15
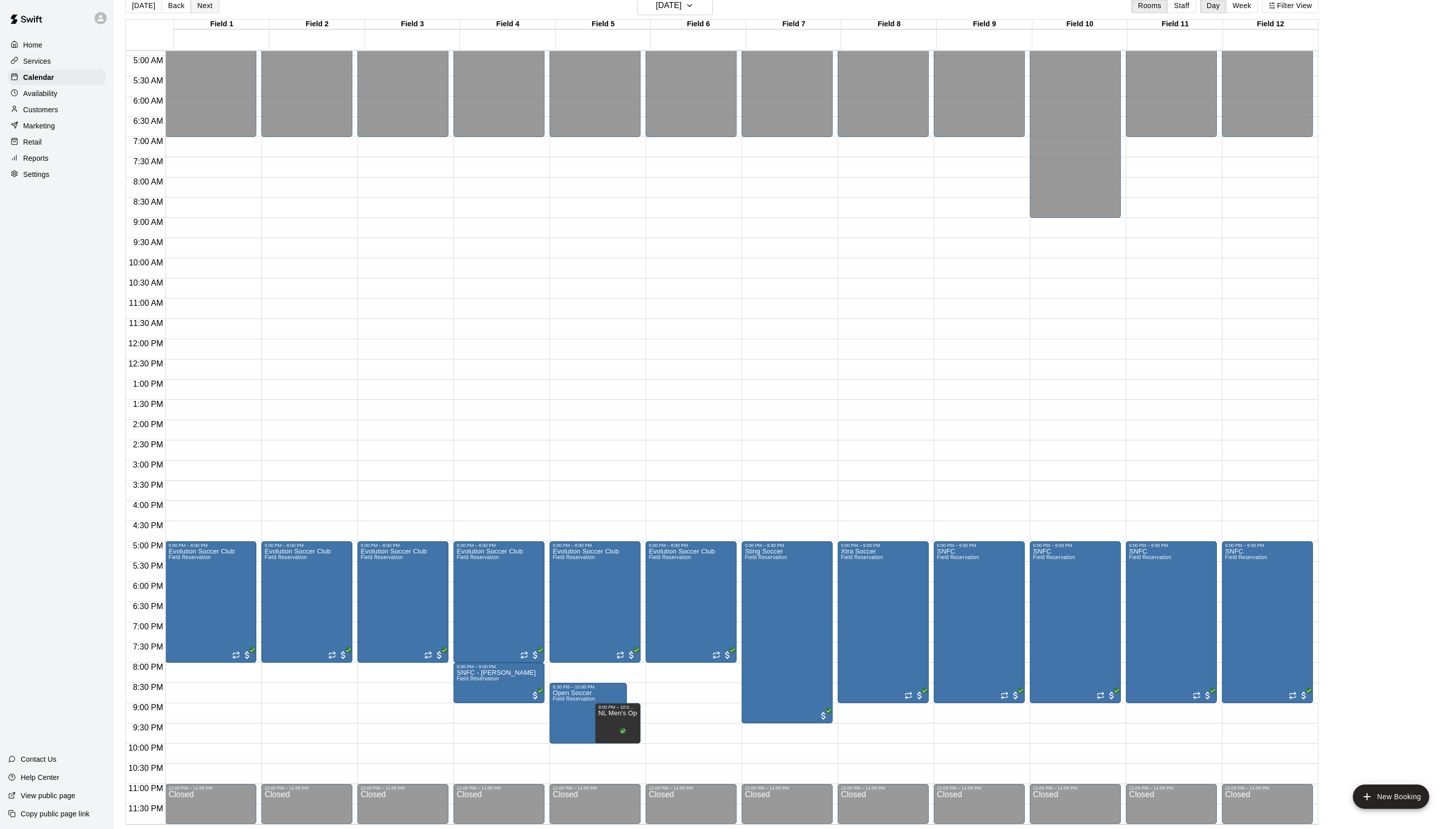
click at [213, 11] on button "Next" at bounding box center [205, 5] width 29 height 15
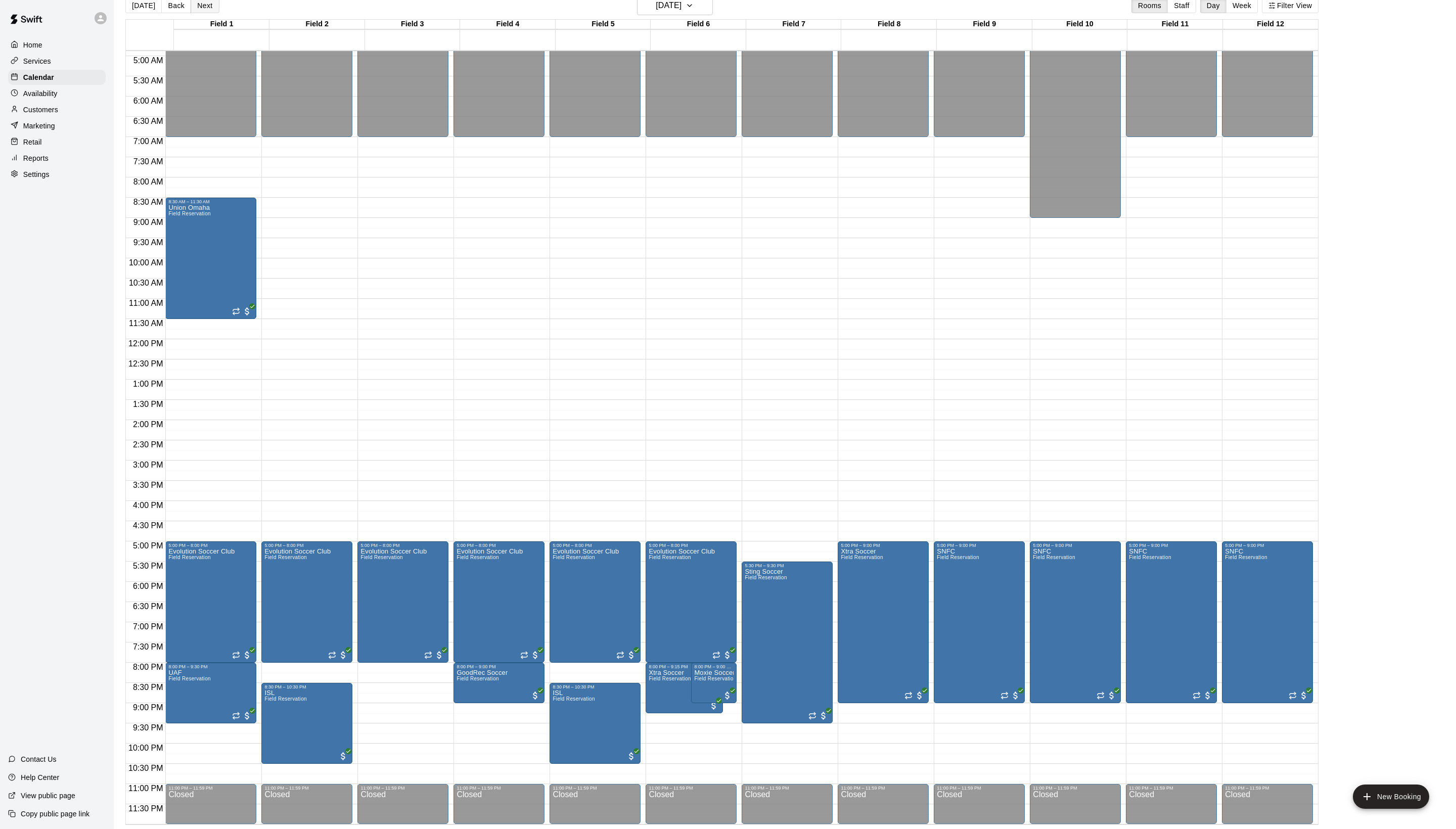
click at [213, 11] on button "Next" at bounding box center [205, 5] width 29 height 15
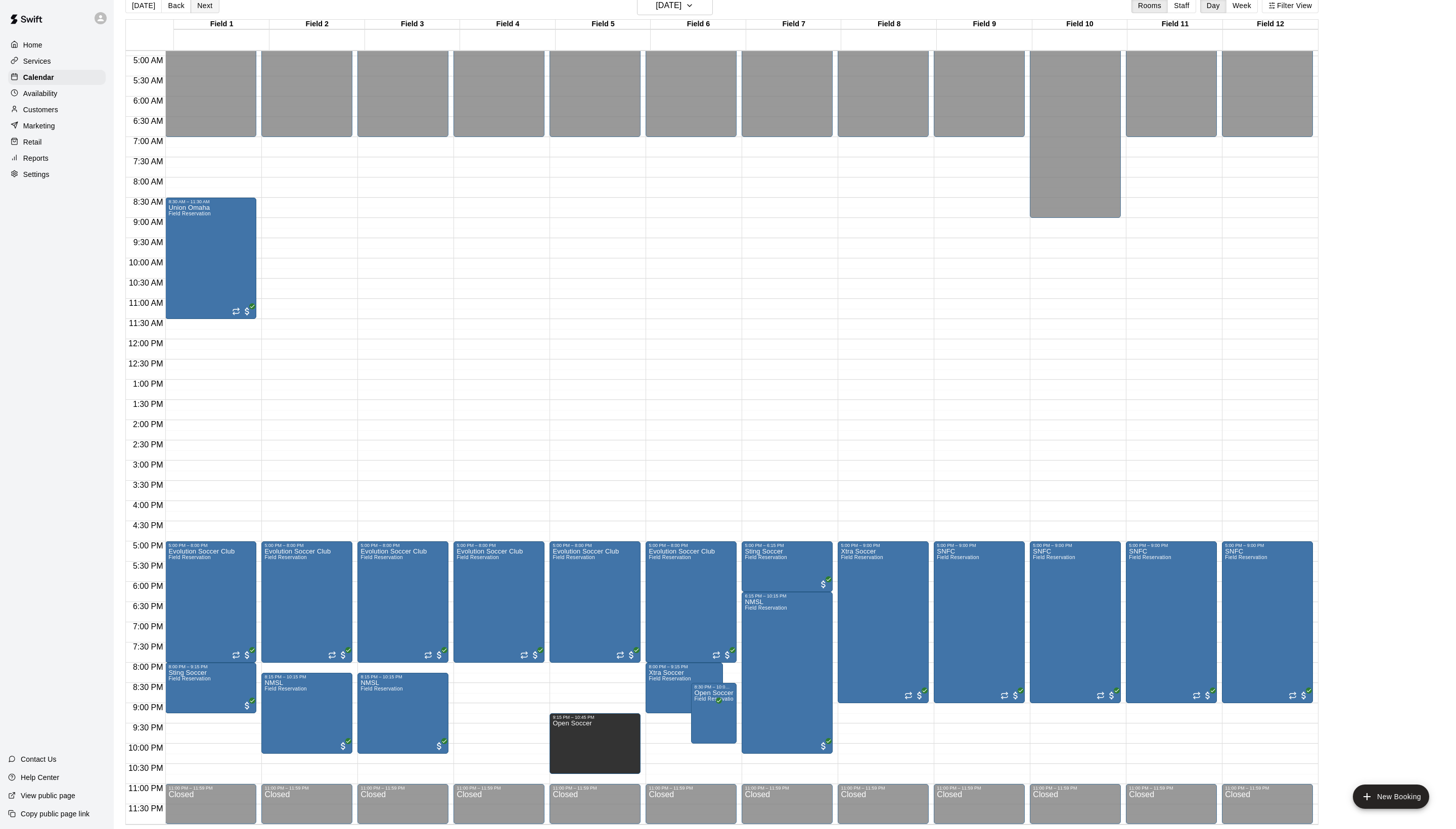
click at [213, 11] on button "Next" at bounding box center [205, 5] width 29 height 15
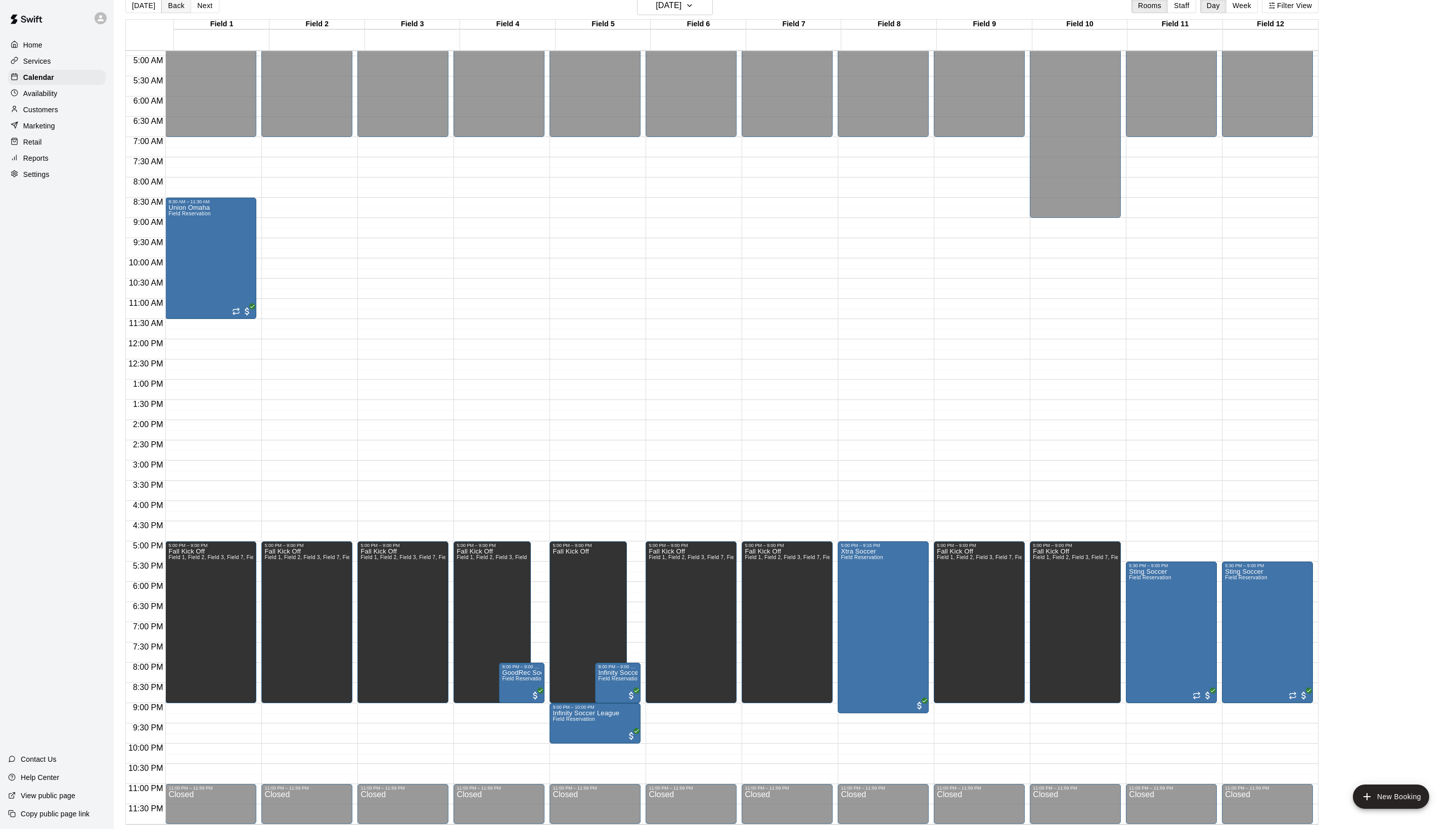
click at [175, 12] on button "Back" at bounding box center [176, 5] width 30 height 15
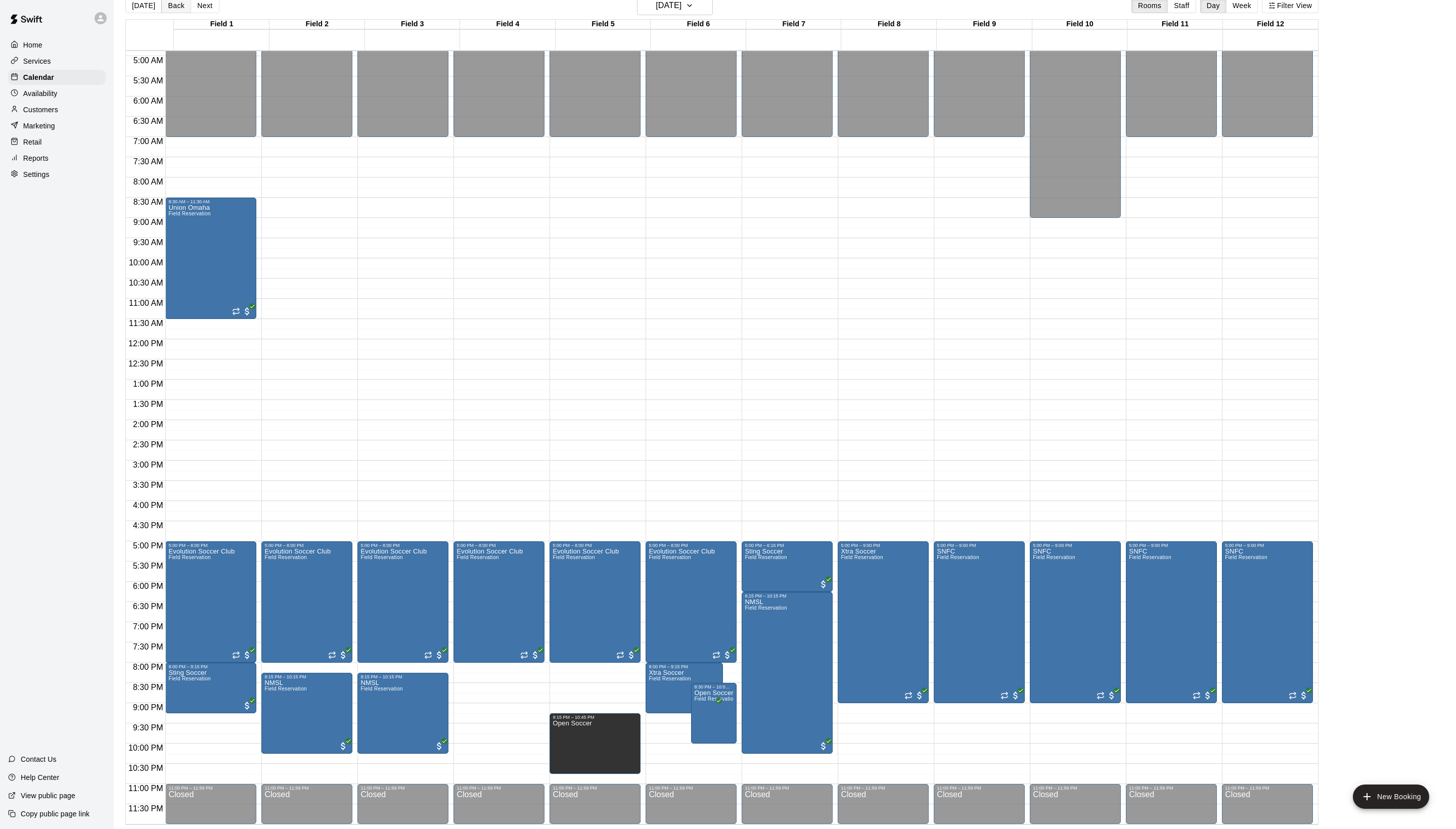
click at [175, 12] on button "Back" at bounding box center [176, 5] width 30 height 15
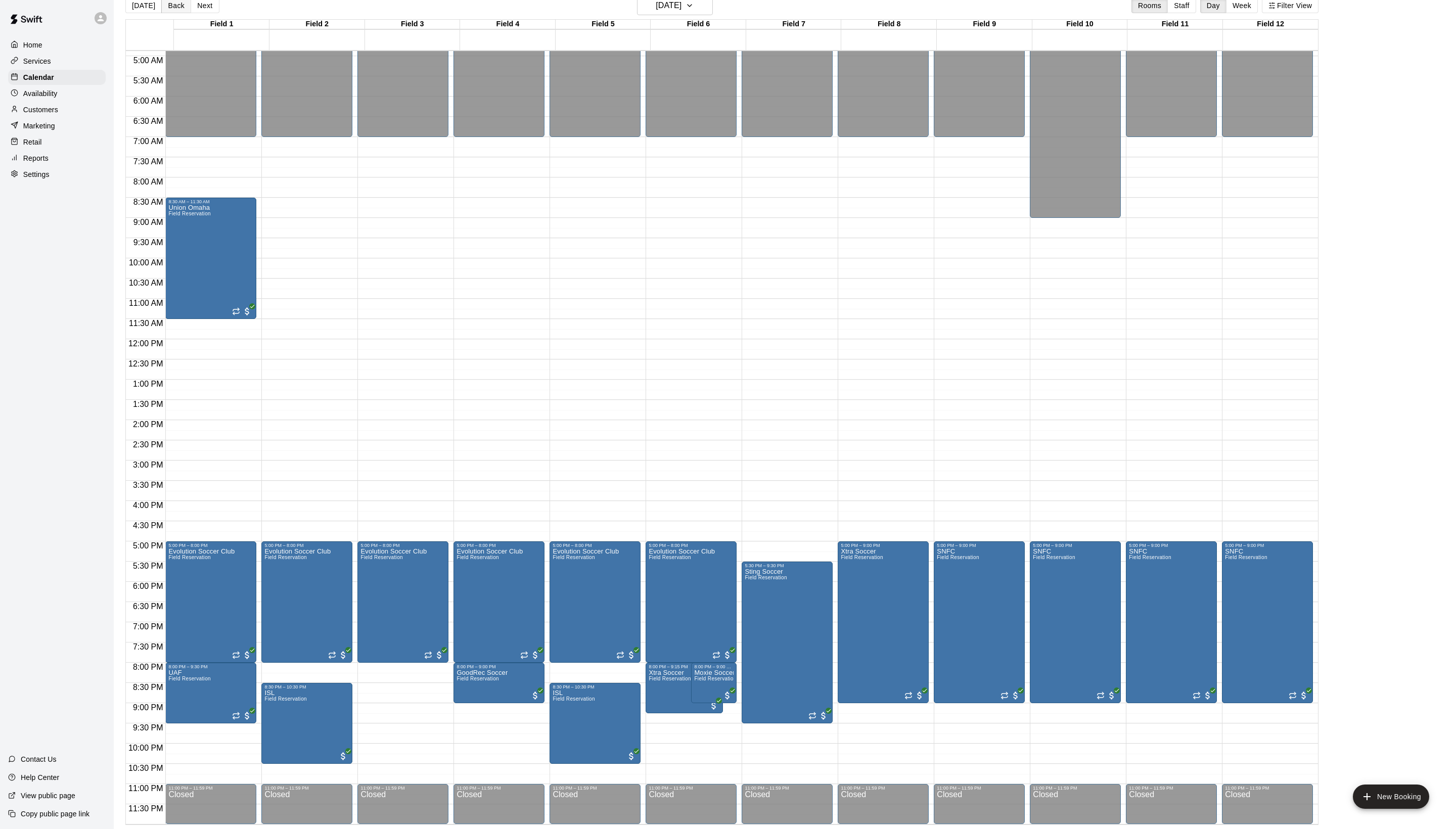
click at [175, 12] on button "Back" at bounding box center [176, 5] width 30 height 15
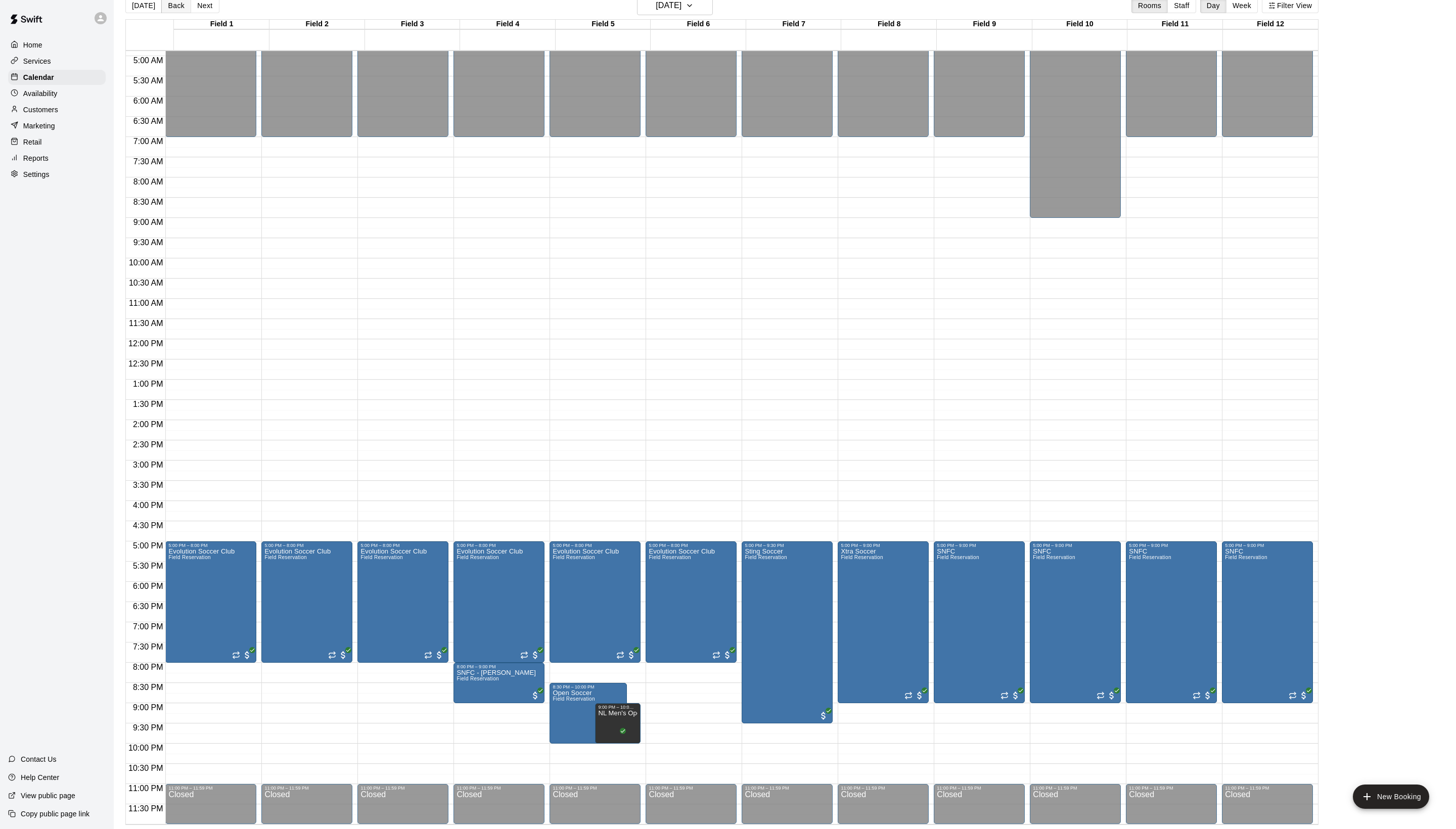
click at [175, 12] on button "Back" at bounding box center [176, 5] width 30 height 15
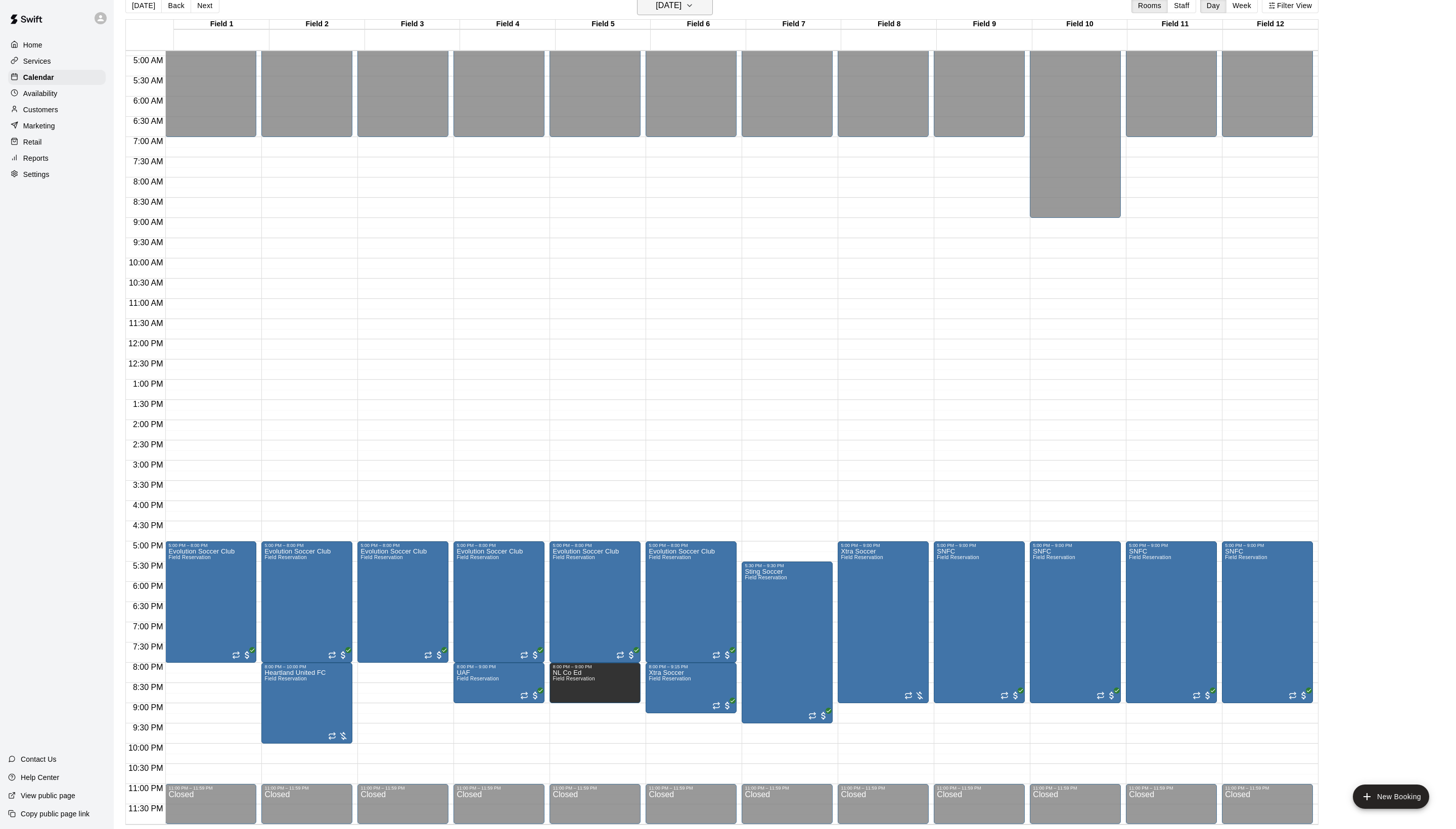
click at [681, 14] on button "[DATE]" at bounding box center [675, 6] width 76 height 19
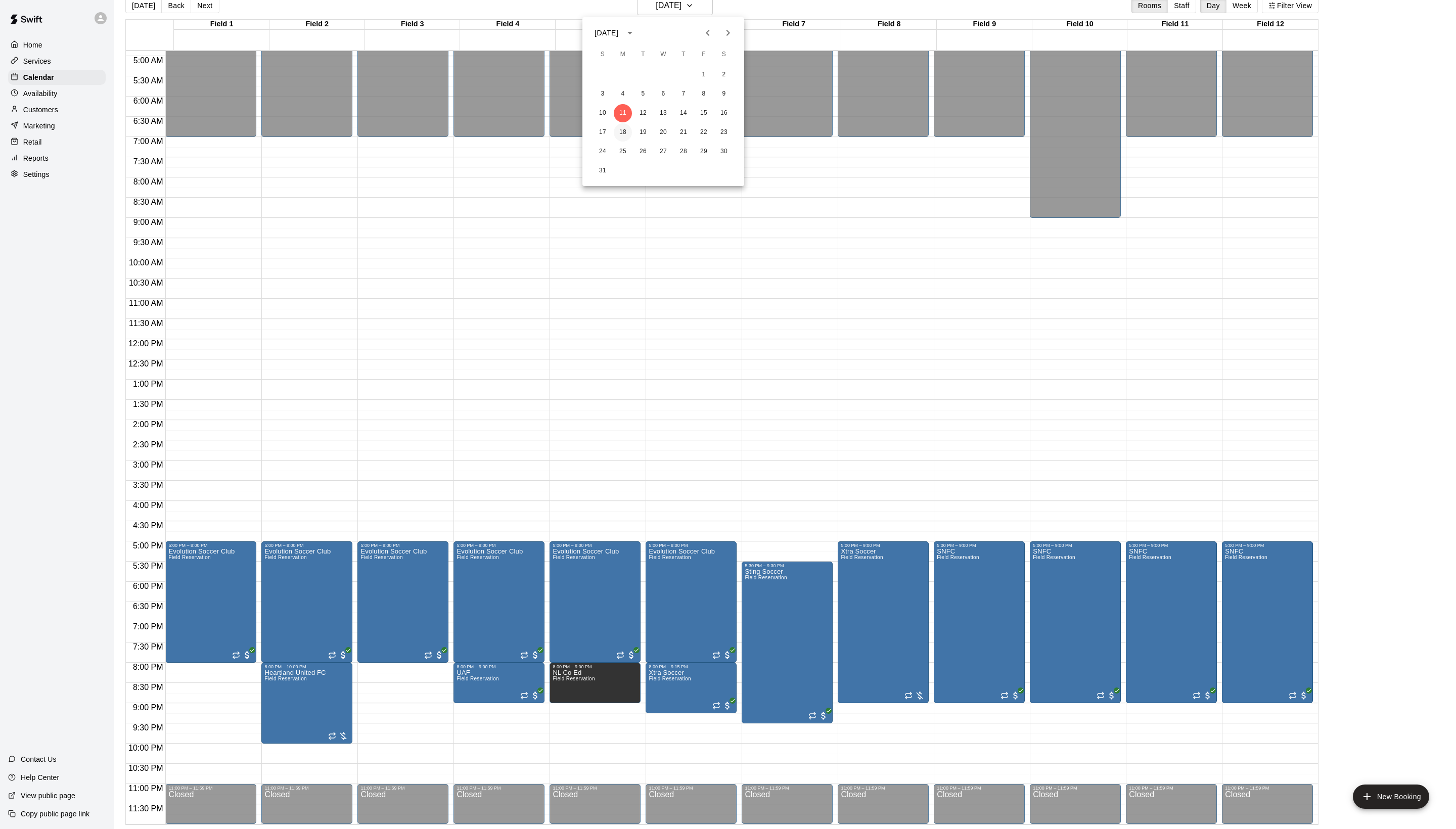
click at [626, 130] on button "18" at bounding box center [623, 132] width 18 height 18
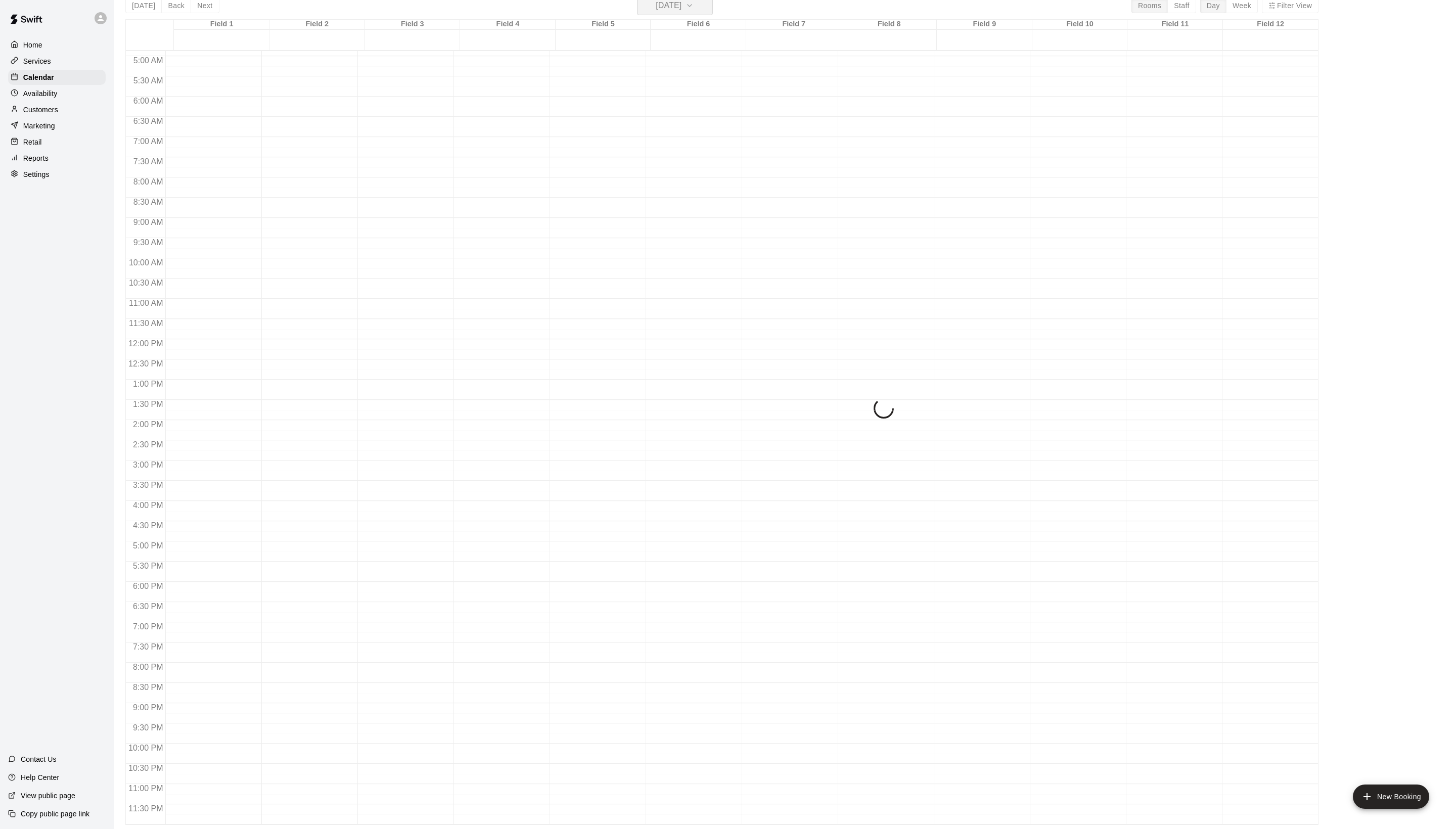
scroll to position [12, 0]
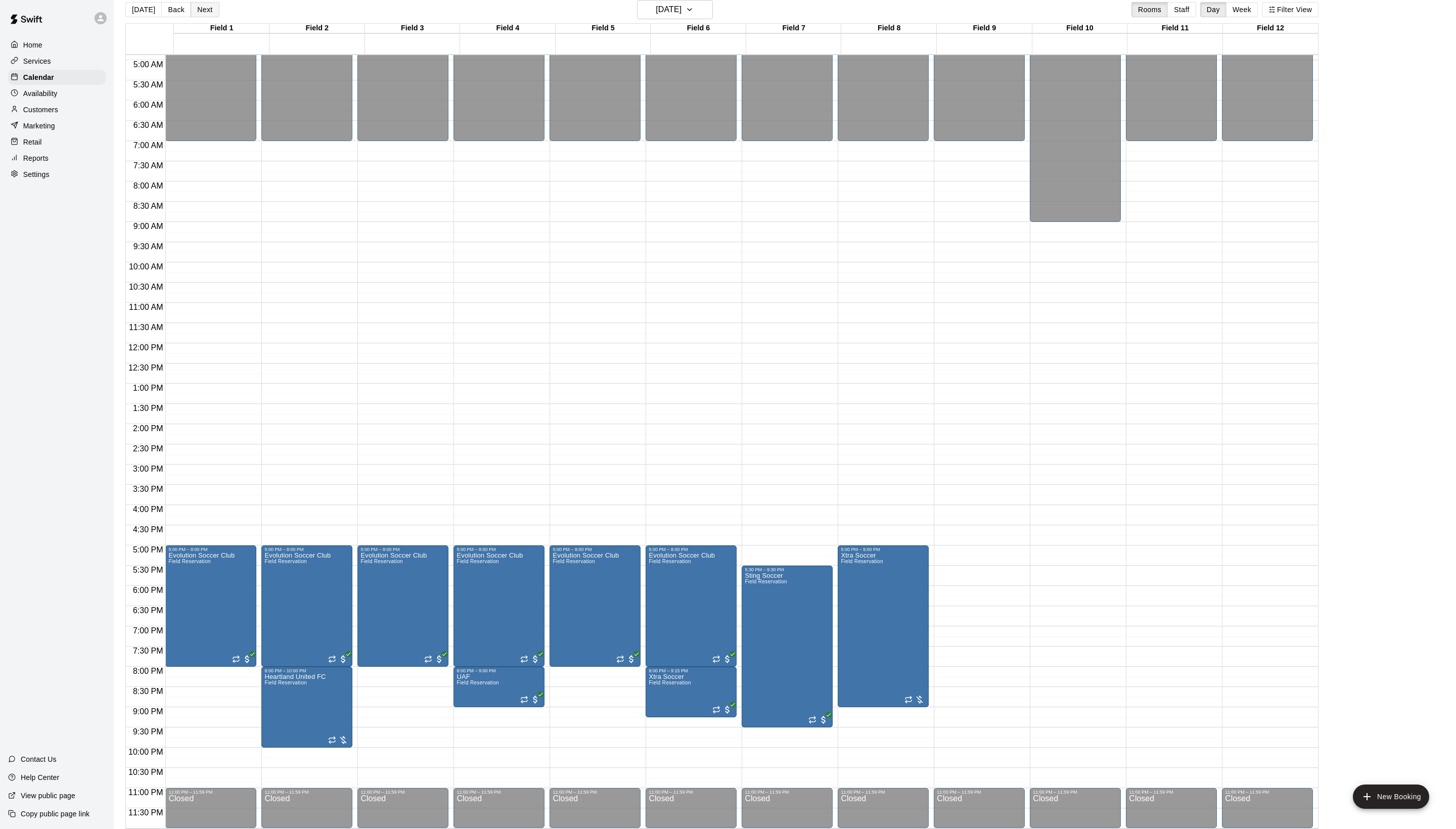
click at [219, 12] on button "Next" at bounding box center [205, 10] width 29 height 15
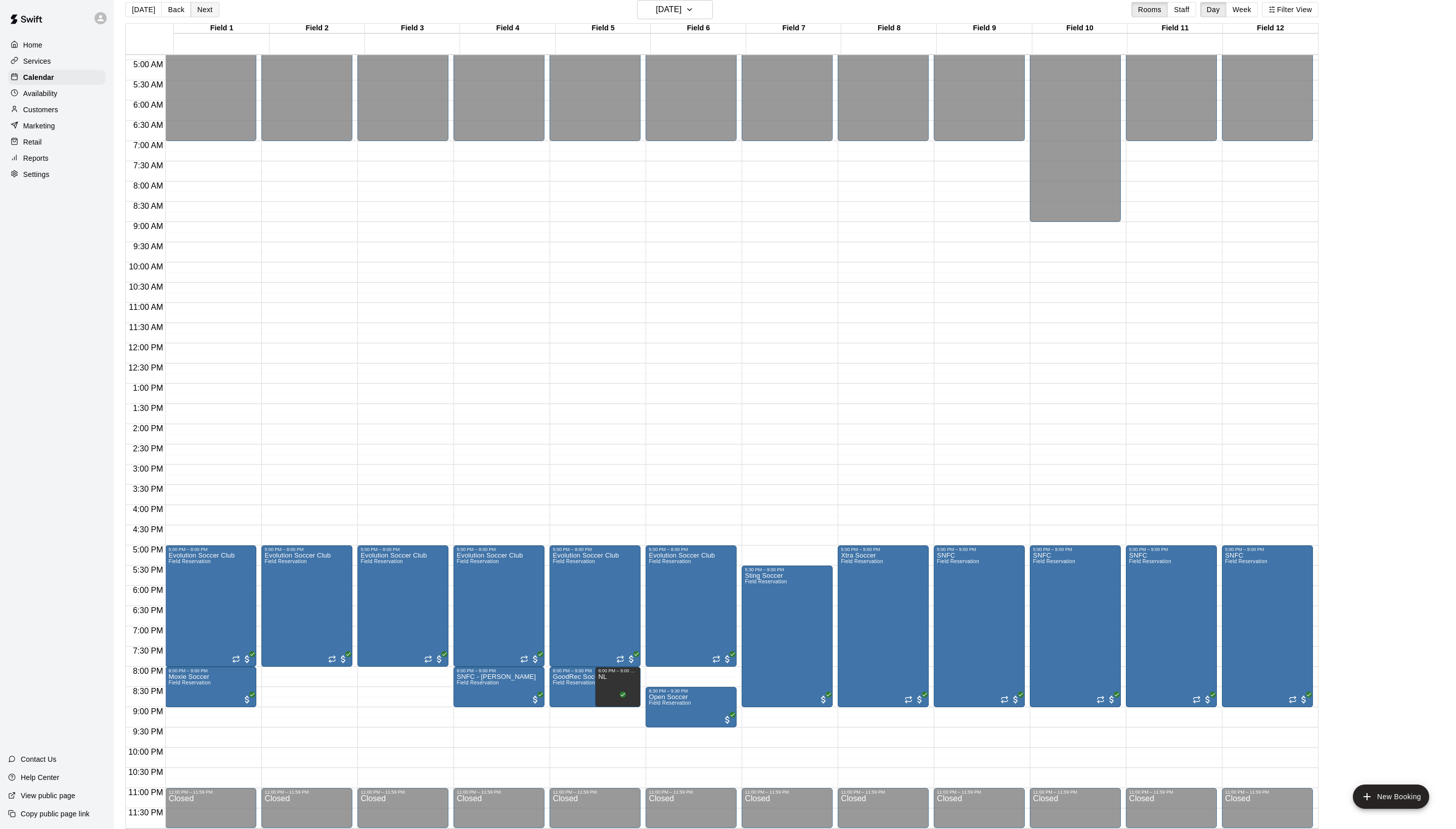
click at [219, 12] on button "Next" at bounding box center [205, 10] width 29 height 15
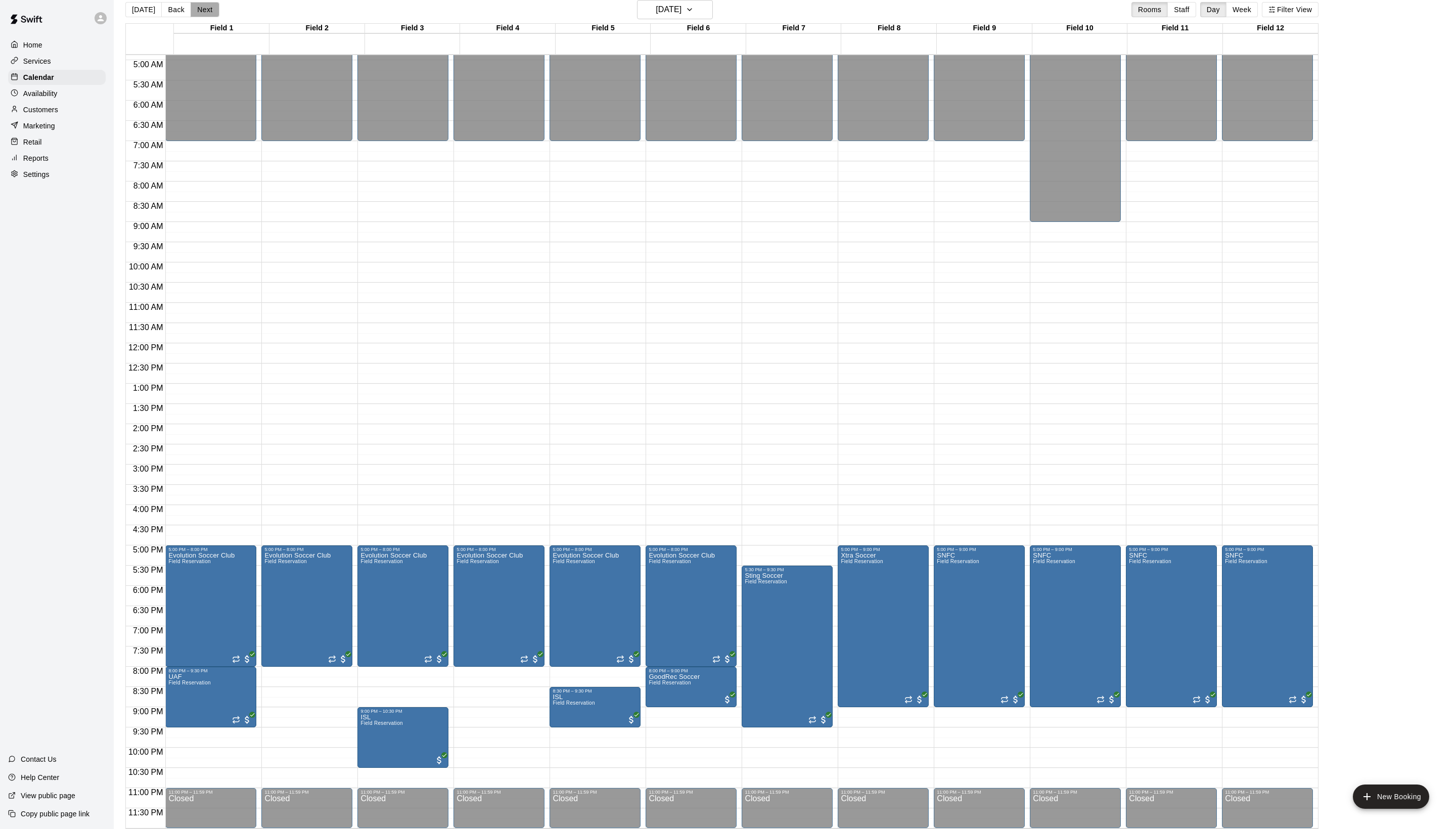
click at [219, 12] on button "Next" at bounding box center [205, 10] width 29 height 15
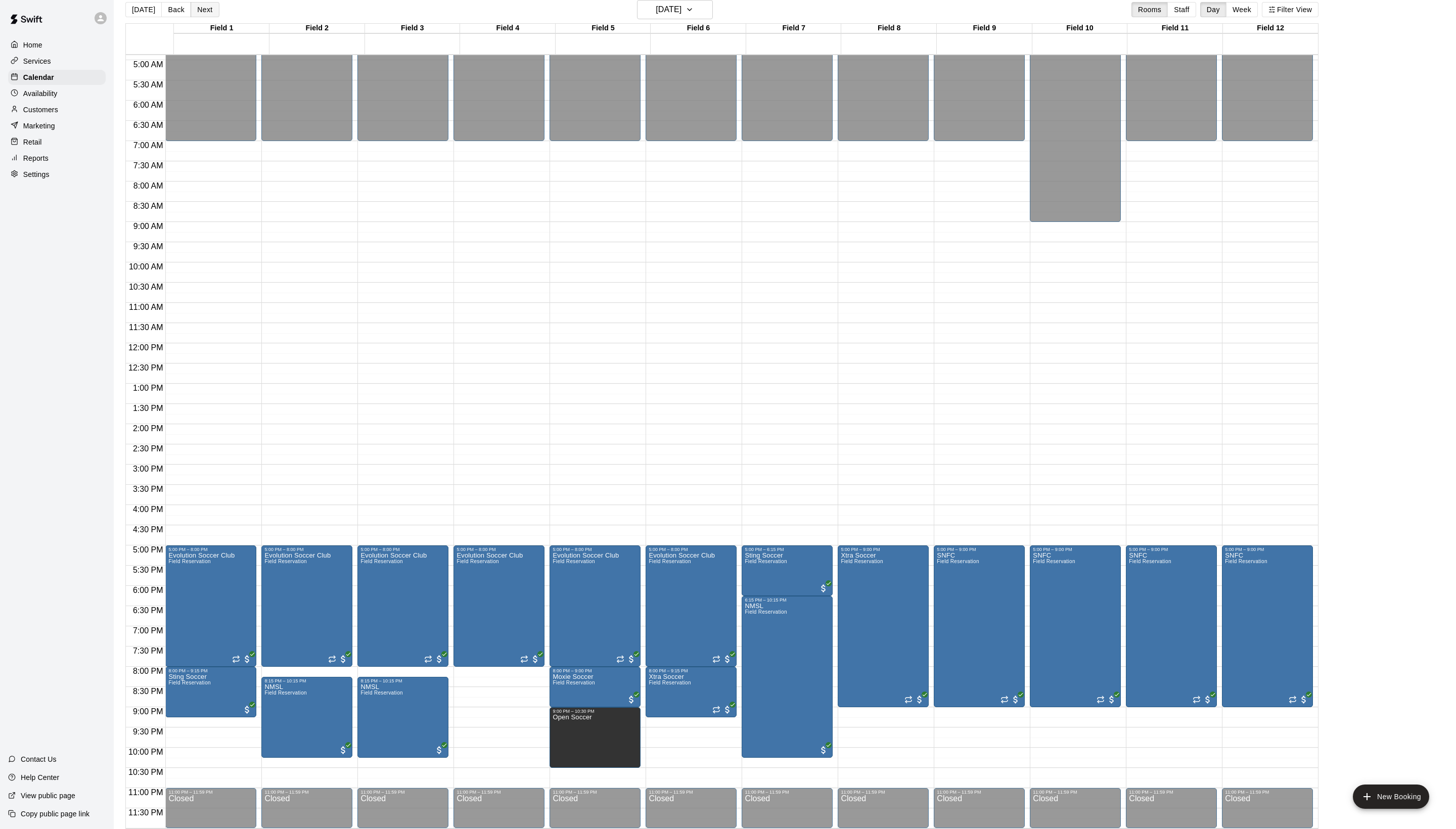
click at [219, 12] on button "Next" at bounding box center [205, 10] width 29 height 15
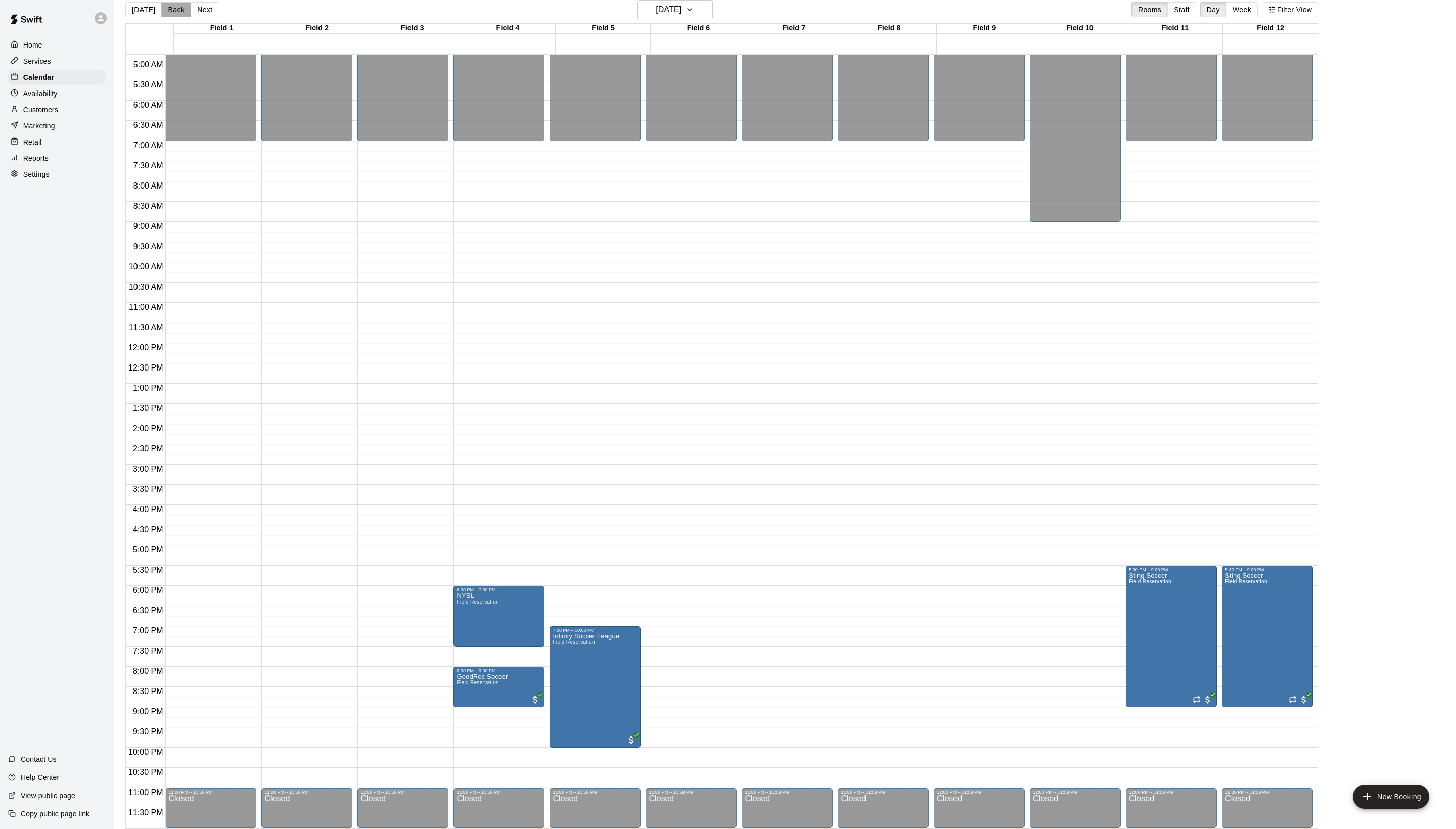
click at [175, 4] on button "Back" at bounding box center [176, 10] width 30 height 15
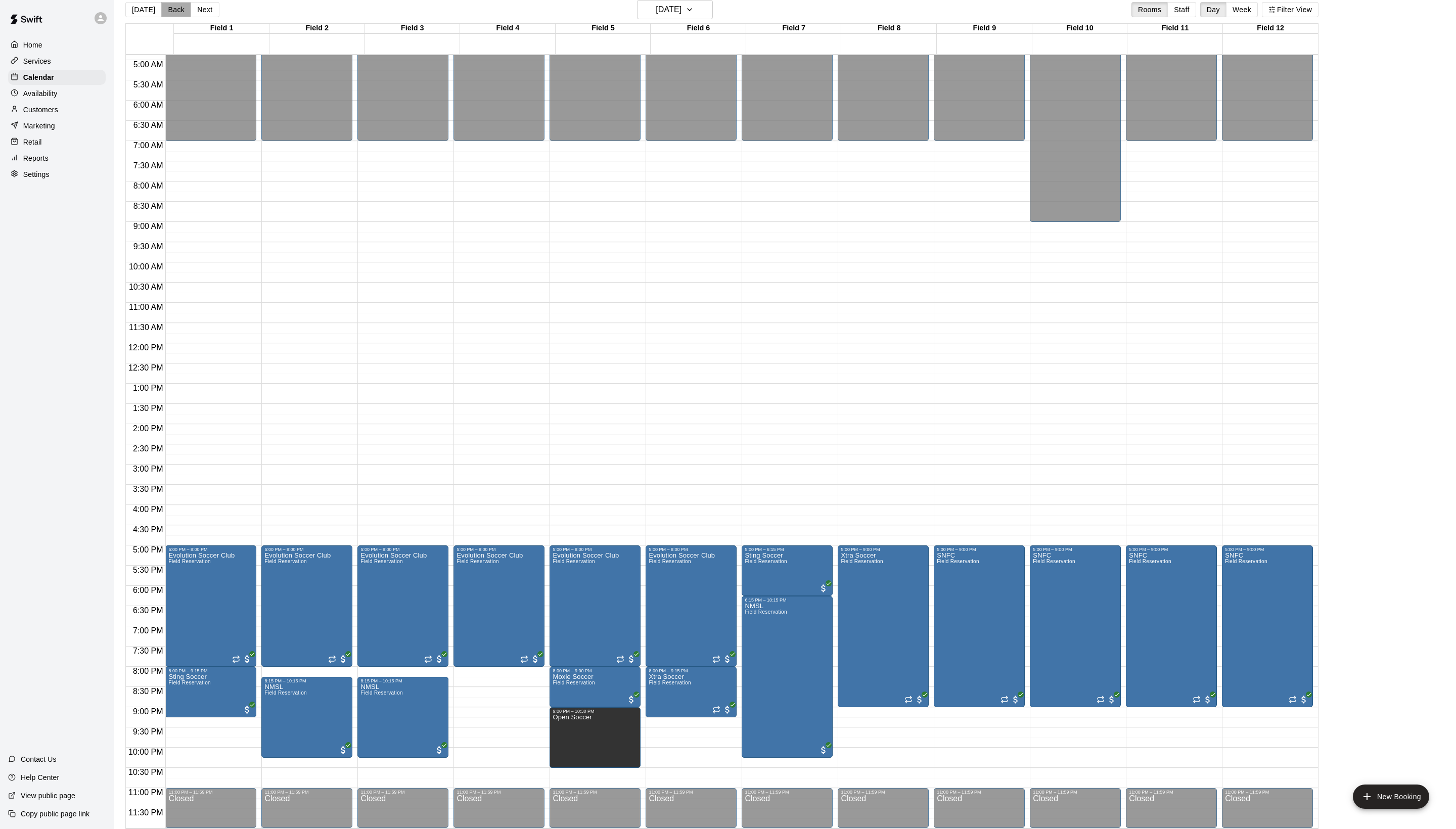
click at [175, 4] on button "Back" at bounding box center [176, 10] width 30 height 15
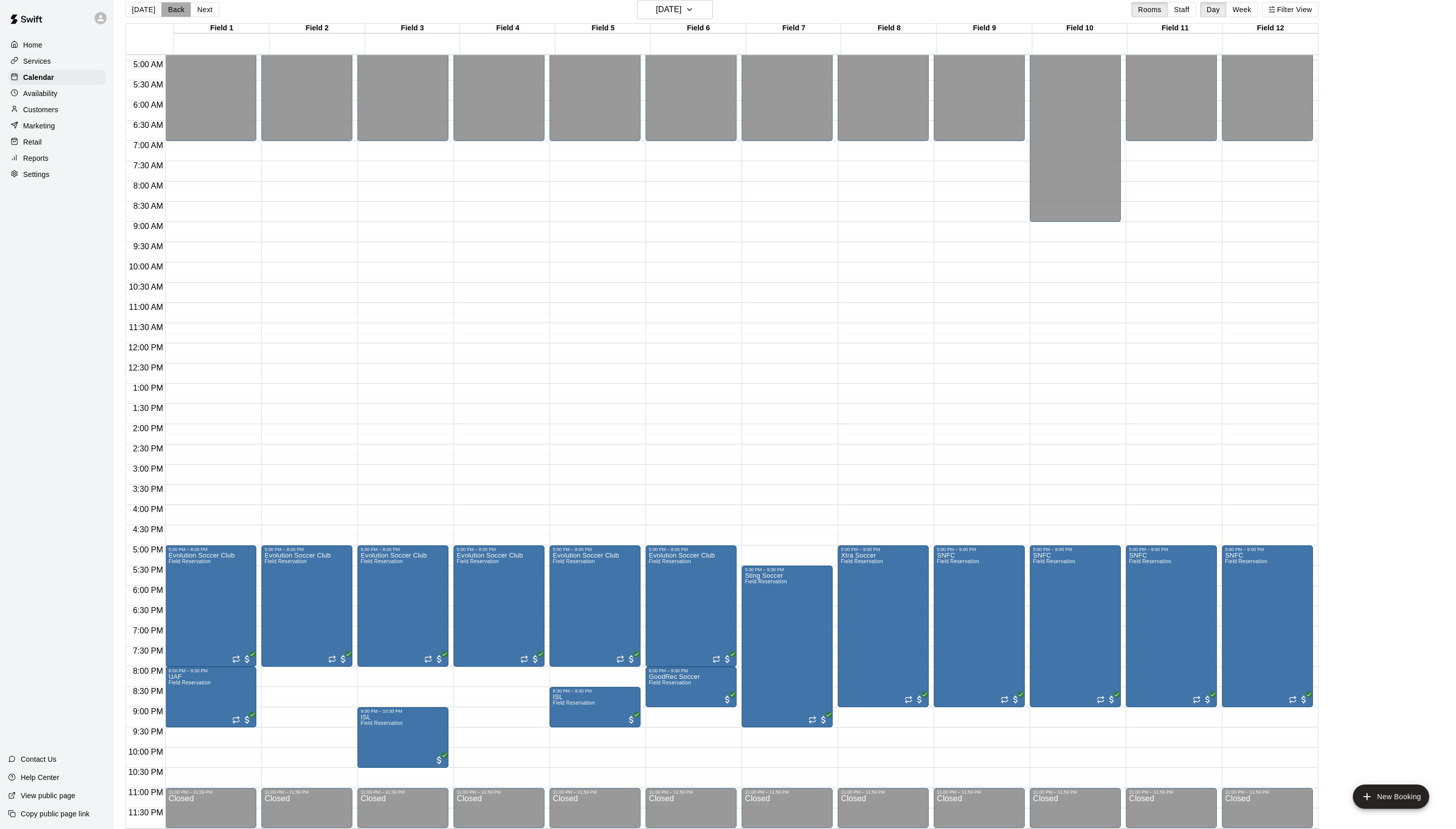
click at [175, 4] on button "Back" at bounding box center [176, 10] width 30 height 15
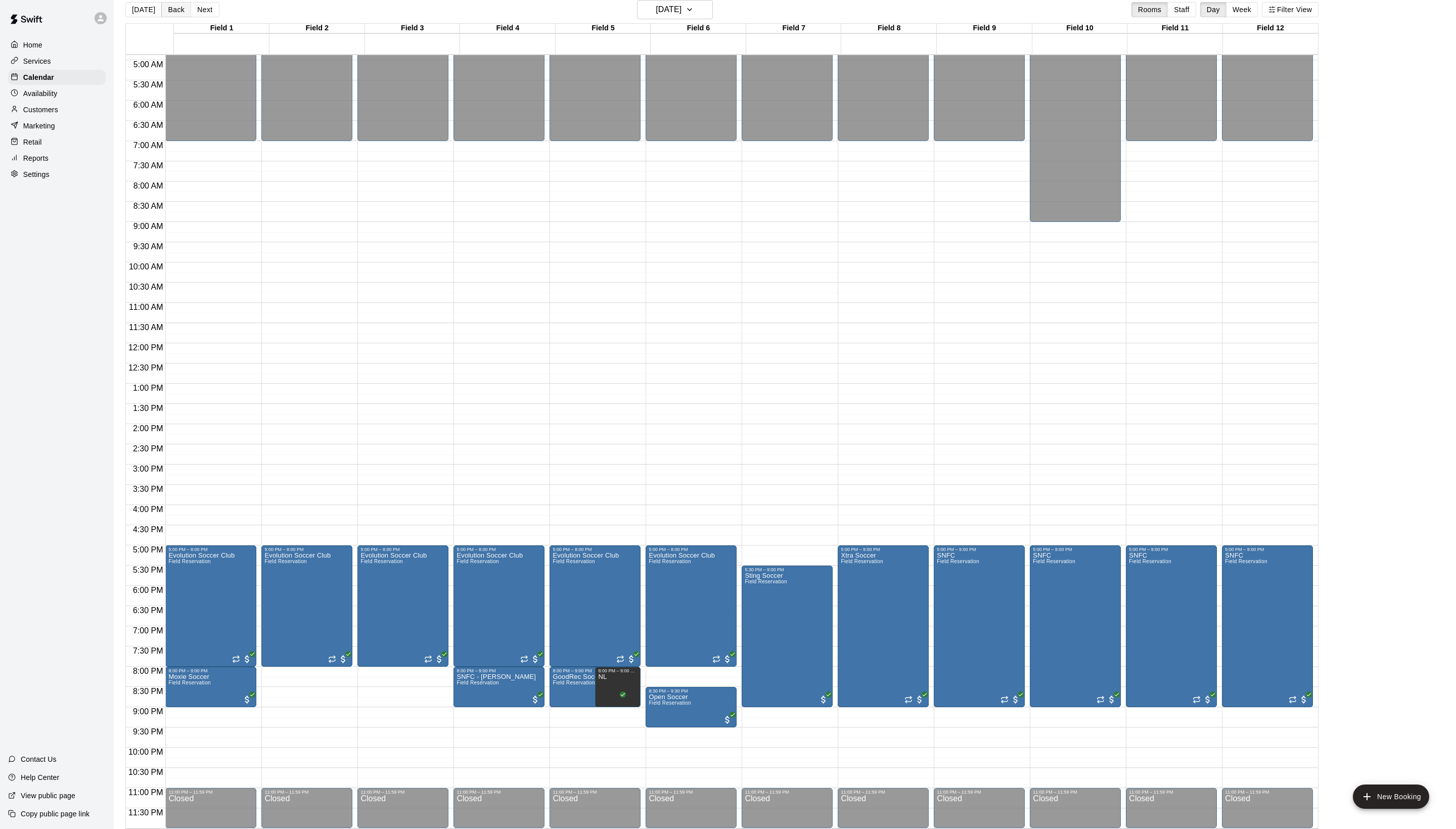
click at [175, 4] on button "Back" at bounding box center [176, 10] width 30 height 15
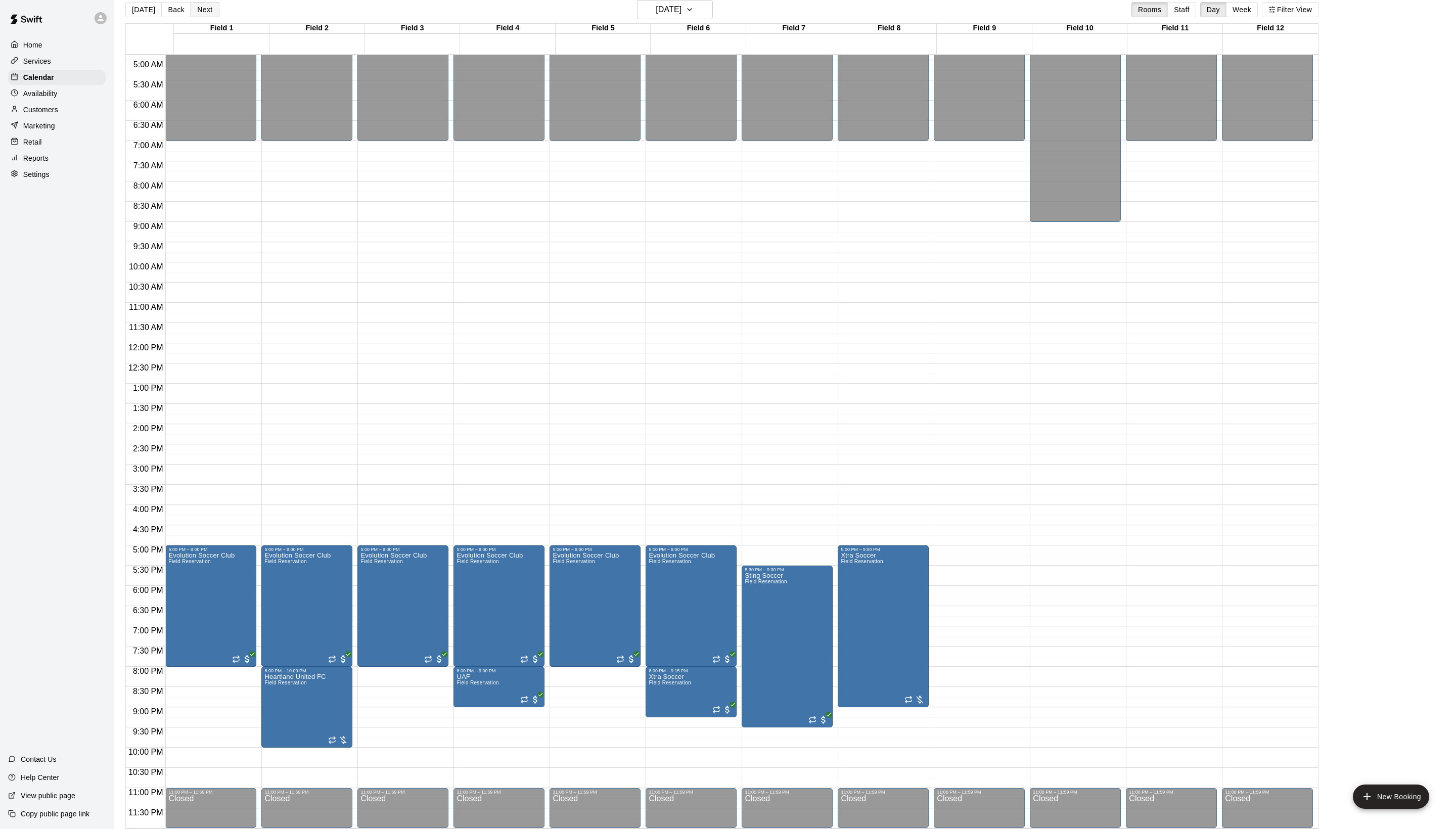
click at [213, 6] on button "Next" at bounding box center [205, 10] width 29 height 15
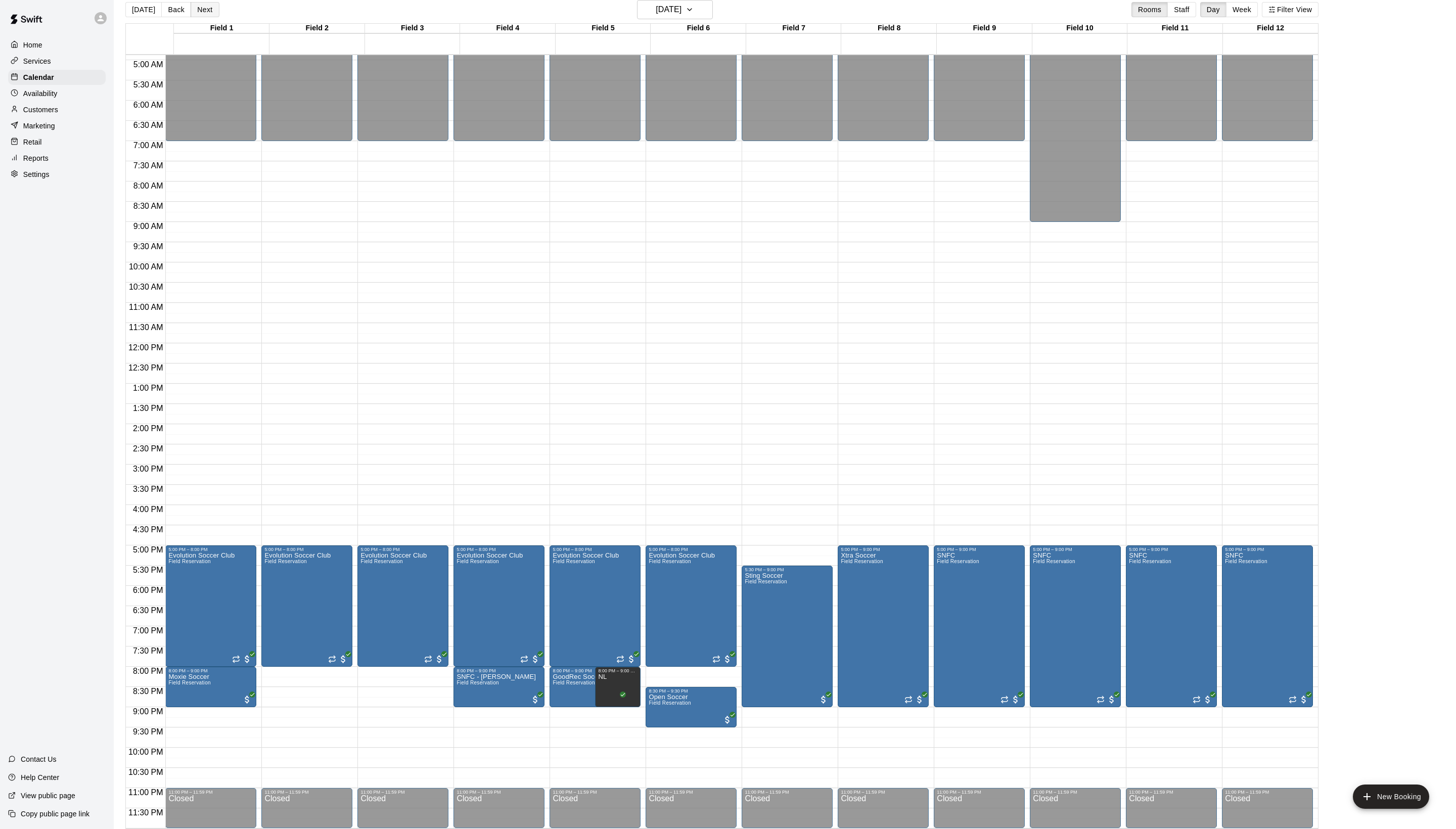
click at [213, 6] on button "Next" at bounding box center [205, 10] width 29 height 15
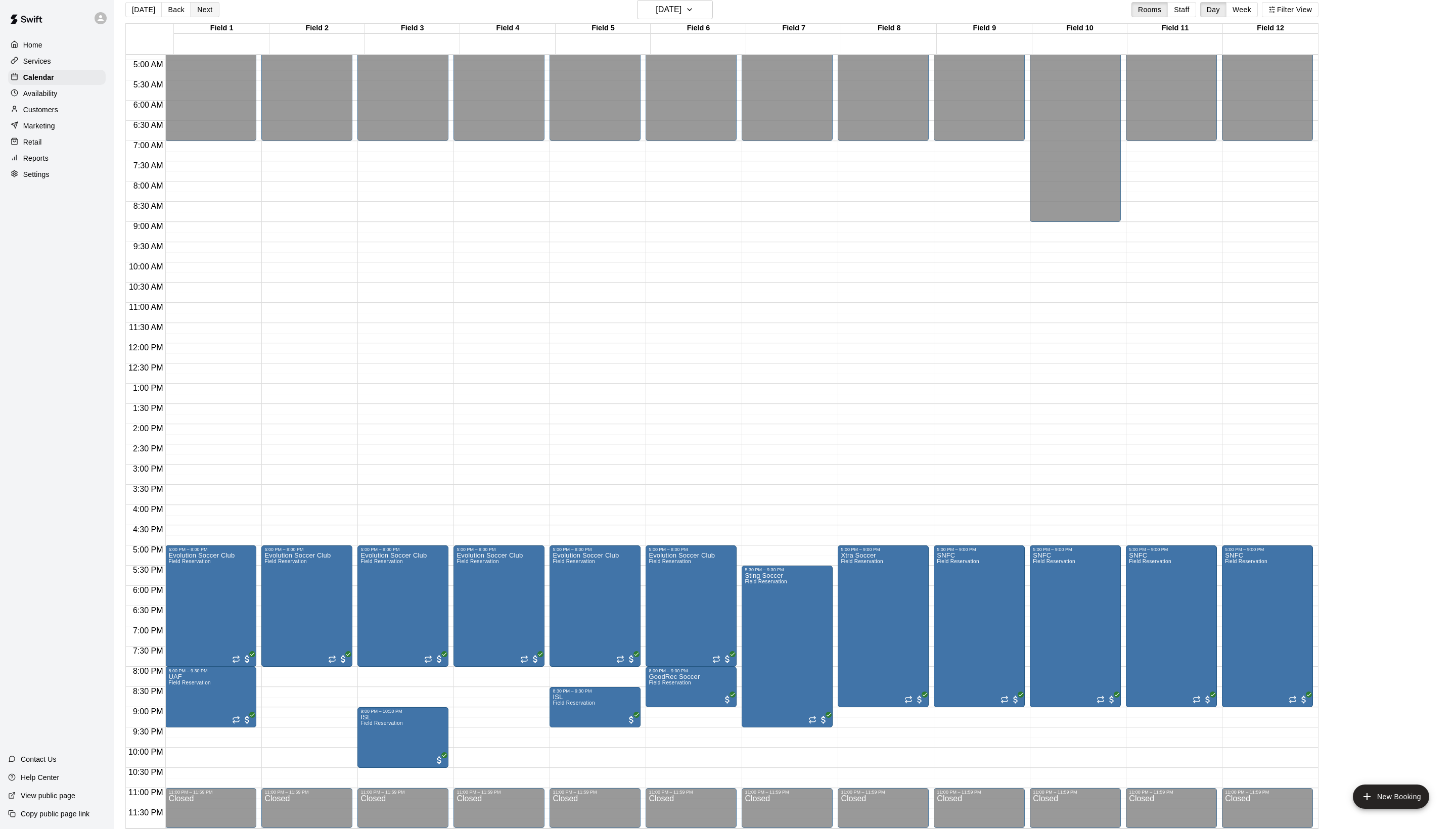
click at [213, 6] on button "Next" at bounding box center [205, 10] width 29 height 15
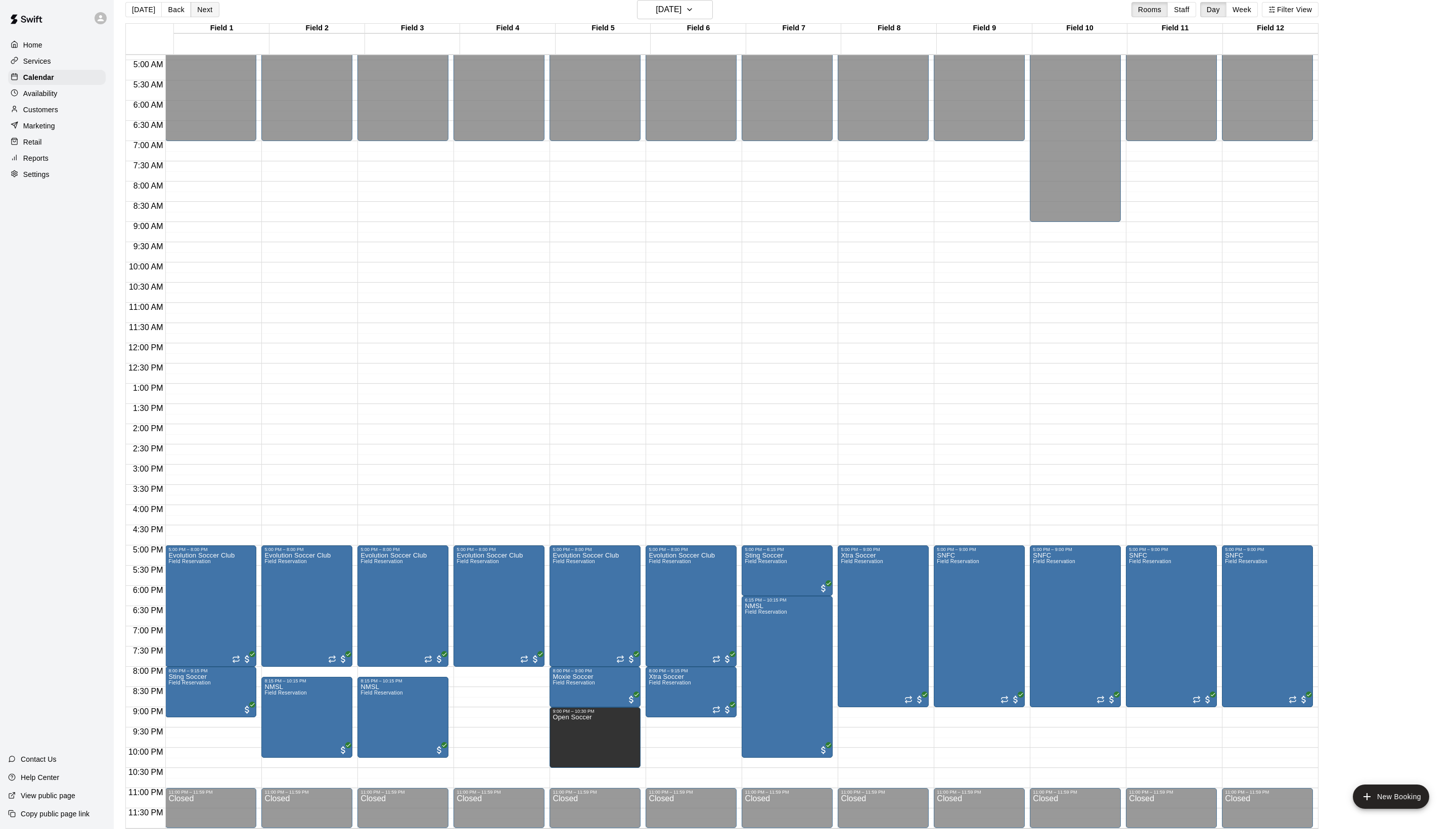
click at [213, 6] on button "Next" at bounding box center [205, 10] width 29 height 15
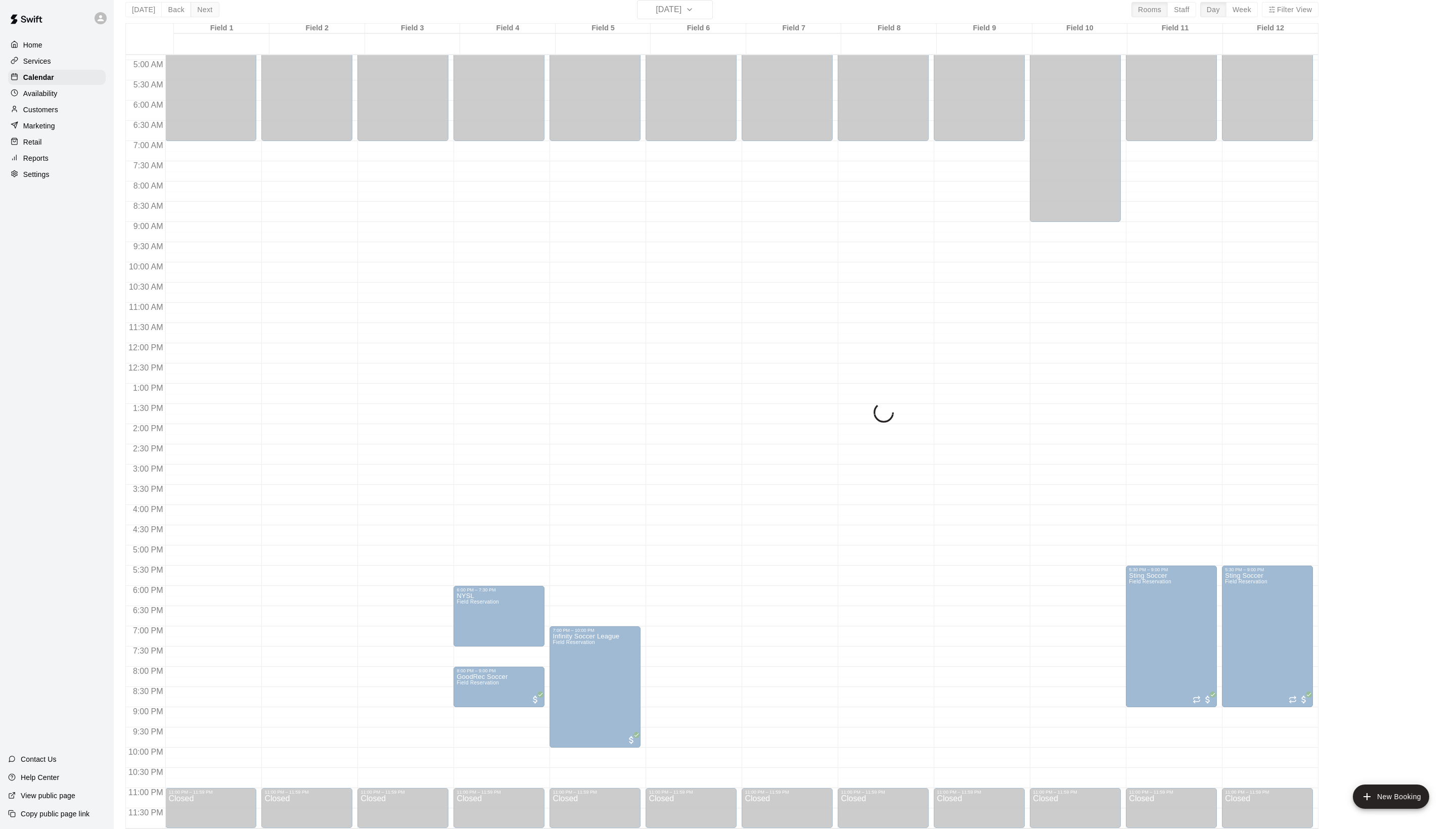
click at [213, 6] on div "[DATE] Back [DATE][DATE] Rooms Staff Day Week [GEOGRAPHIC_DATA] 1 22 [GEOGRAPHI…" at bounding box center [722, 414] width 1193 height 829
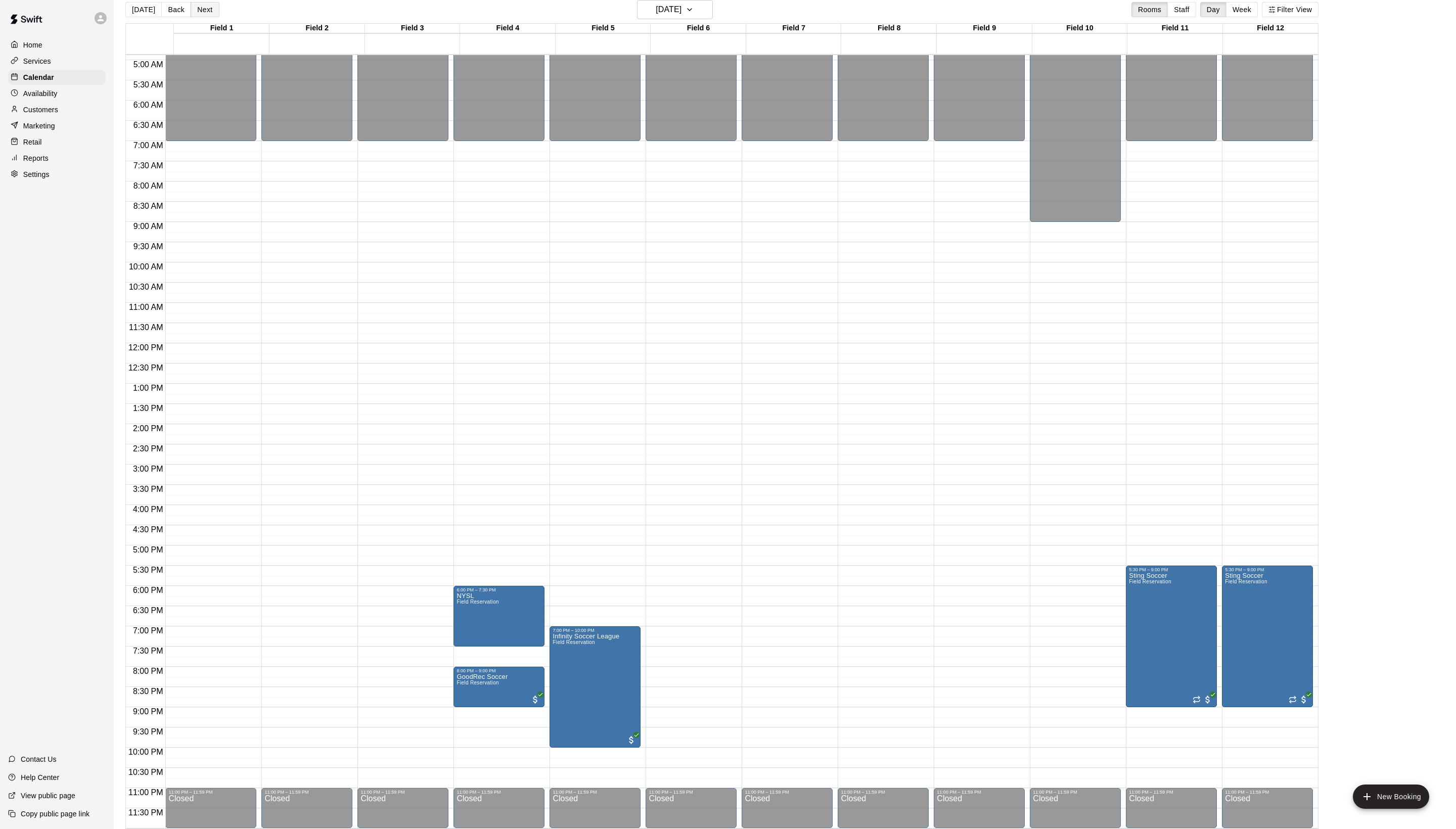
click at [213, 6] on button "Next" at bounding box center [205, 10] width 29 height 15
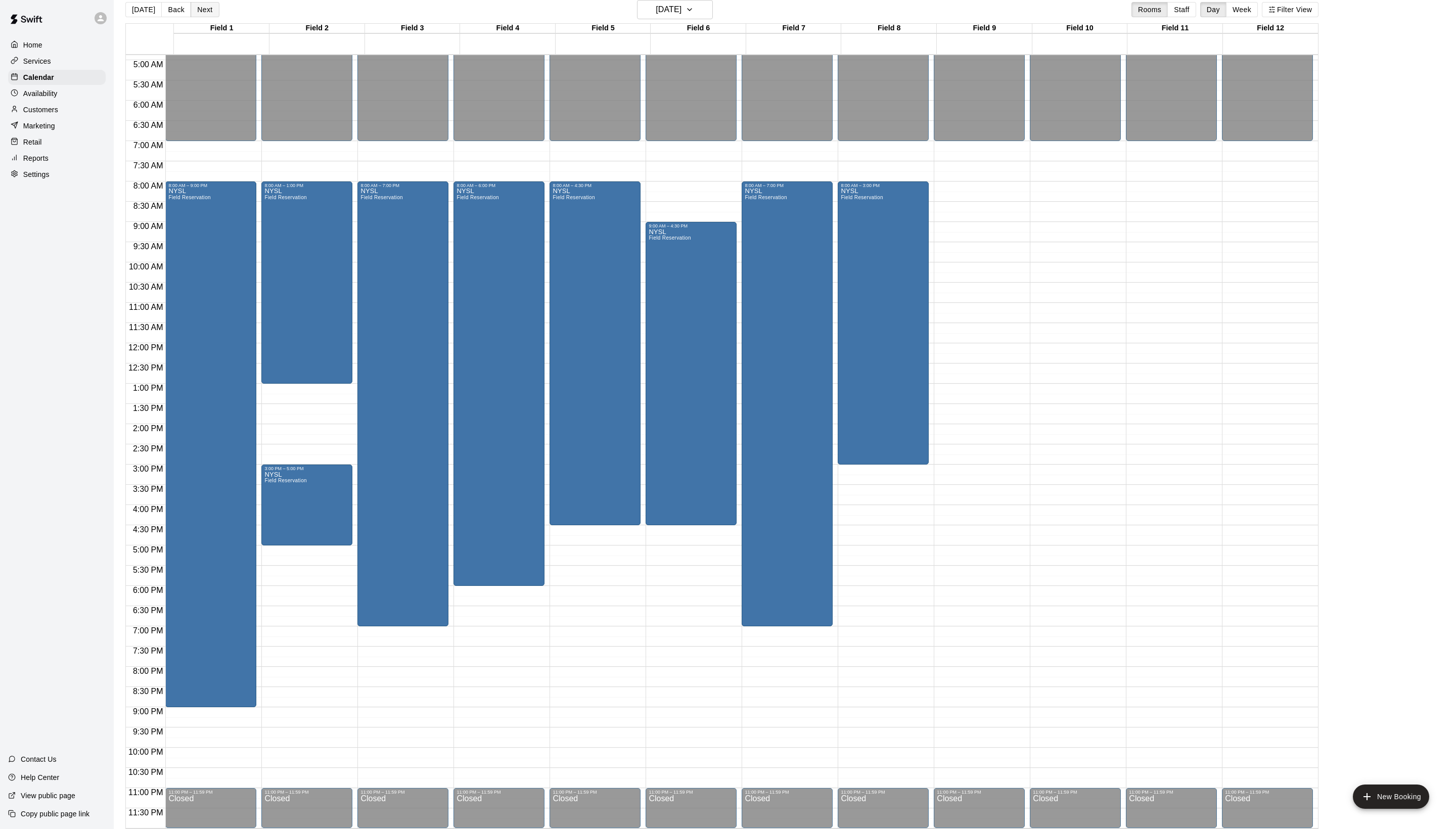
click at [213, 6] on button "Next" at bounding box center [205, 10] width 29 height 15
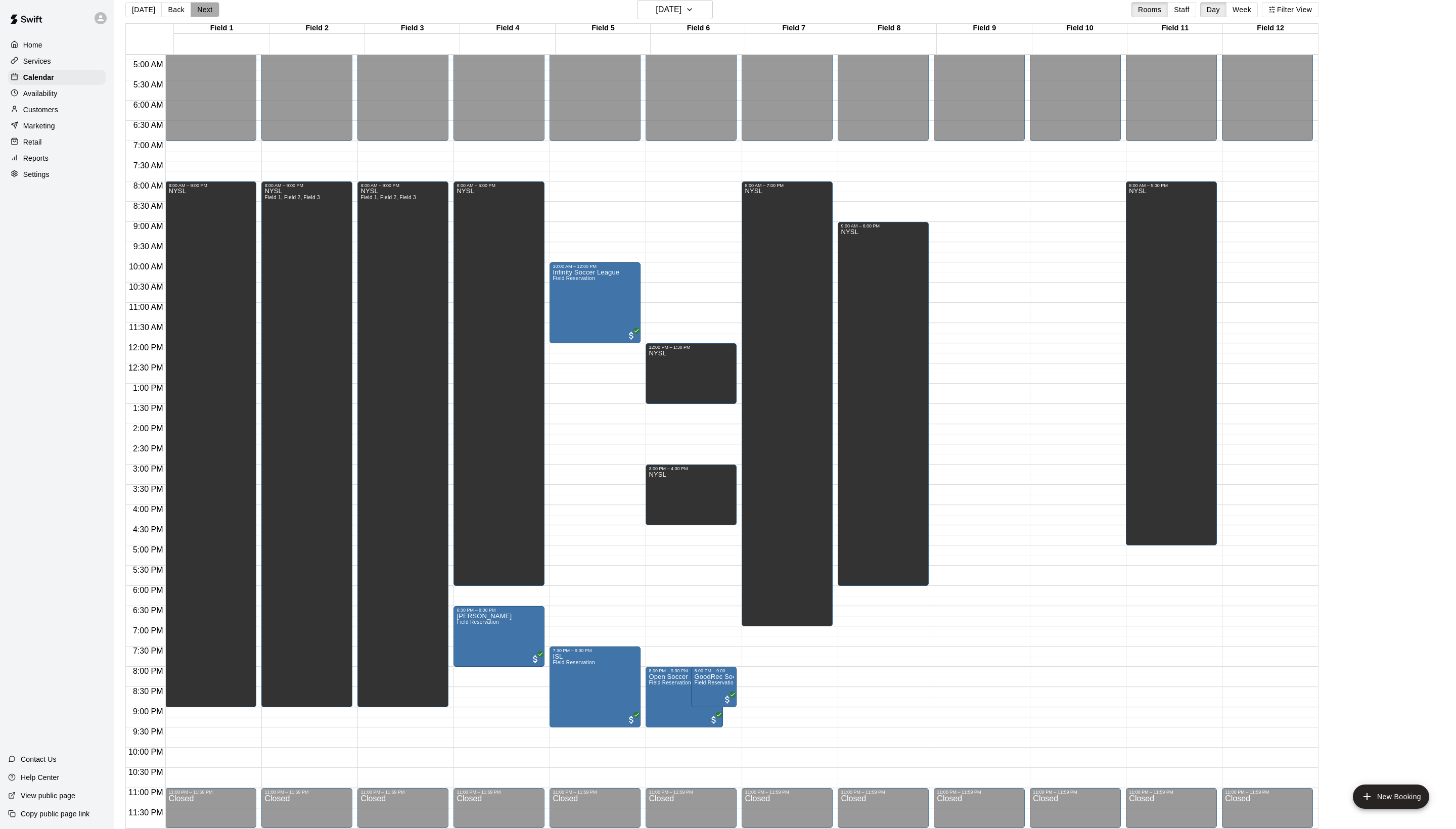
click at [213, 6] on button "Next" at bounding box center [205, 10] width 29 height 15
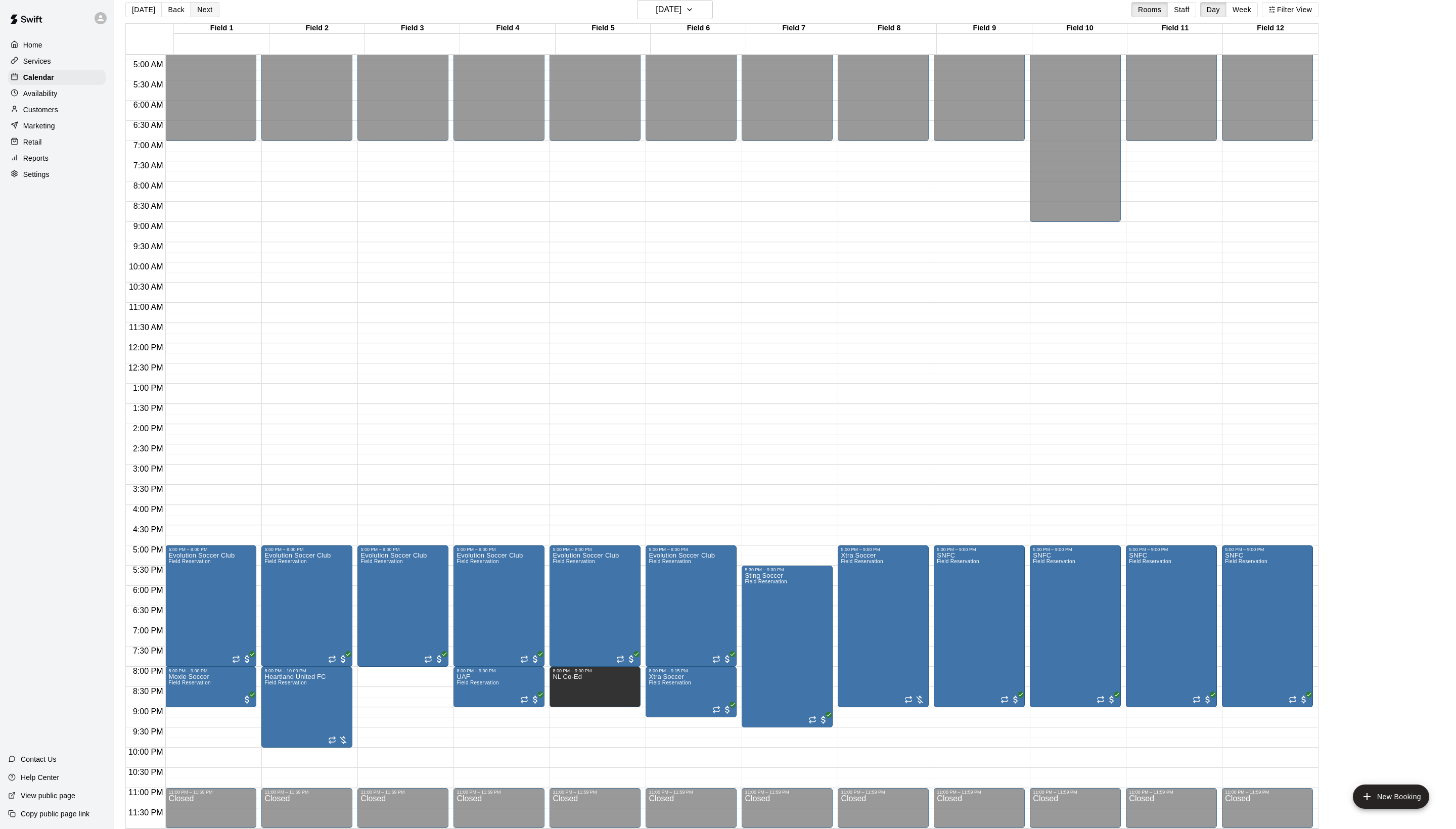
click at [213, 6] on button "Next" at bounding box center [205, 10] width 29 height 15
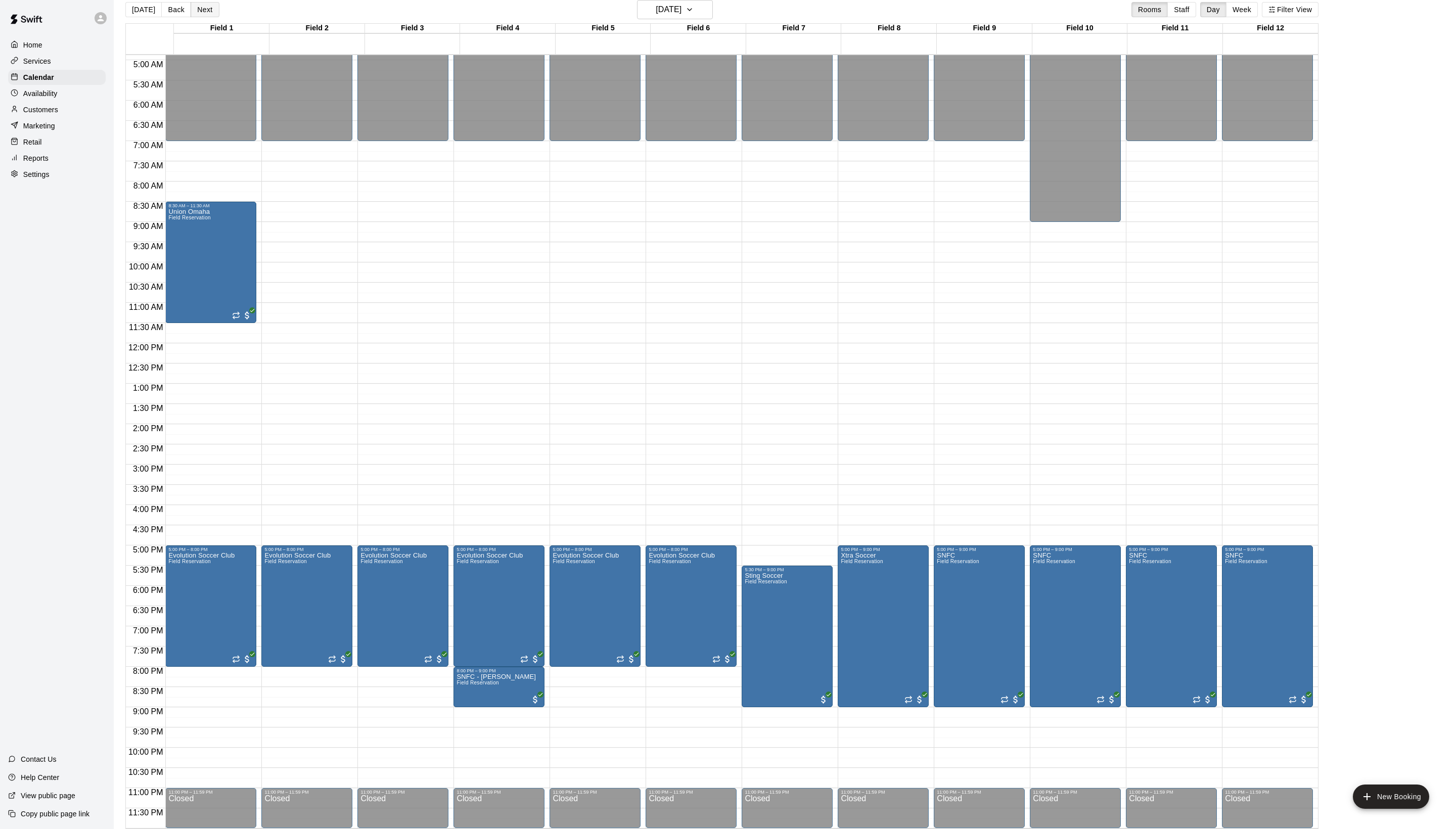
click at [213, 6] on button "Next" at bounding box center [205, 10] width 29 height 15
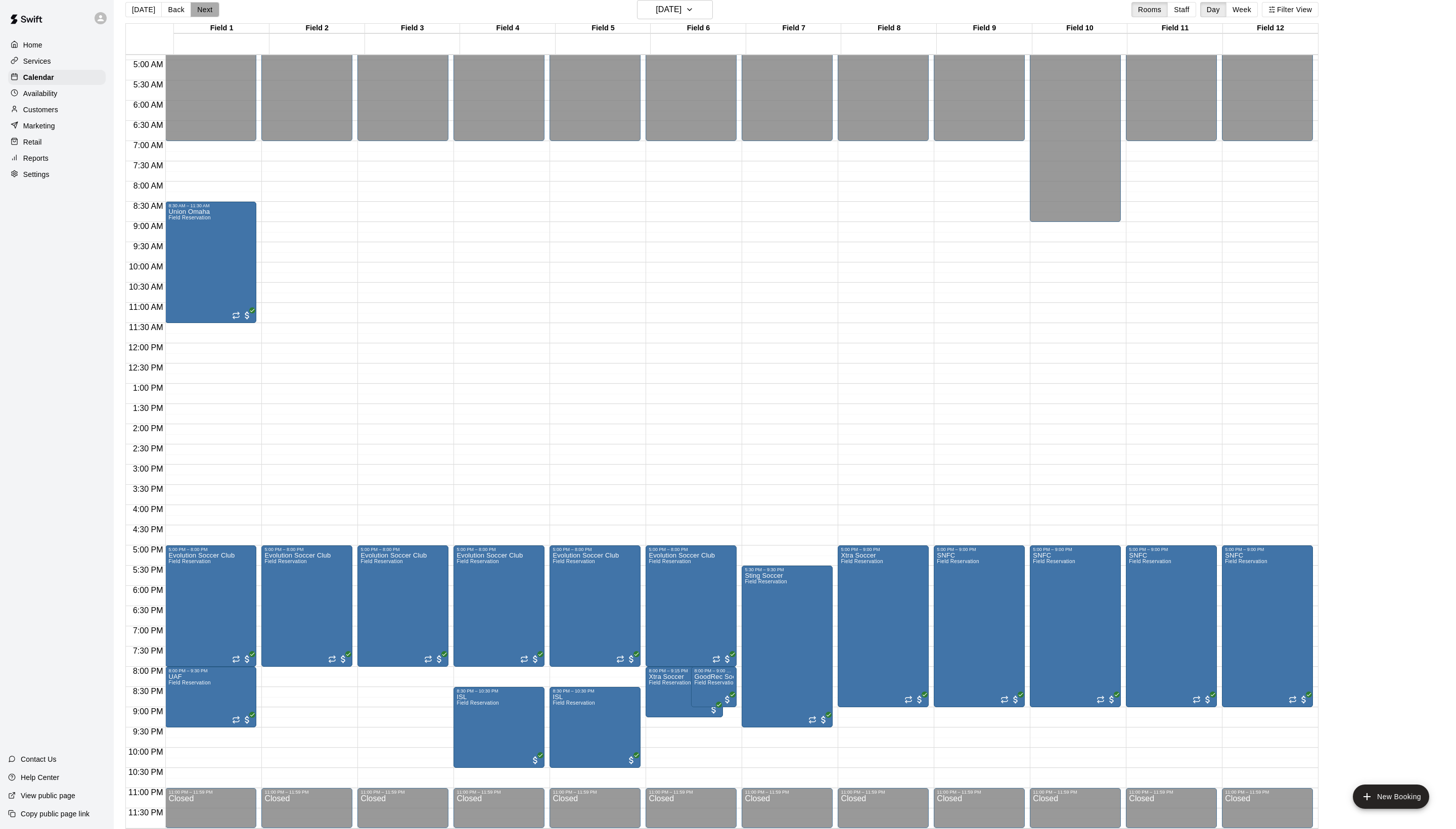
click at [213, 6] on button "Next" at bounding box center [205, 10] width 29 height 15
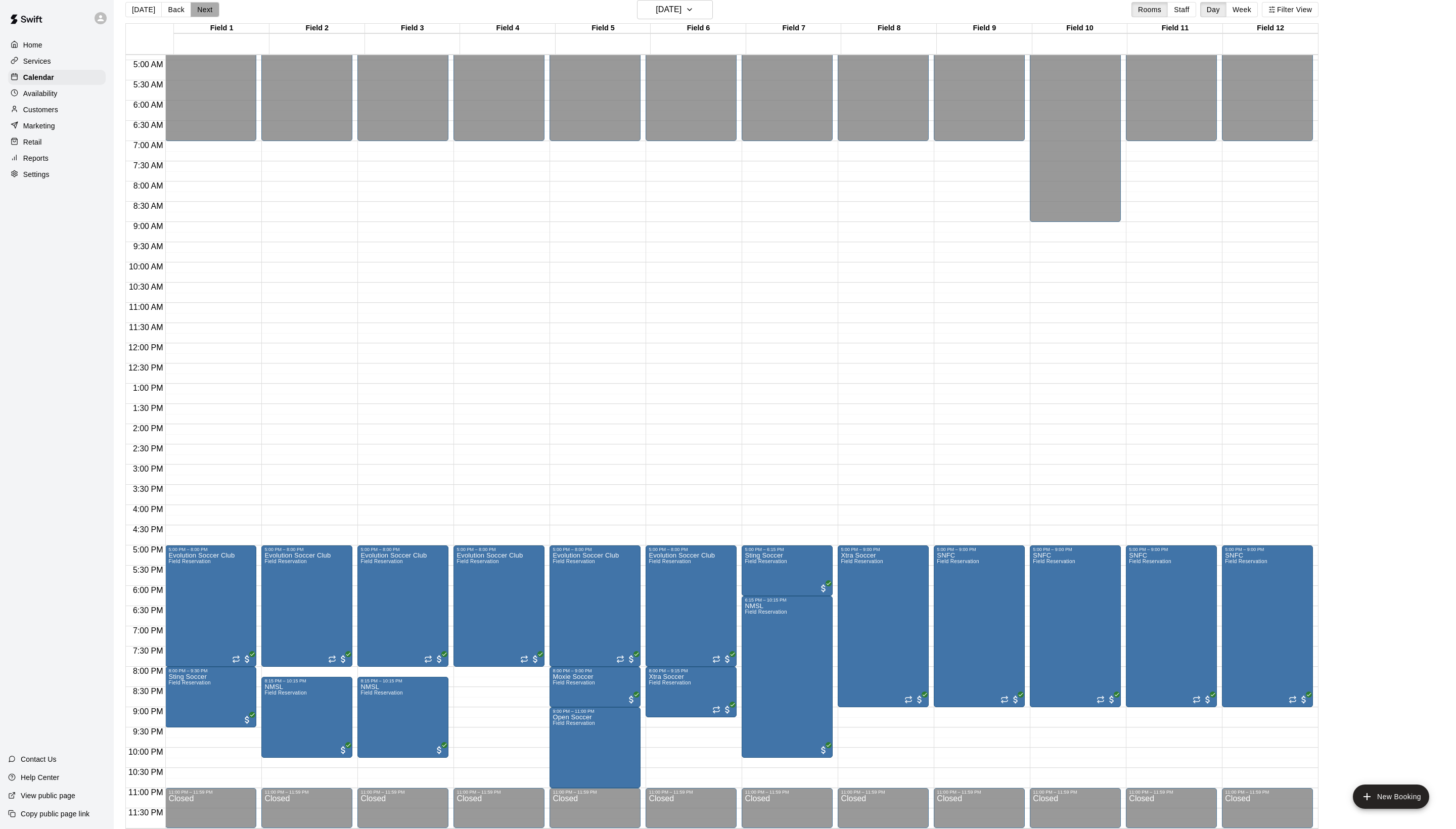
click at [213, 6] on button "Next" at bounding box center [205, 10] width 29 height 15
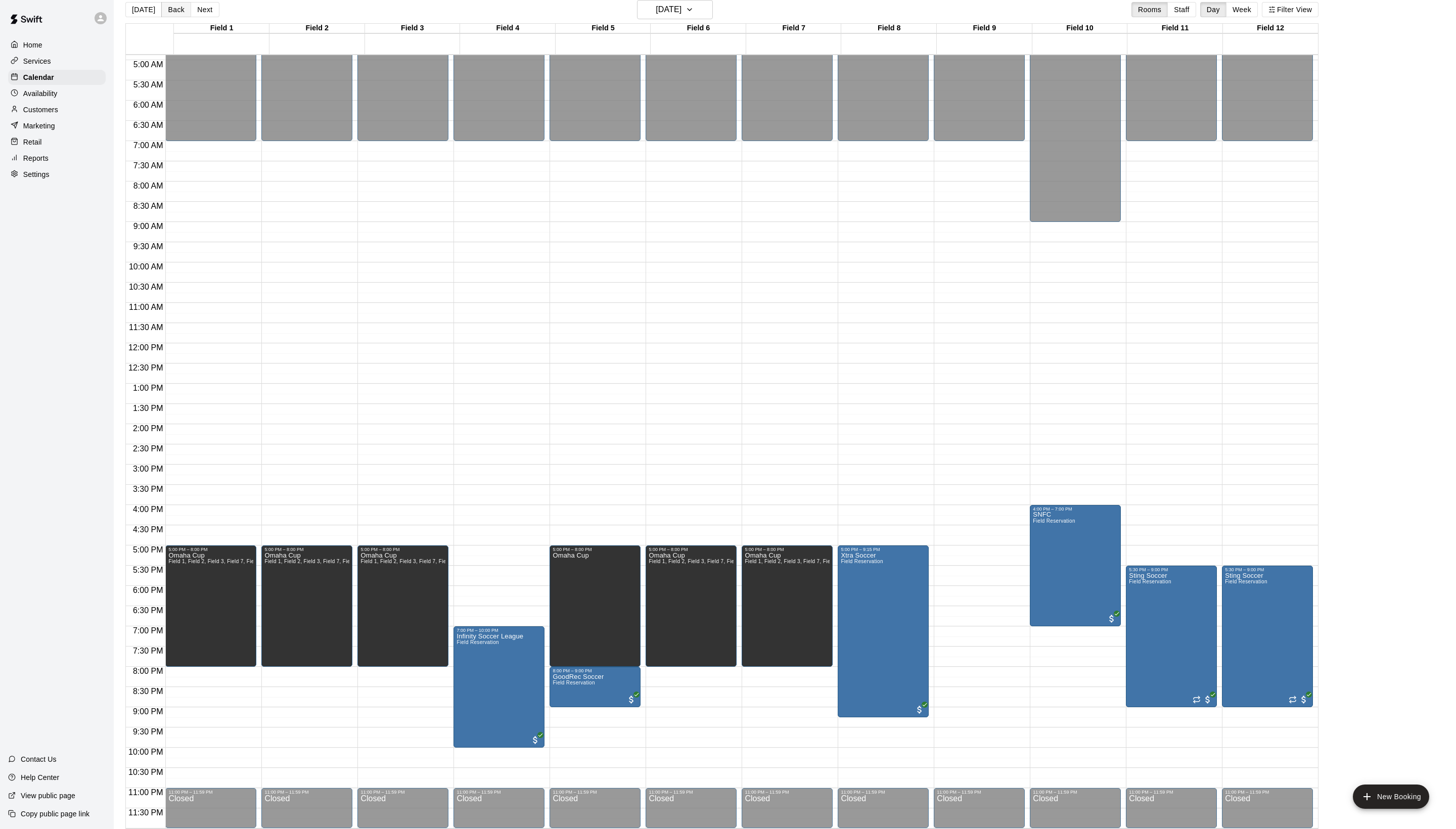
click at [187, 15] on button "Back" at bounding box center [176, 10] width 30 height 15
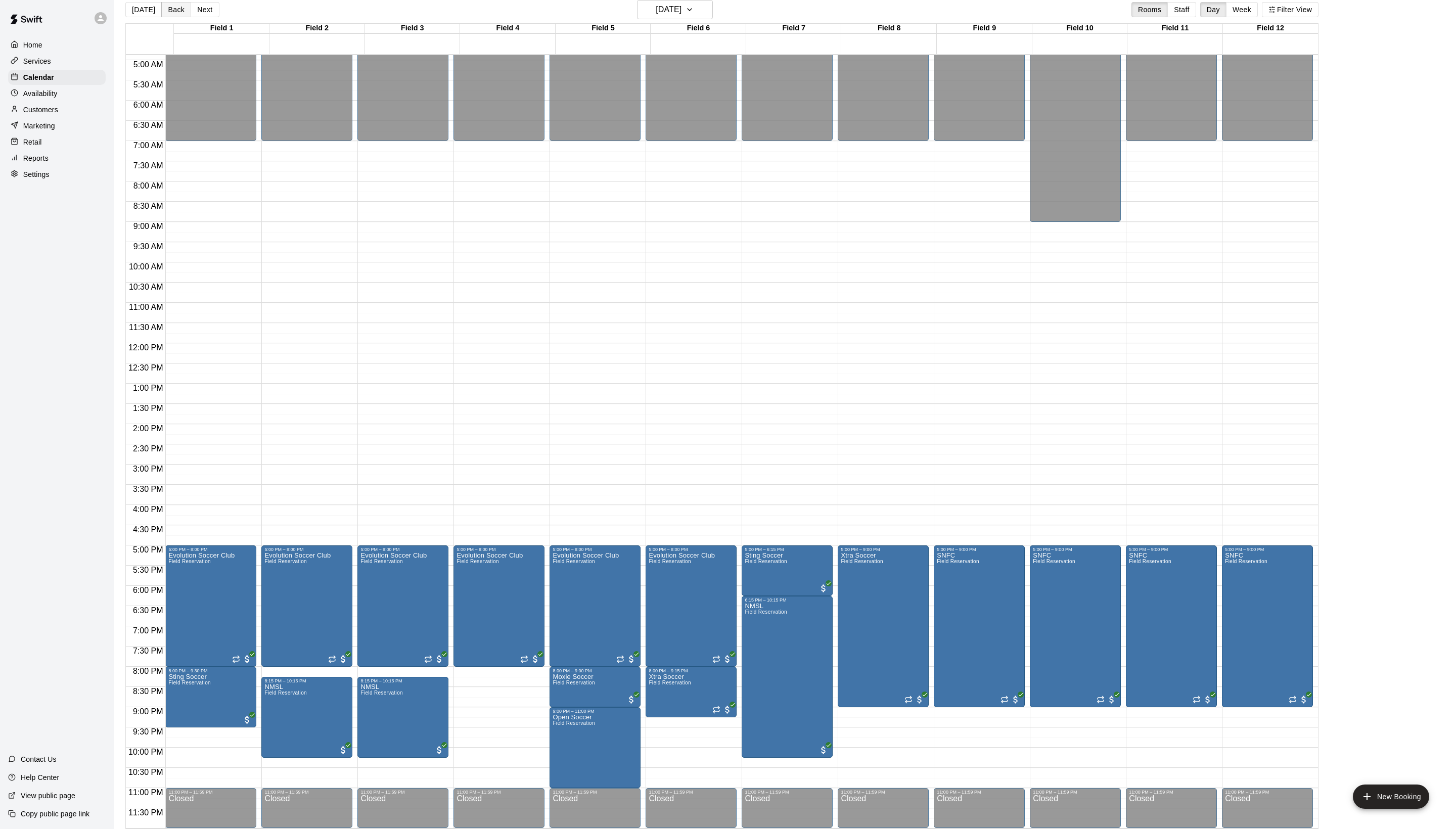
click at [187, 15] on button "Back" at bounding box center [176, 10] width 30 height 15
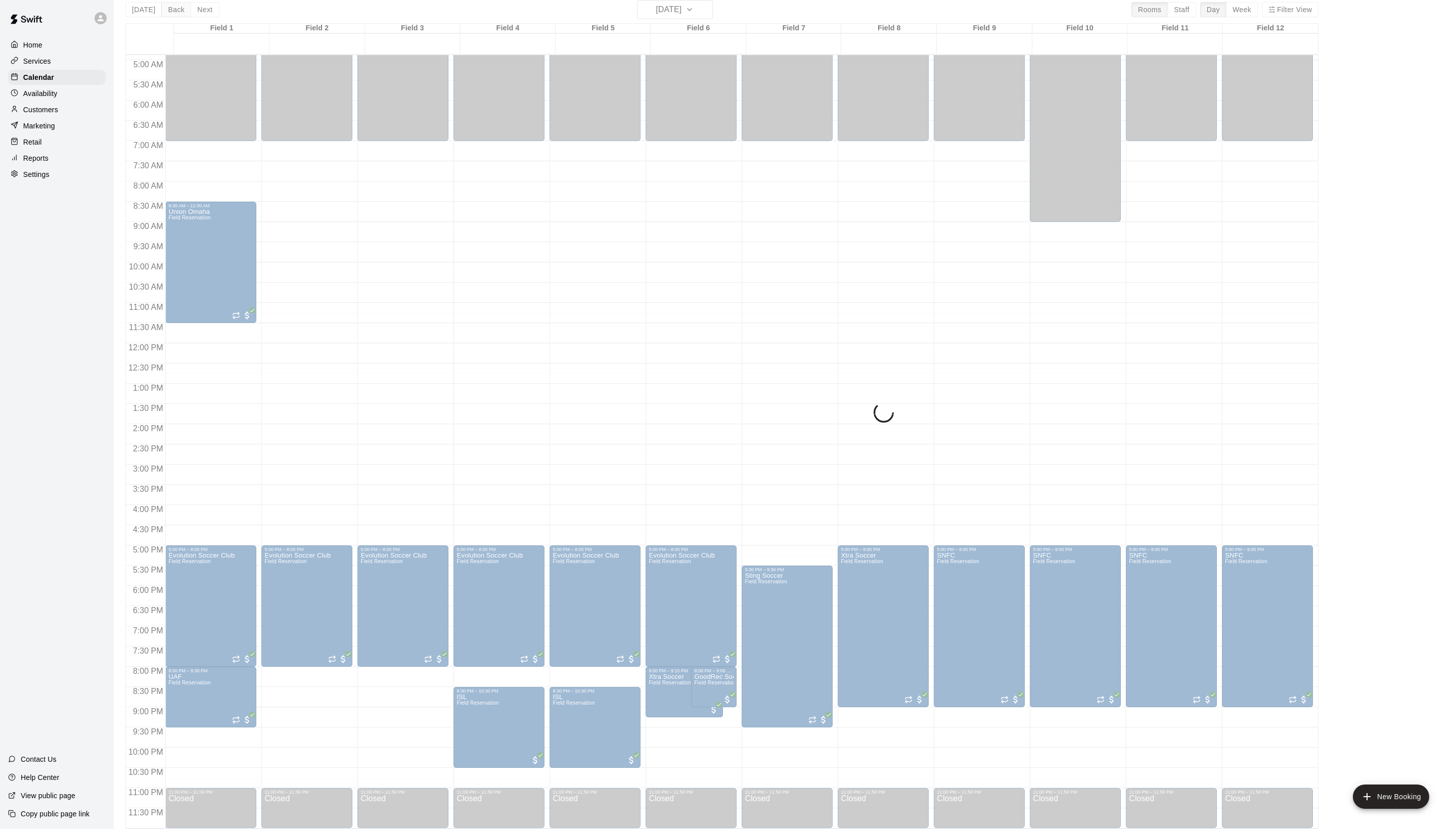
click at [187, 15] on button "Back" at bounding box center [176, 10] width 30 height 15
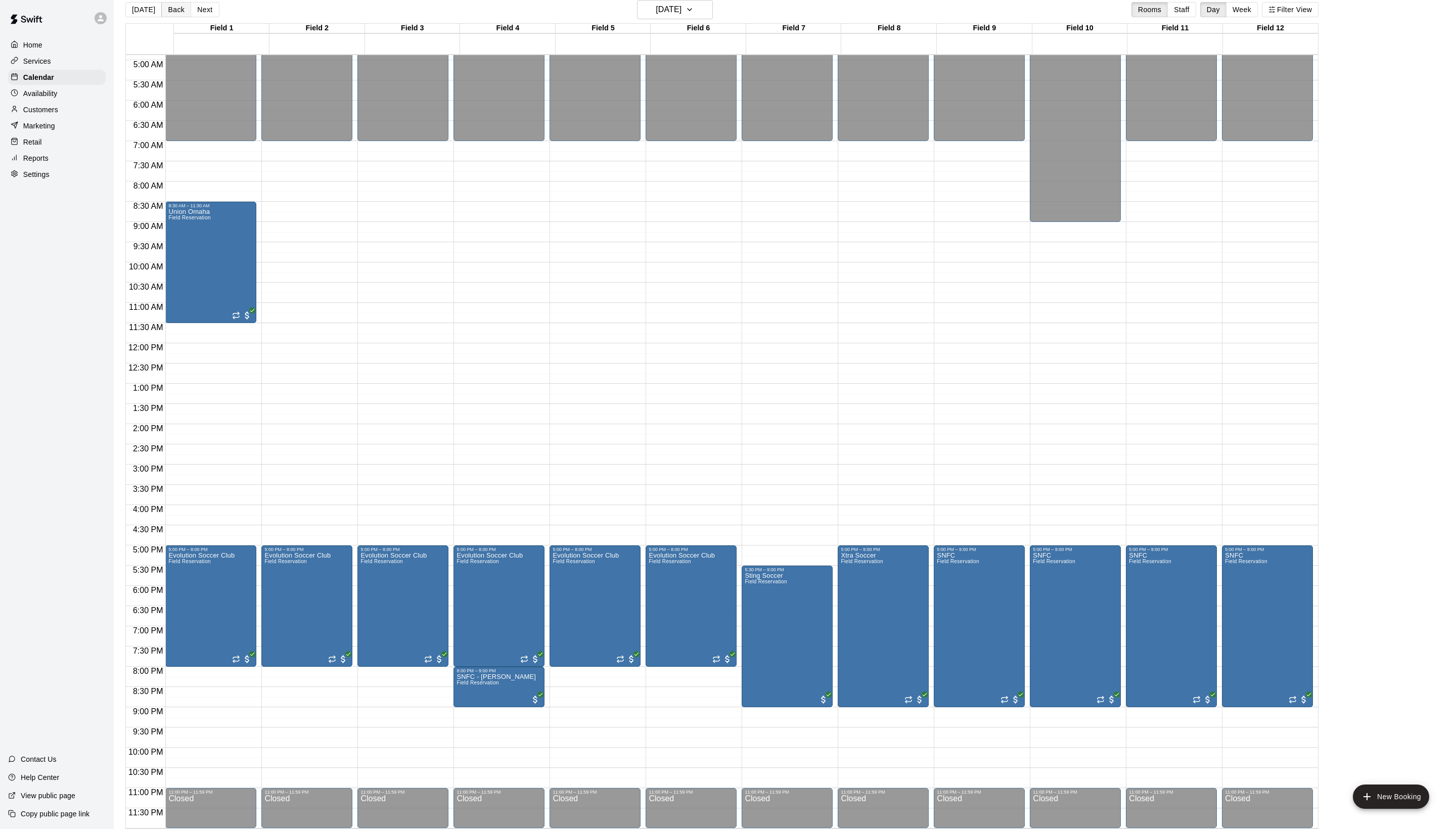
click at [187, 15] on button "Back" at bounding box center [176, 10] width 30 height 15
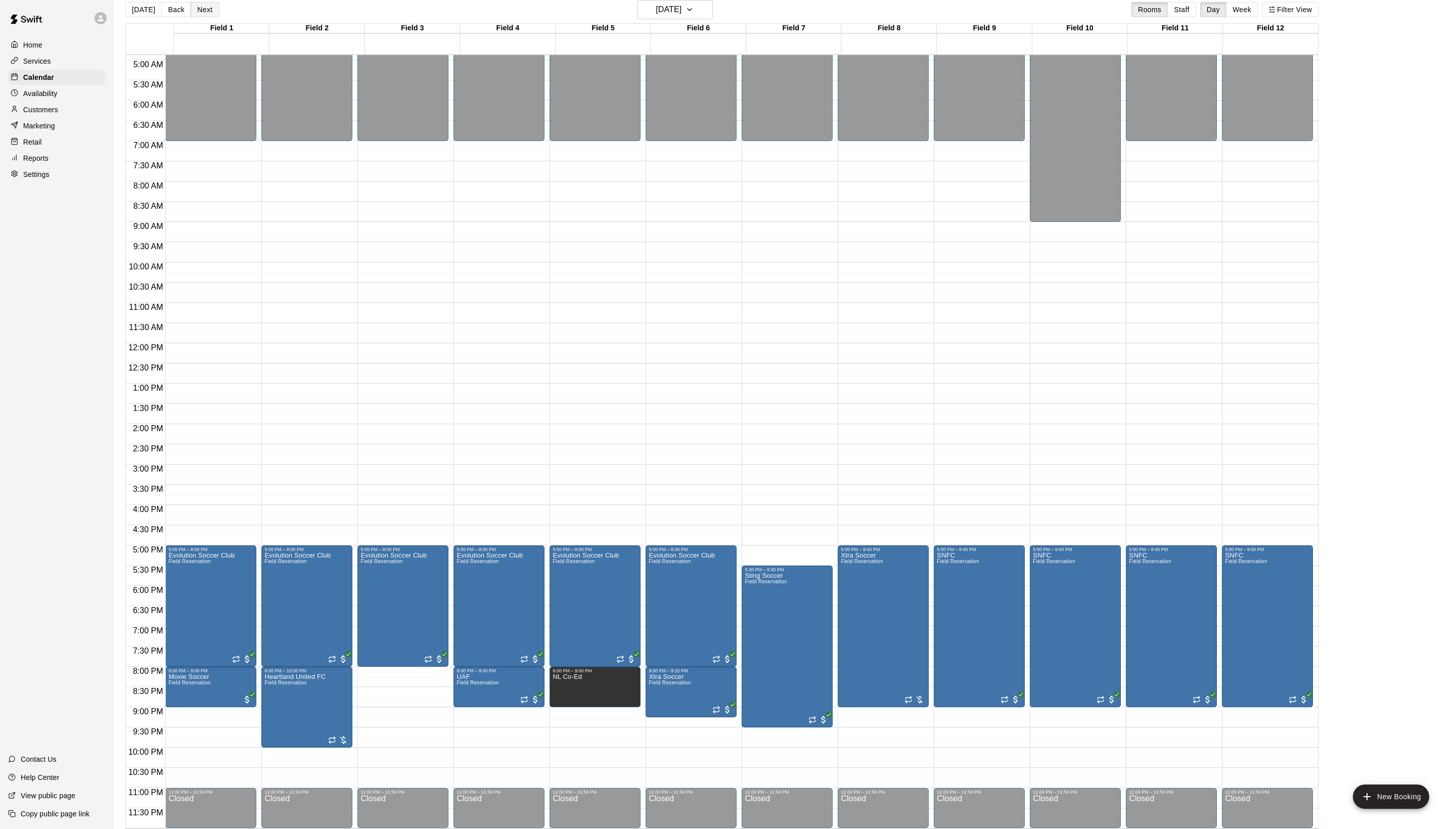
click at [214, 17] on button "Next" at bounding box center [205, 10] width 29 height 15
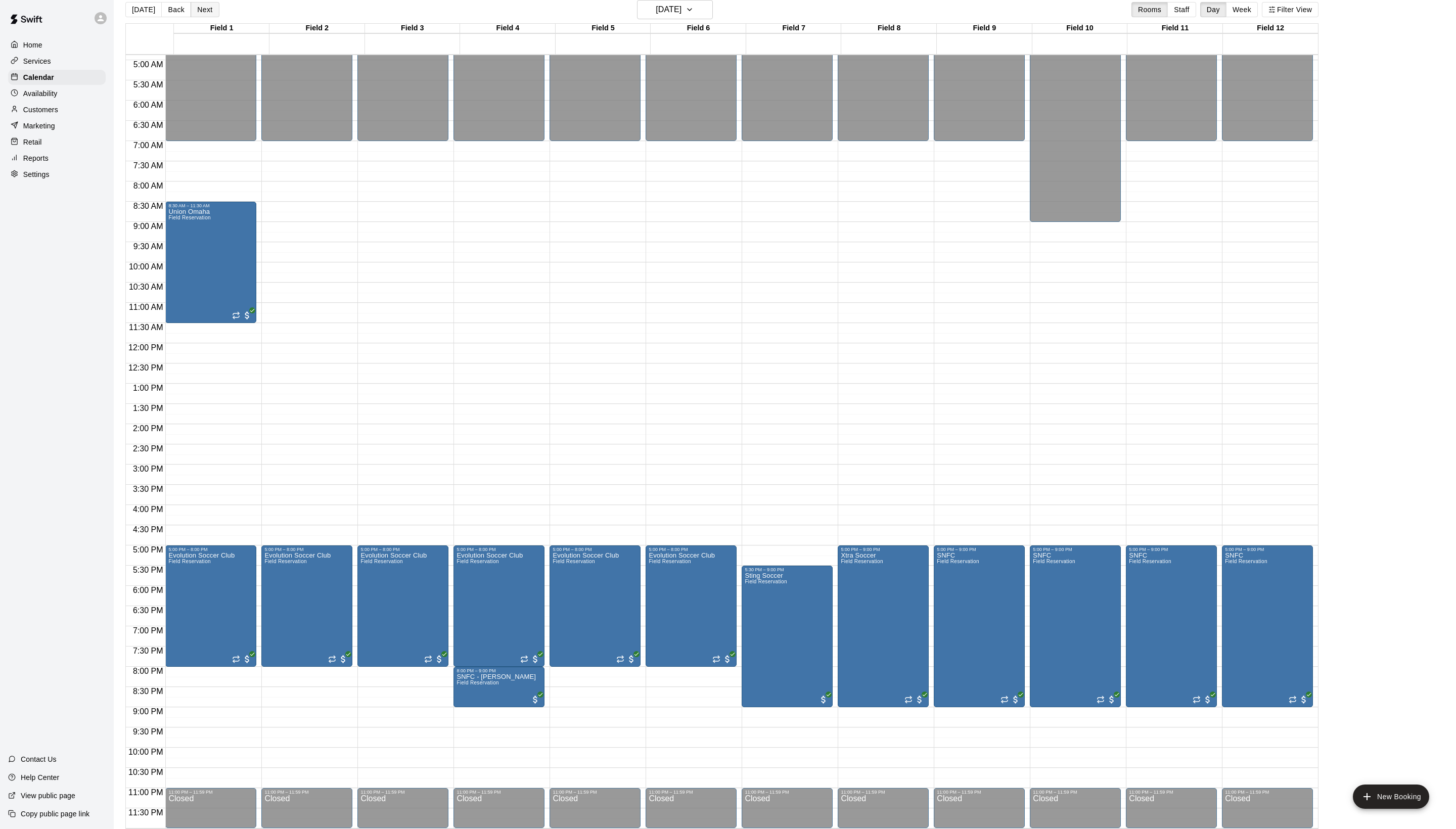
click at [214, 17] on button "Next" at bounding box center [205, 10] width 29 height 15
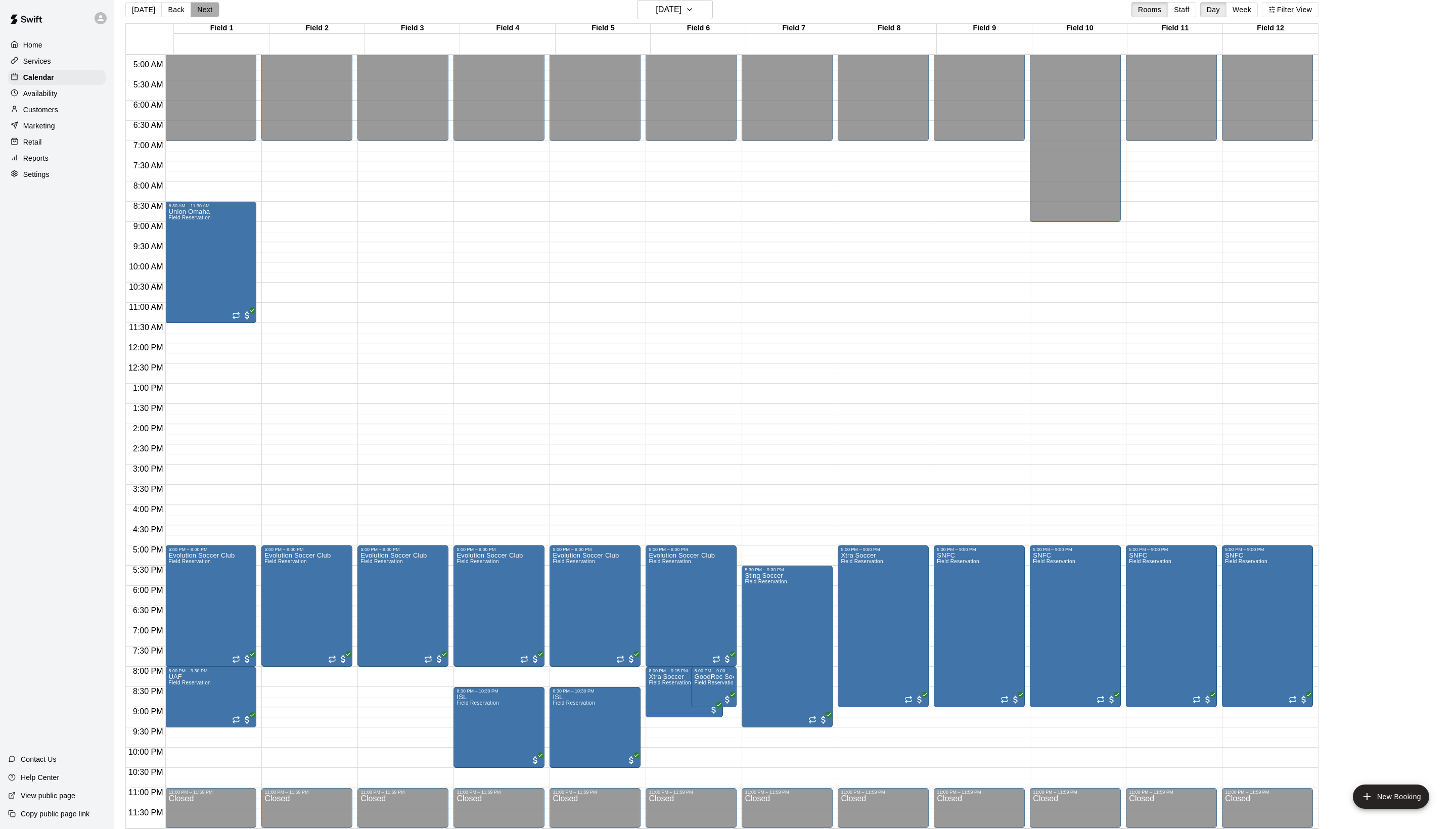
click at [214, 17] on button "Next" at bounding box center [205, 10] width 29 height 15
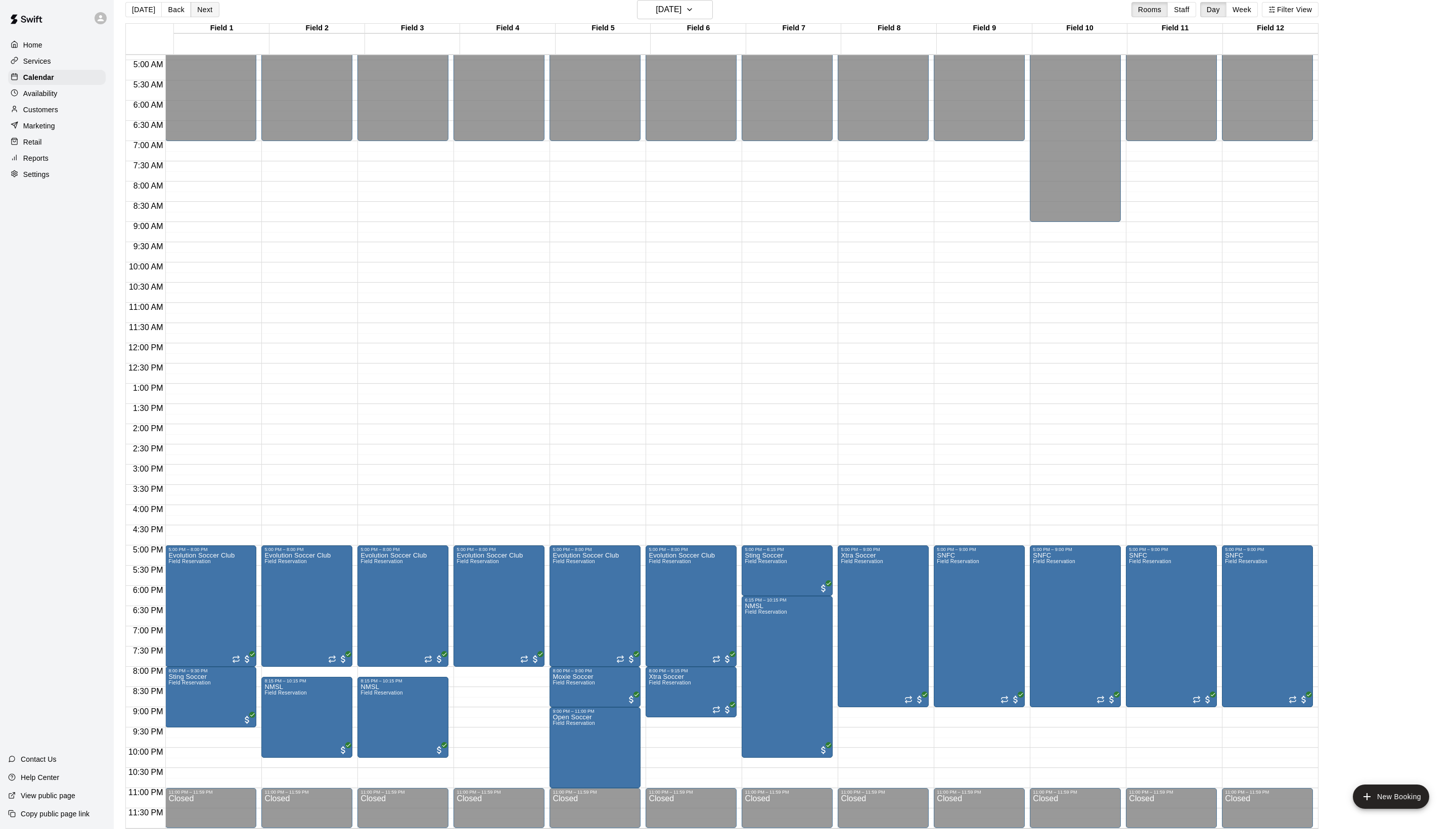
click at [214, 17] on button "Next" at bounding box center [205, 10] width 29 height 15
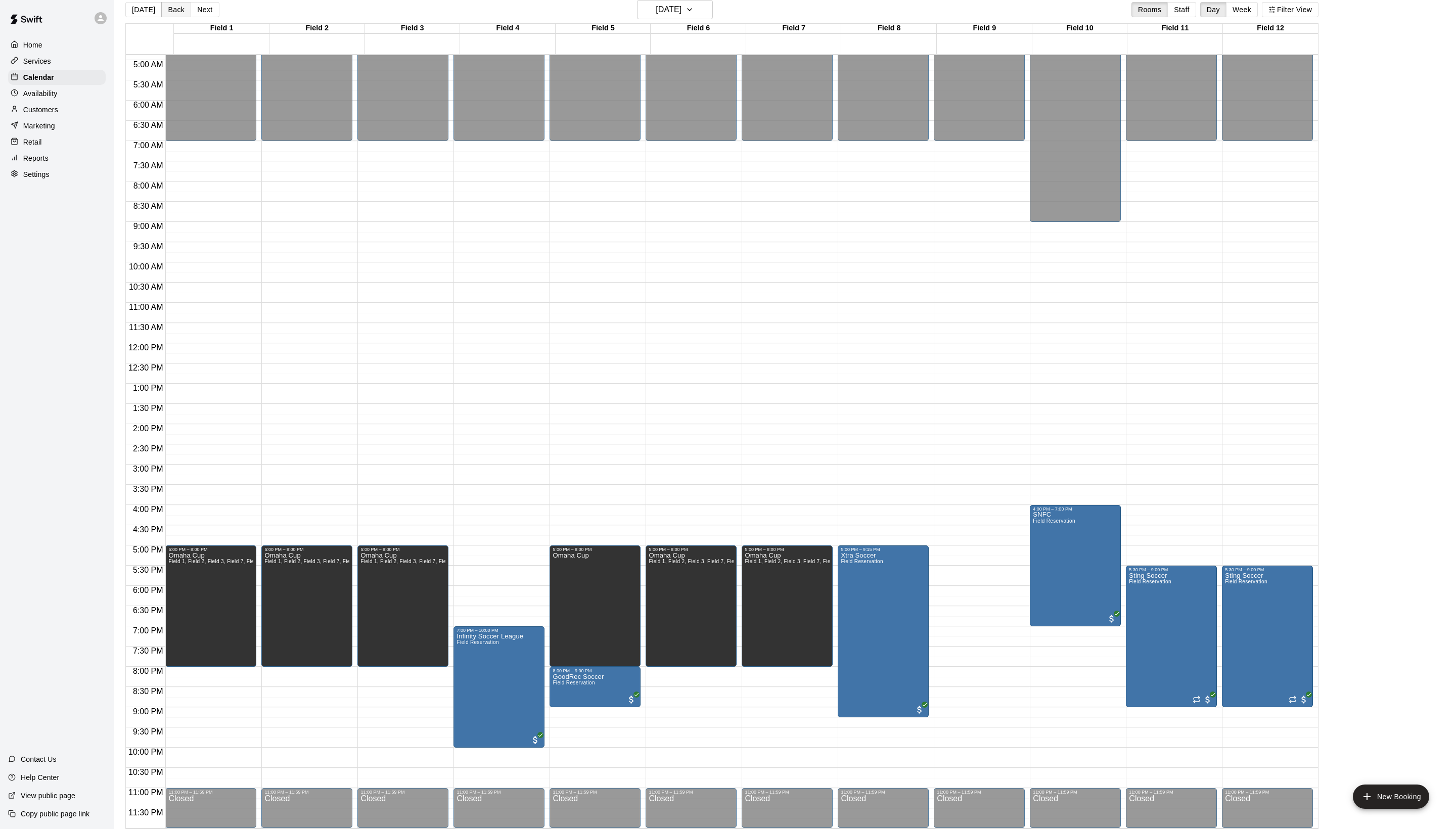
click at [171, 13] on button "Back" at bounding box center [176, 10] width 30 height 15
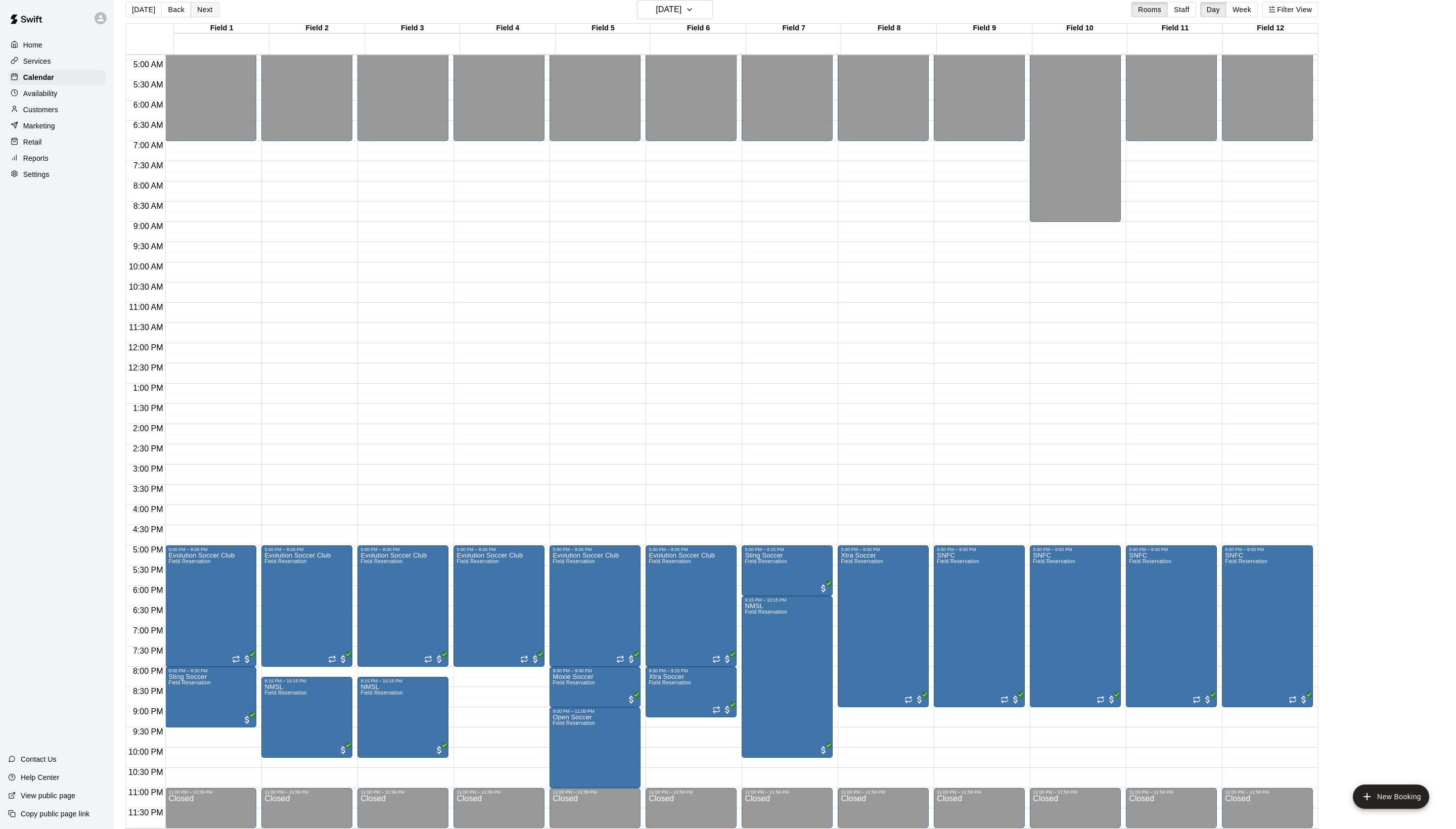
click at [213, 16] on button "Next" at bounding box center [205, 10] width 29 height 15
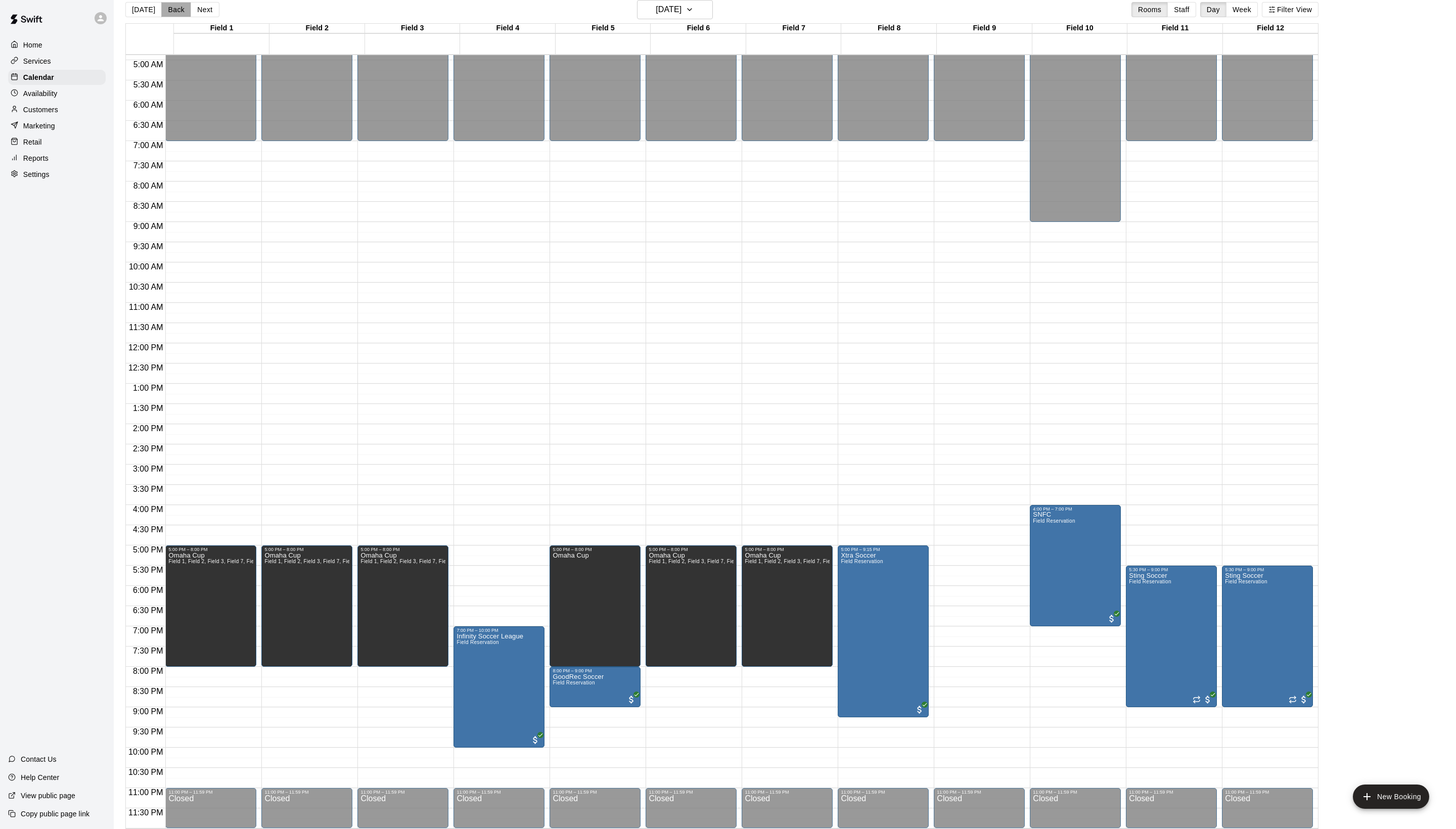
click at [191, 12] on button "Back" at bounding box center [176, 10] width 30 height 15
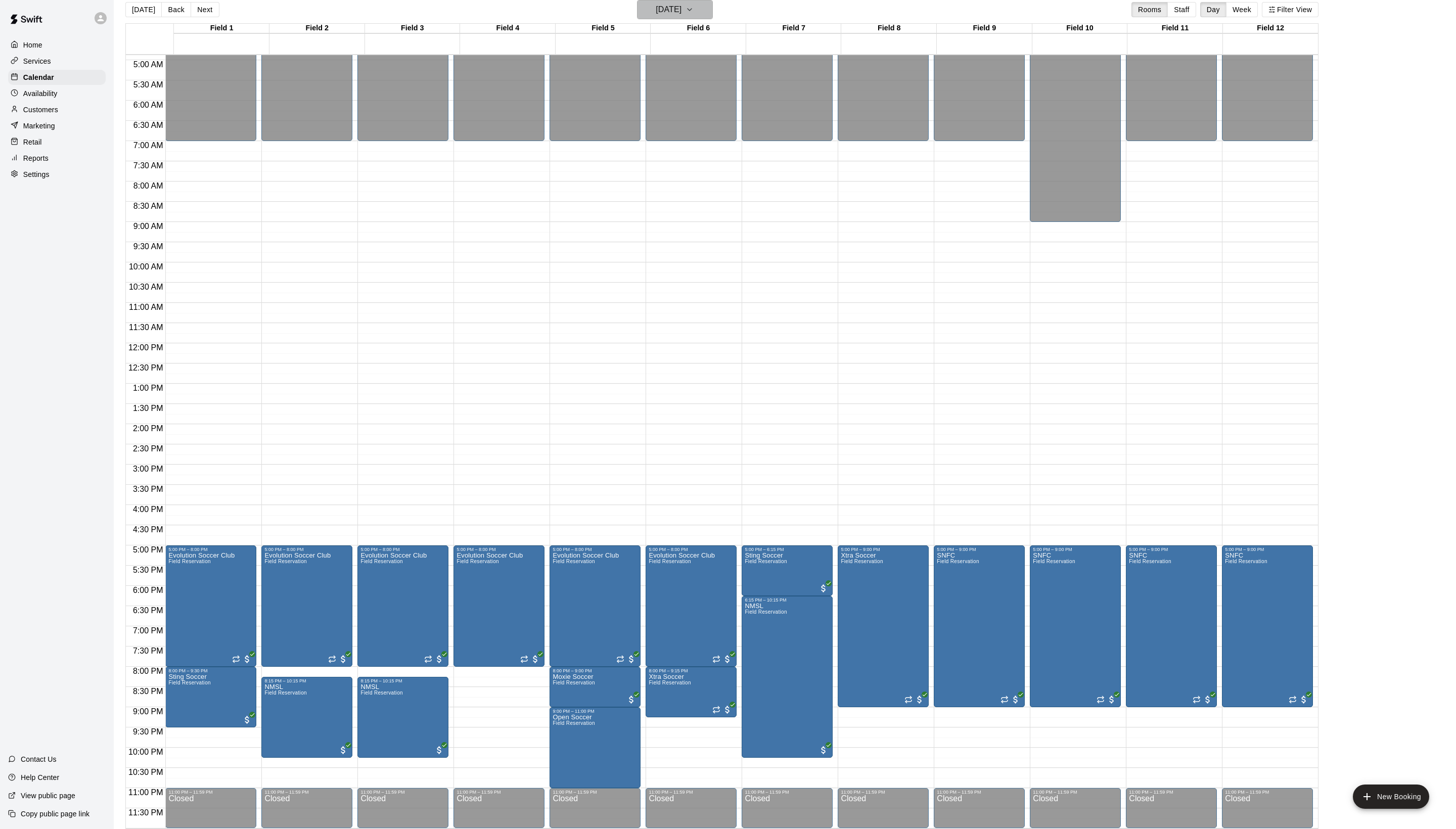
click at [681, 10] on h6 "[DATE]" at bounding box center [669, 10] width 26 height 14
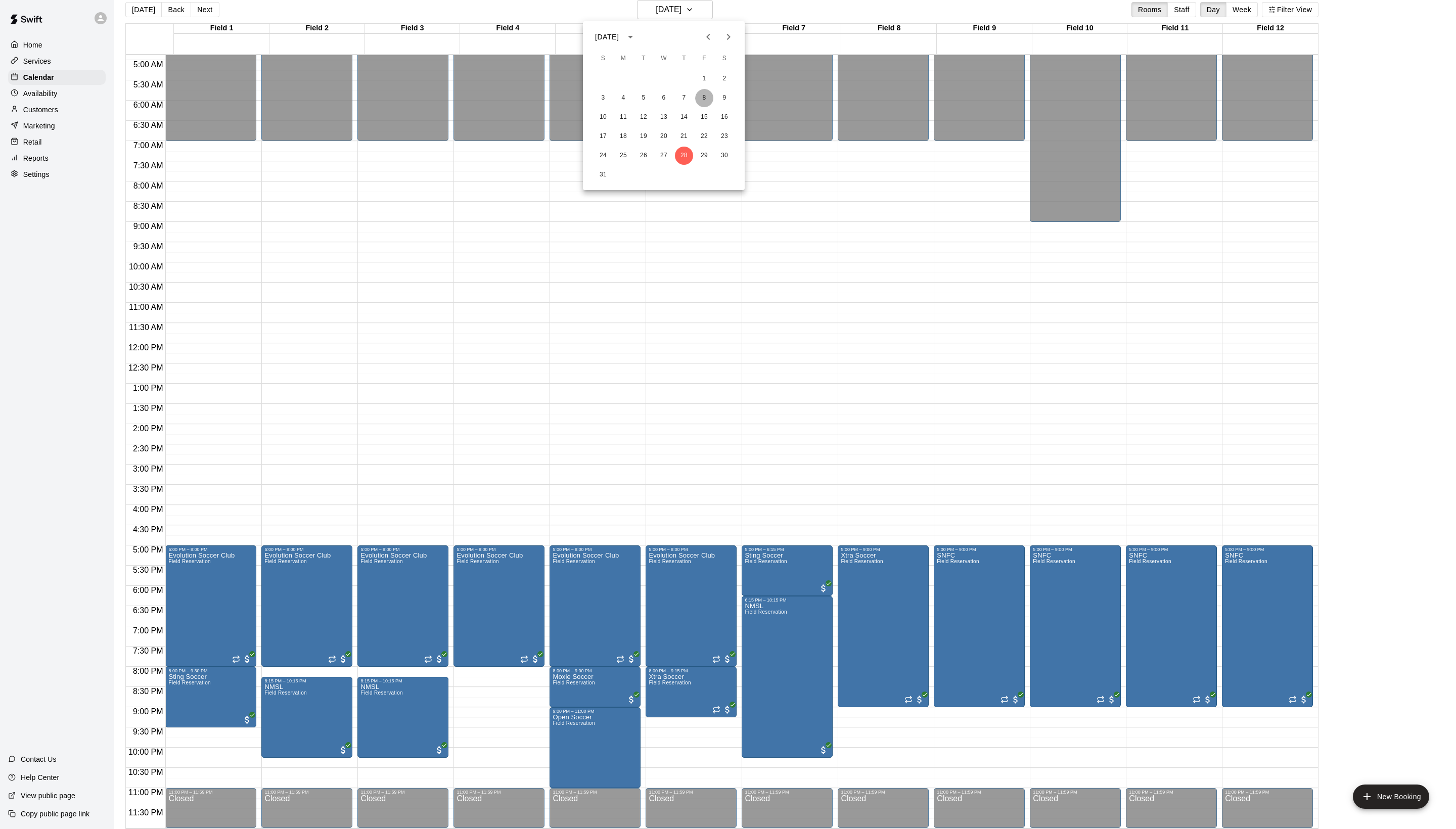
click at [707, 101] on button "8" at bounding box center [704, 98] width 18 height 18
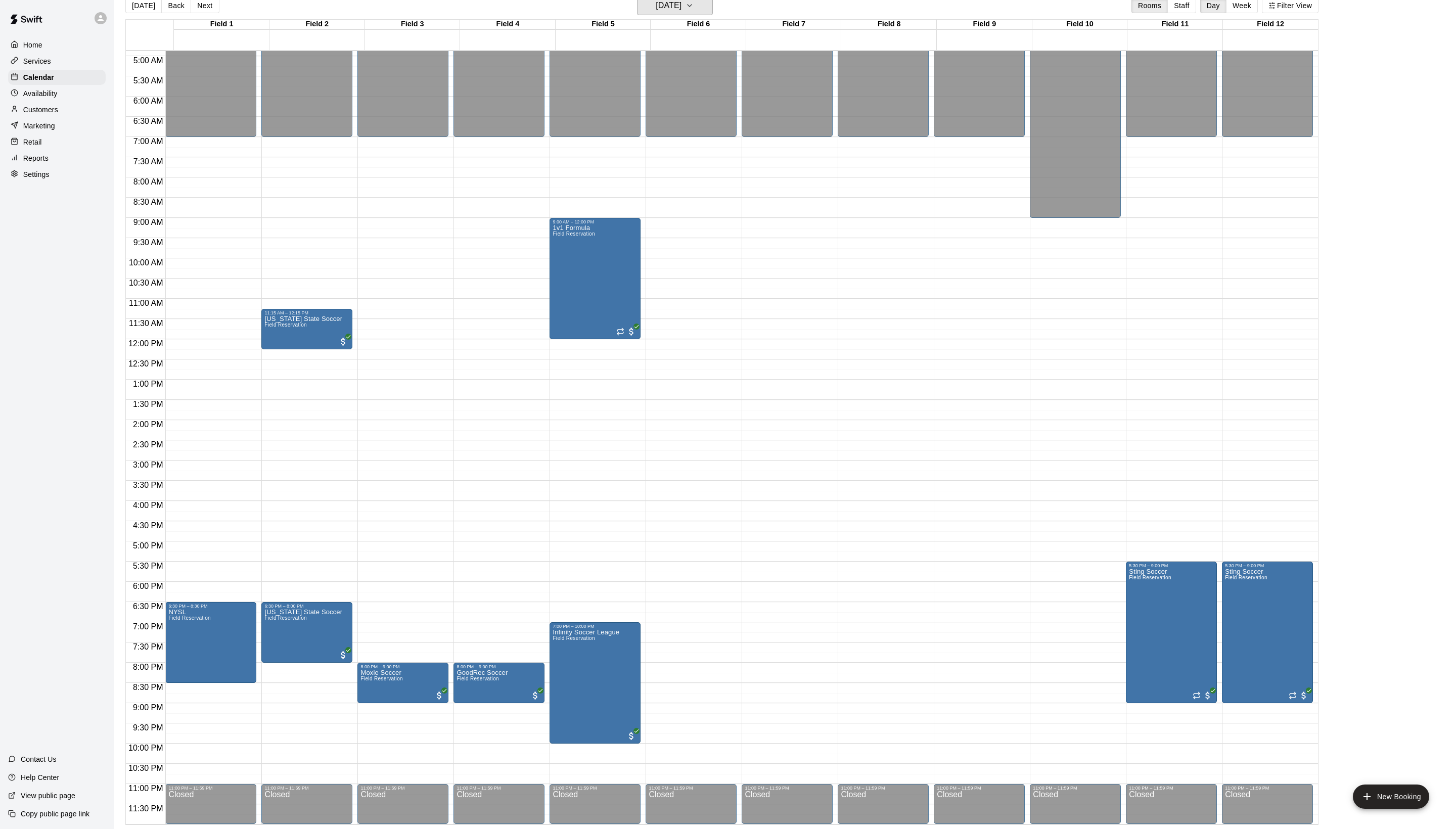
scroll to position [16, 0]
click at [214, 11] on button "Next" at bounding box center [205, 5] width 29 height 15
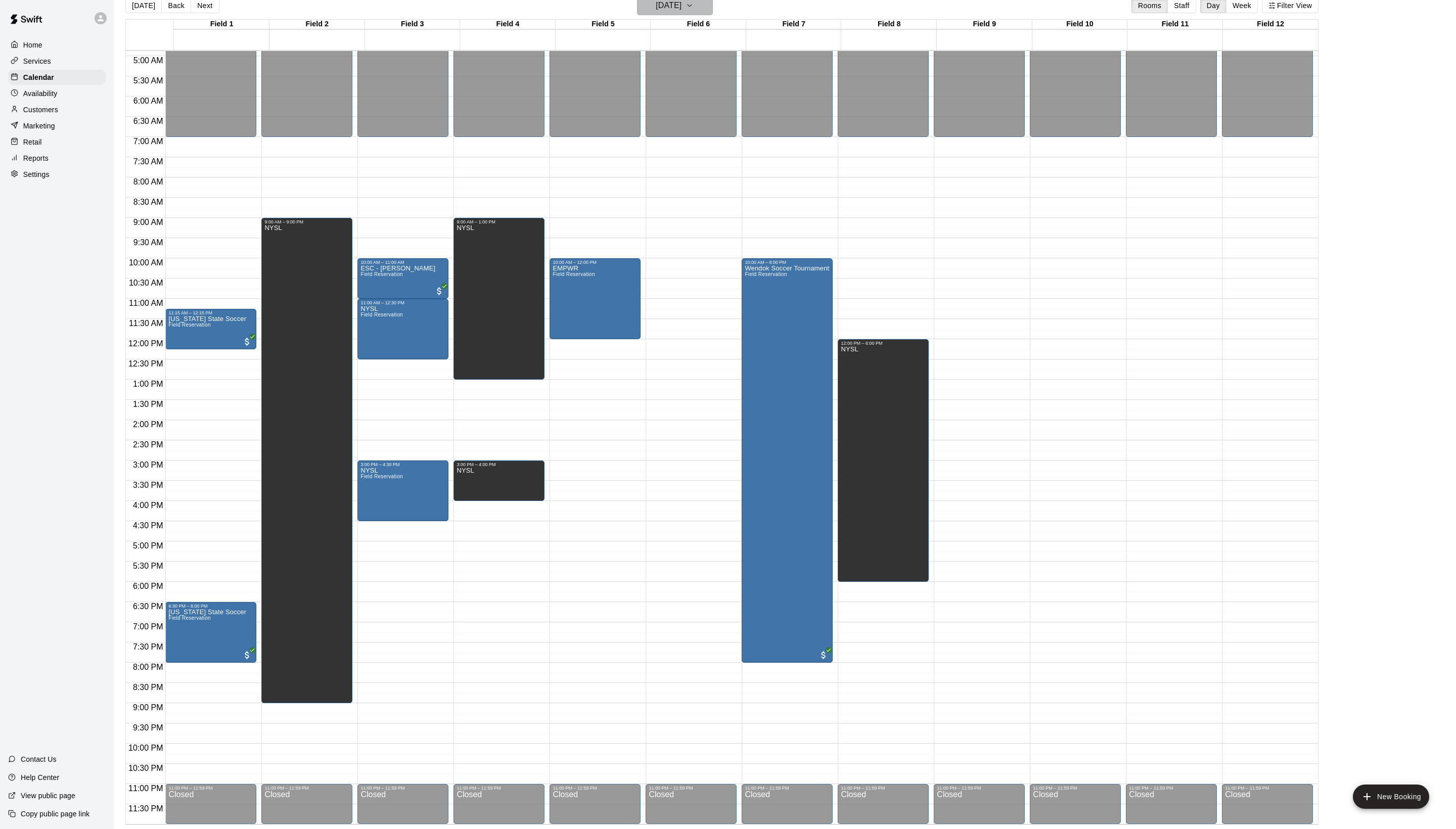
click at [669, 13] on h6 "[DATE]" at bounding box center [669, 6] width 26 height 14
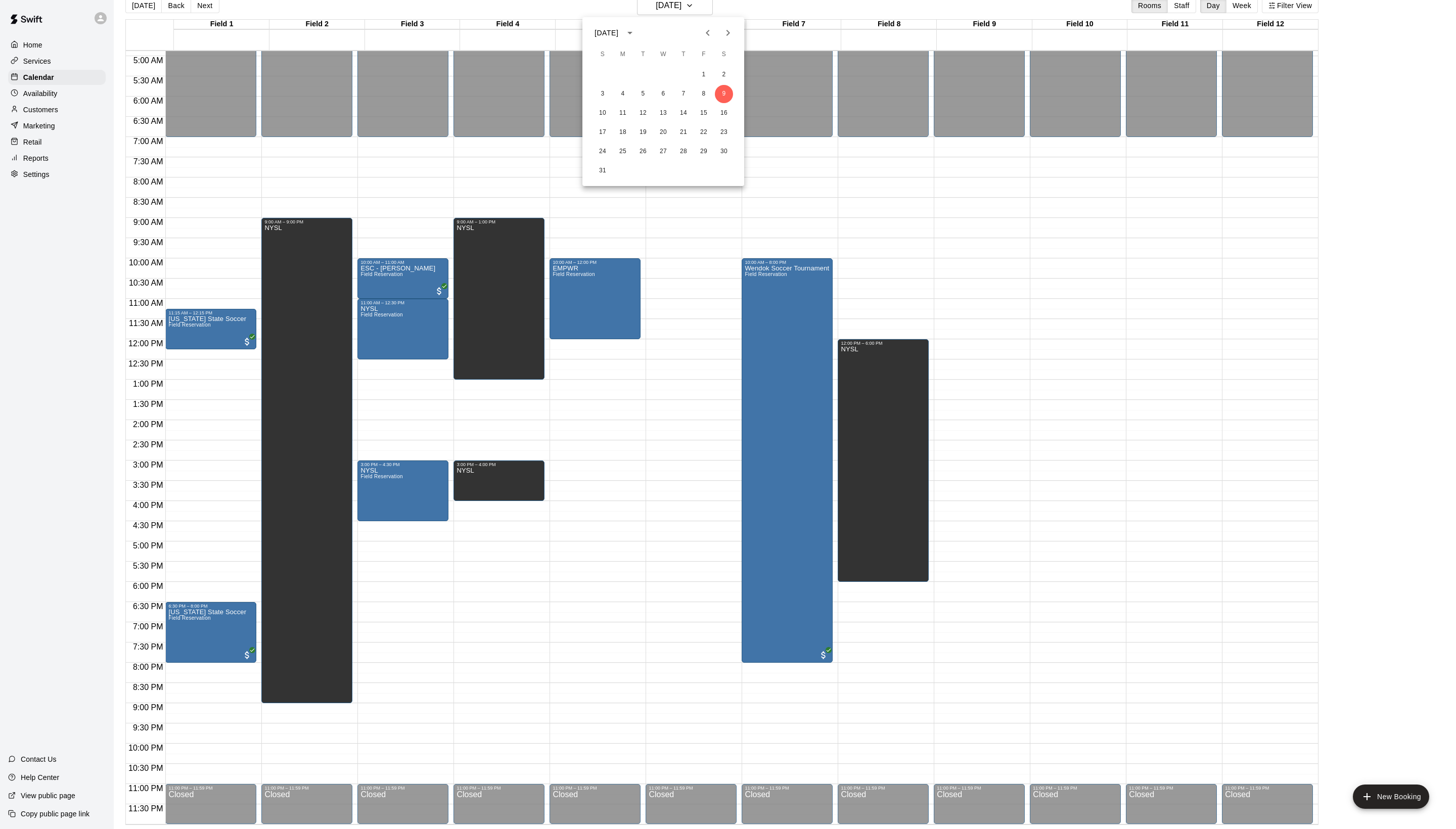
click at [736, 44] on div "S M T W T F S" at bounding box center [663, 54] width 162 height 20
click at [726, 39] on icon "Next month" at bounding box center [727, 33] width 12 height 12
click at [727, 79] on button "6" at bounding box center [723, 75] width 18 height 18
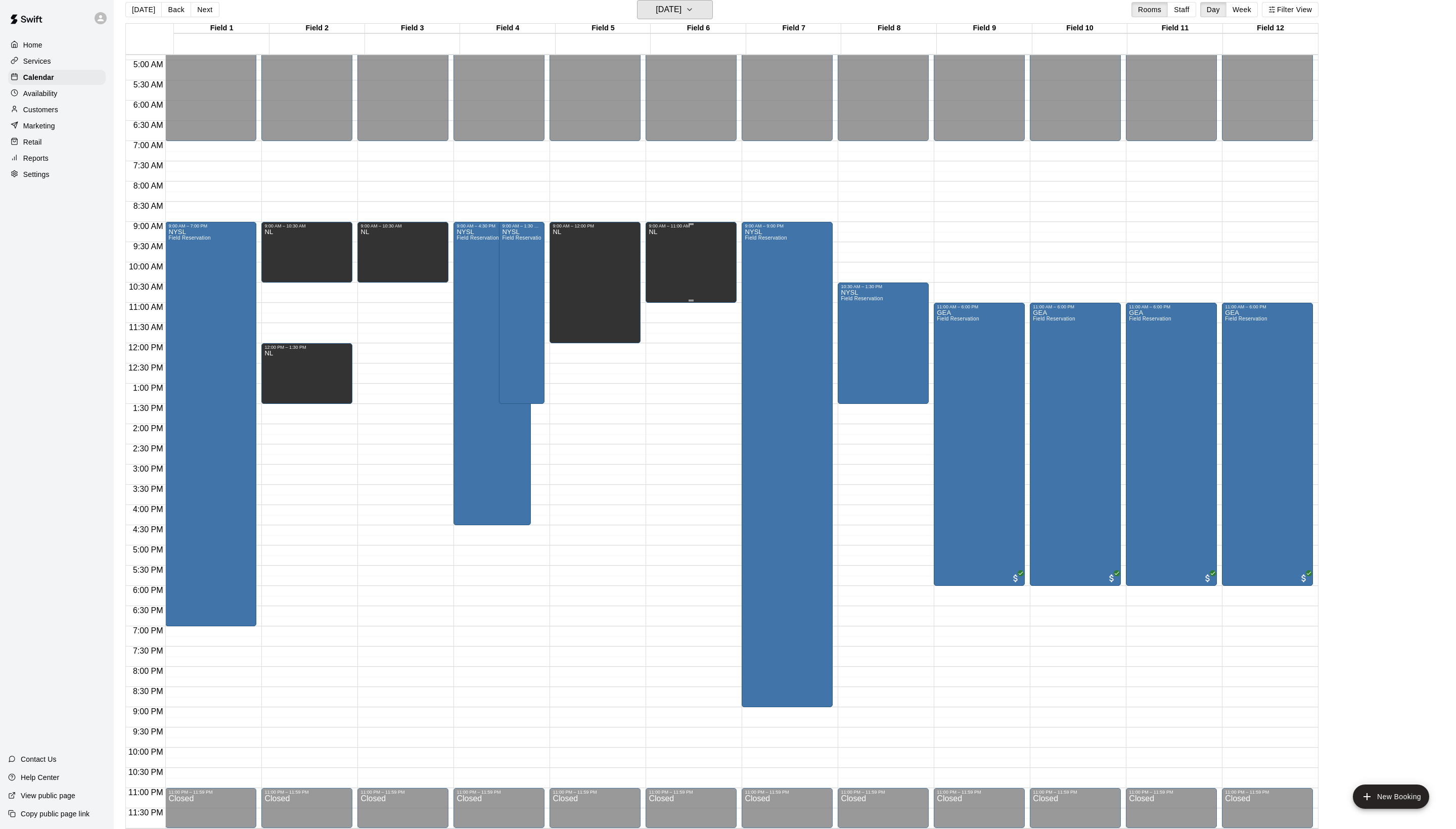
scroll to position [12, 0]
click at [216, 19] on div "[DATE] Back [DATE][DATE] Rooms Staff Day Week Filter View" at bounding box center [722, 11] width 1193 height 23
click at [214, 11] on button "Next" at bounding box center [205, 10] width 29 height 15
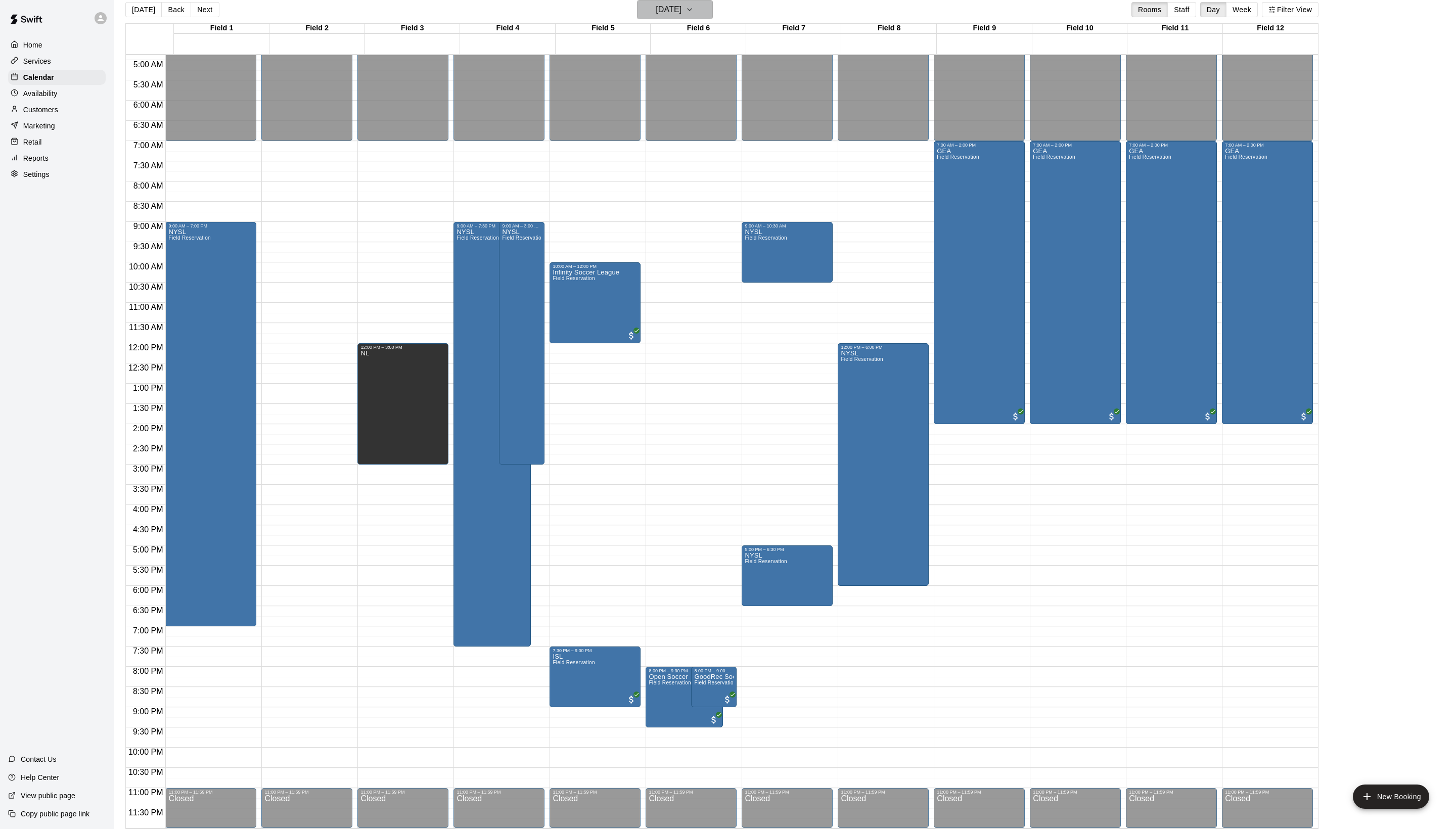
click at [703, 13] on button "[DATE]" at bounding box center [675, 10] width 76 height 19
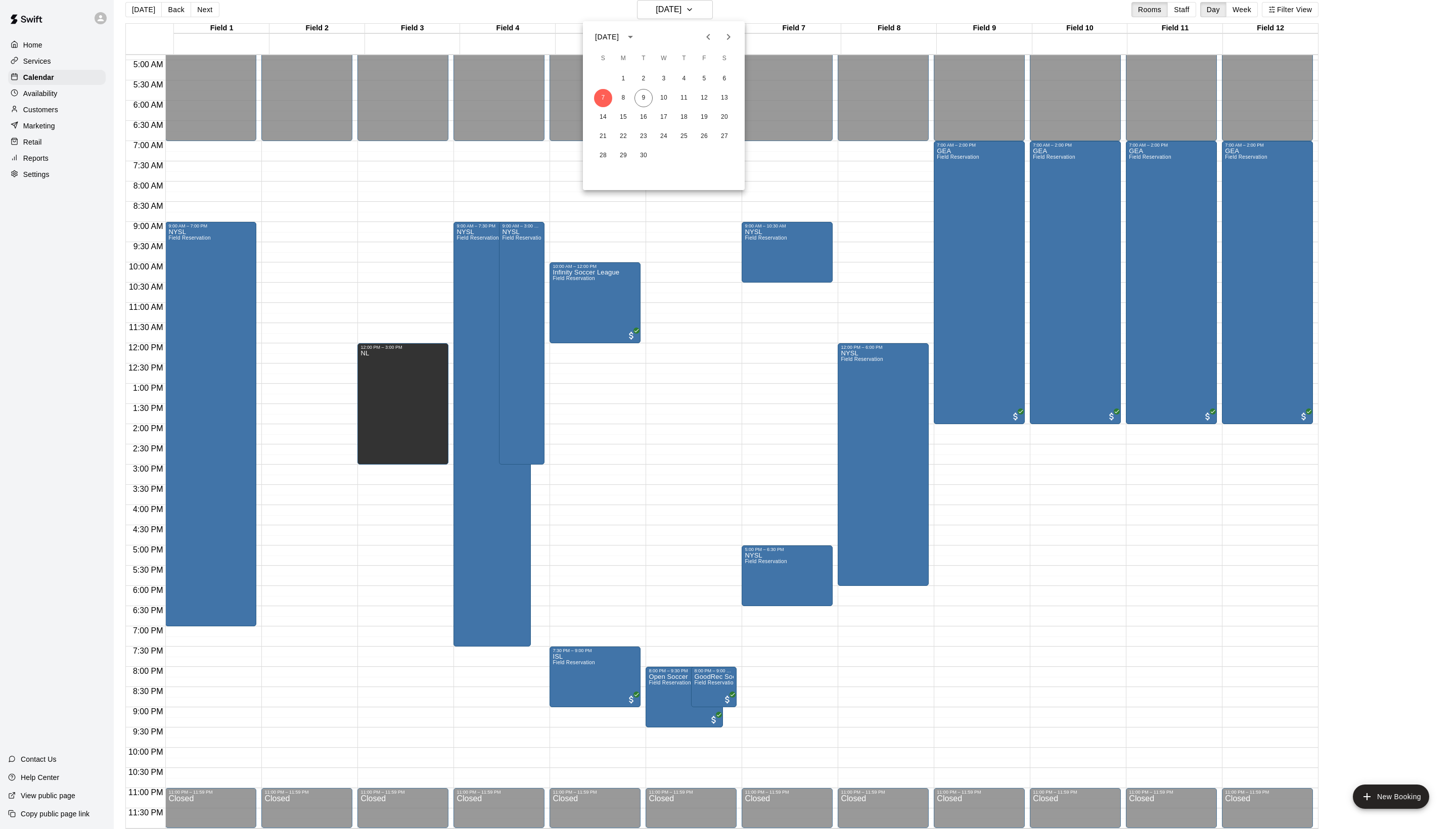
click at [727, 34] on icon "Next month" at bounding box center [729, 37] width 3 height 6
click at [728, 82] on button "1" at bounding box center [724, 79] width 18 height 18
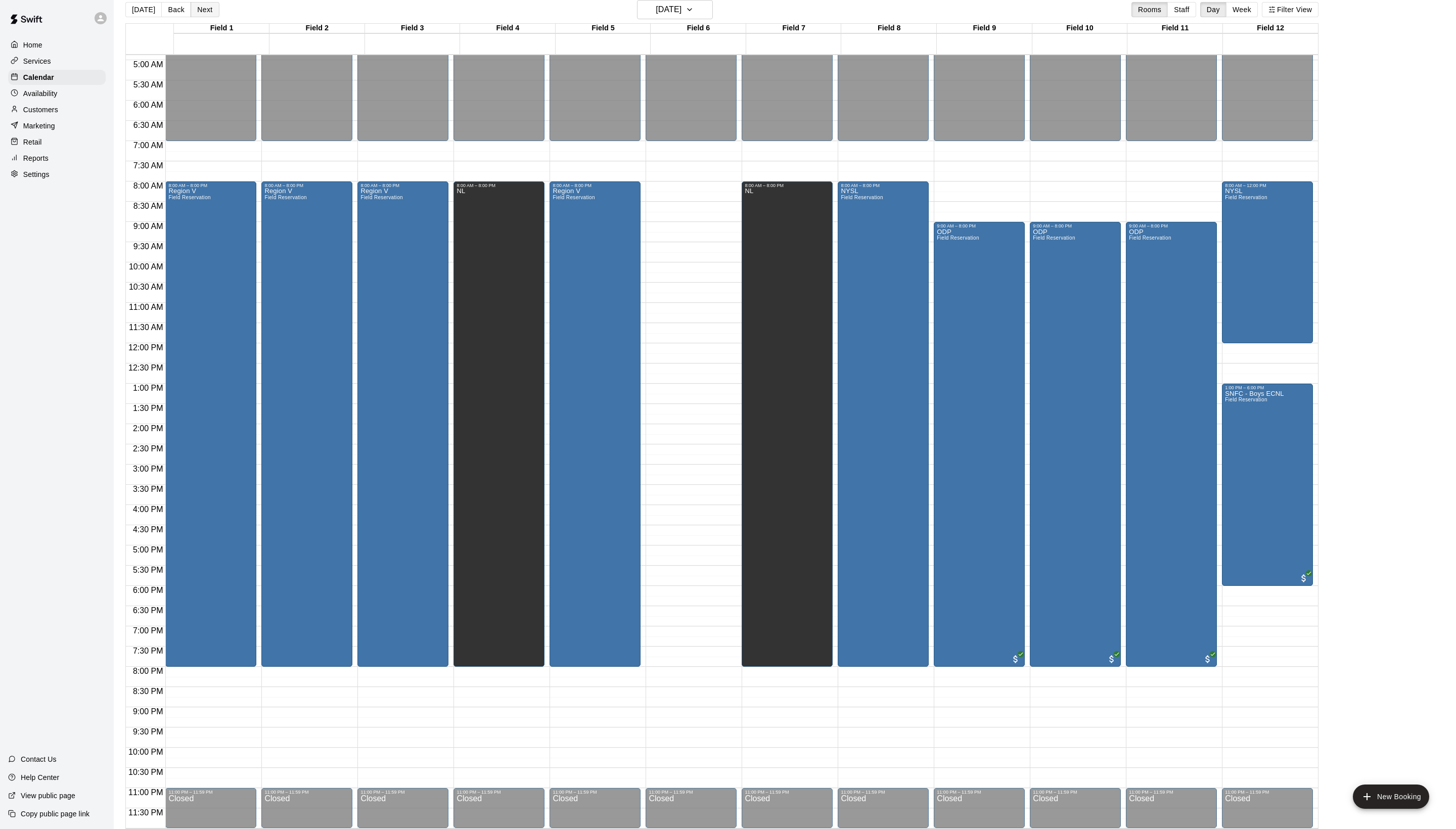
click at [214, 14] on button "Next" at bounding box center [205, 10] width 29 height 15
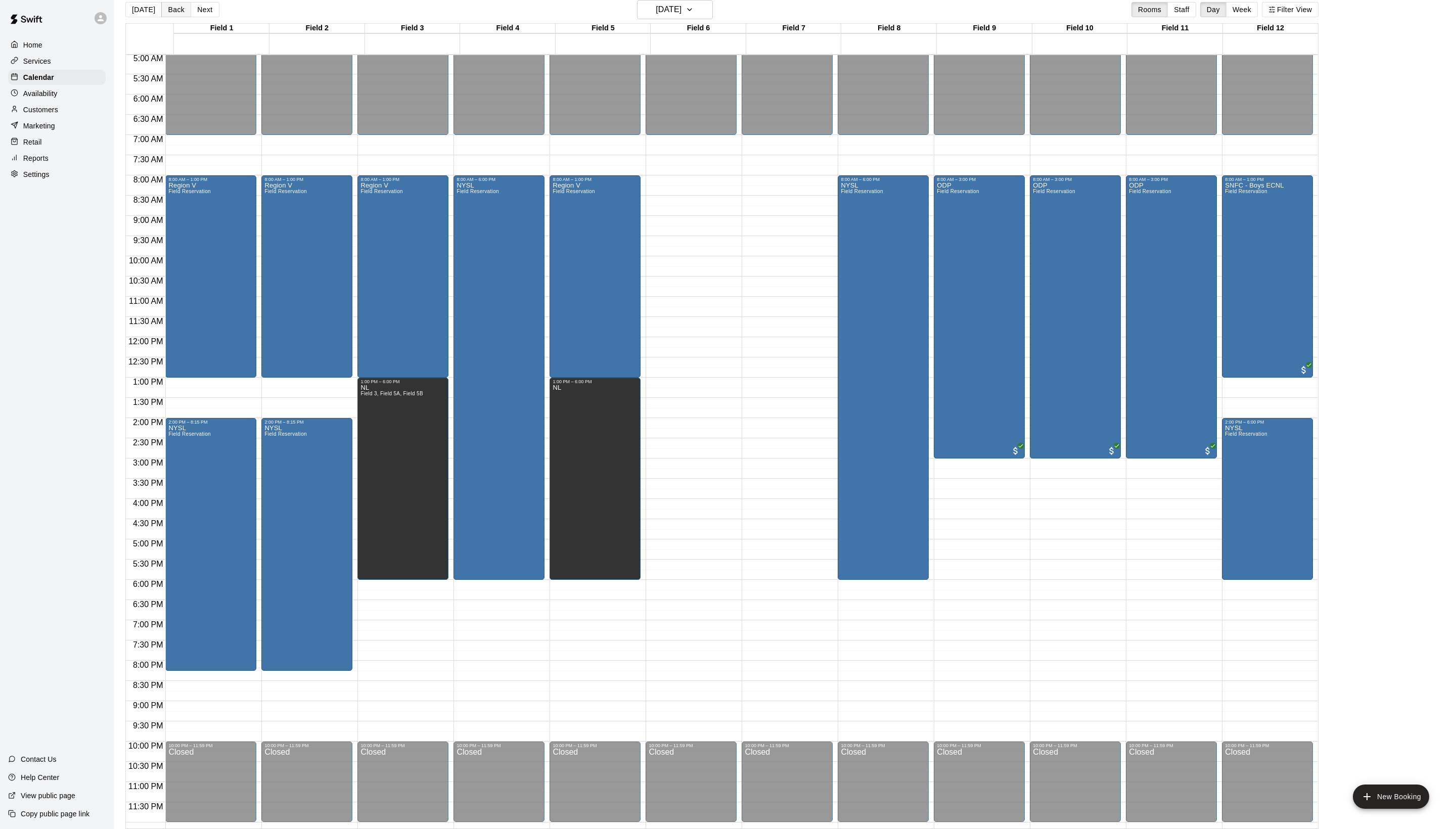
click at [189, 15] on button "Back" at bounding box center [176, 10] width 30 height 15
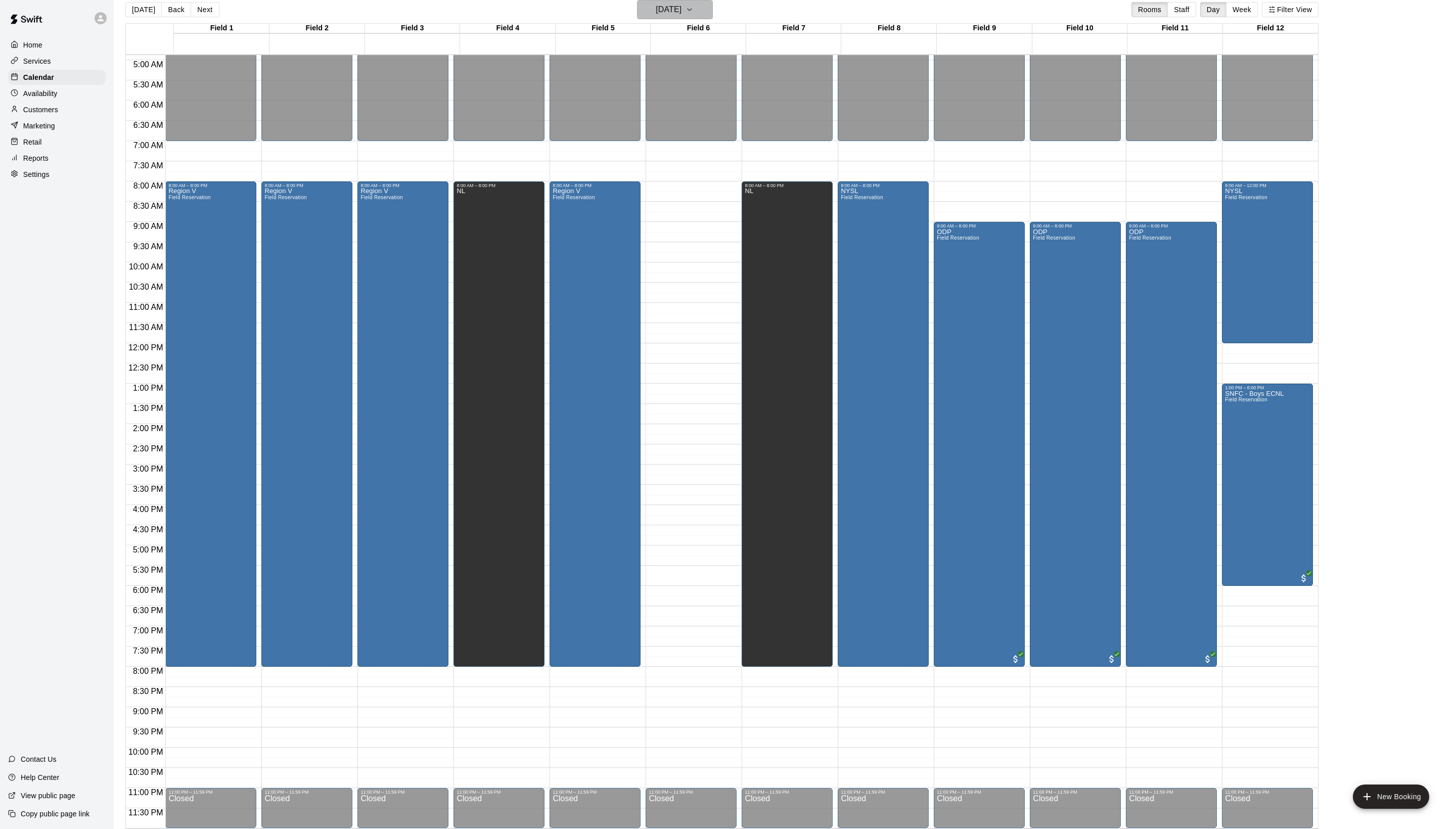
click at [637, 2] on button "[DATE]" at bounding box center [675, 10] width 76 height 19
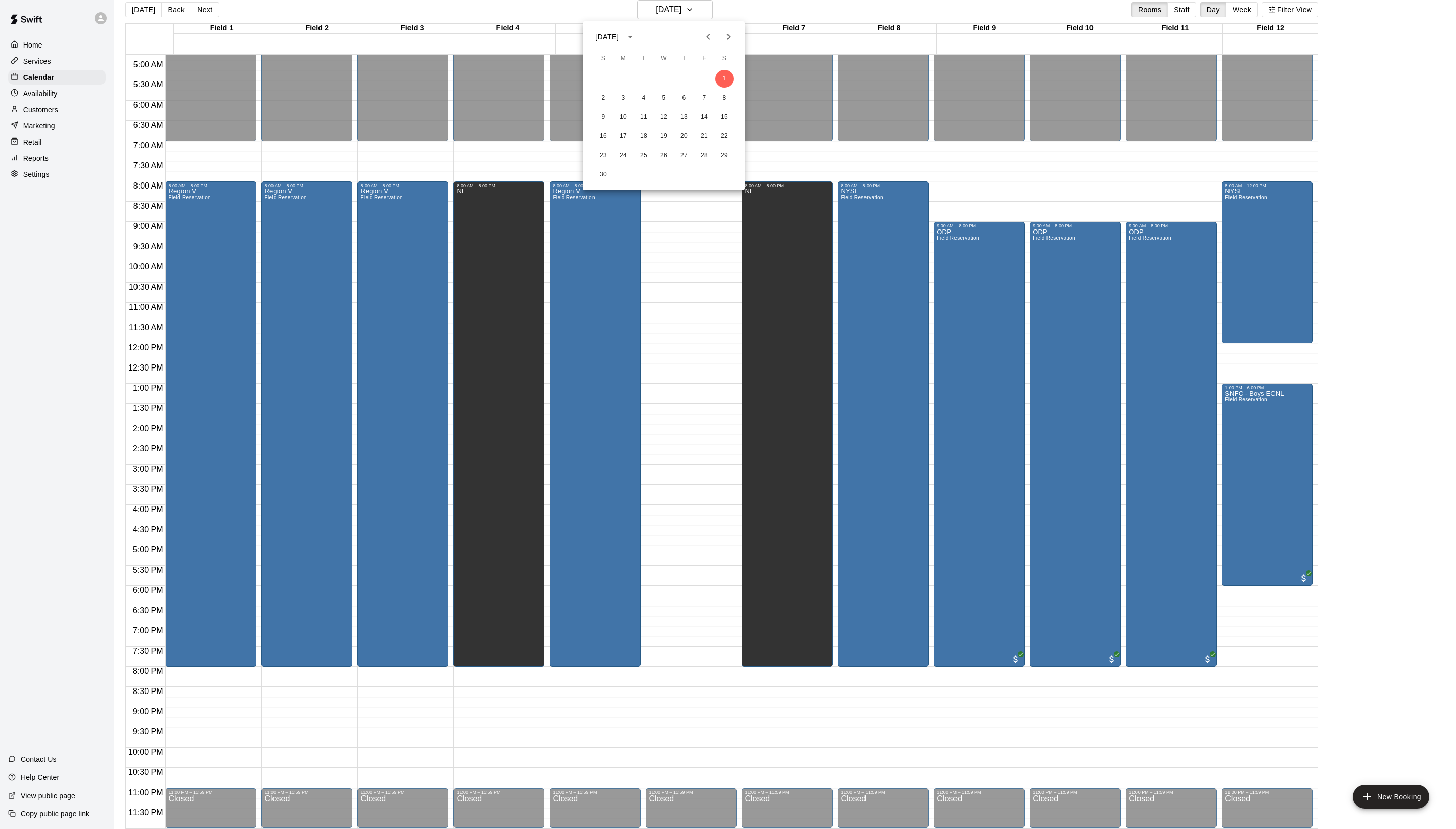
click at [703, 29] on button "Previous month" at bounding box center [707, 36] width 20 height 20
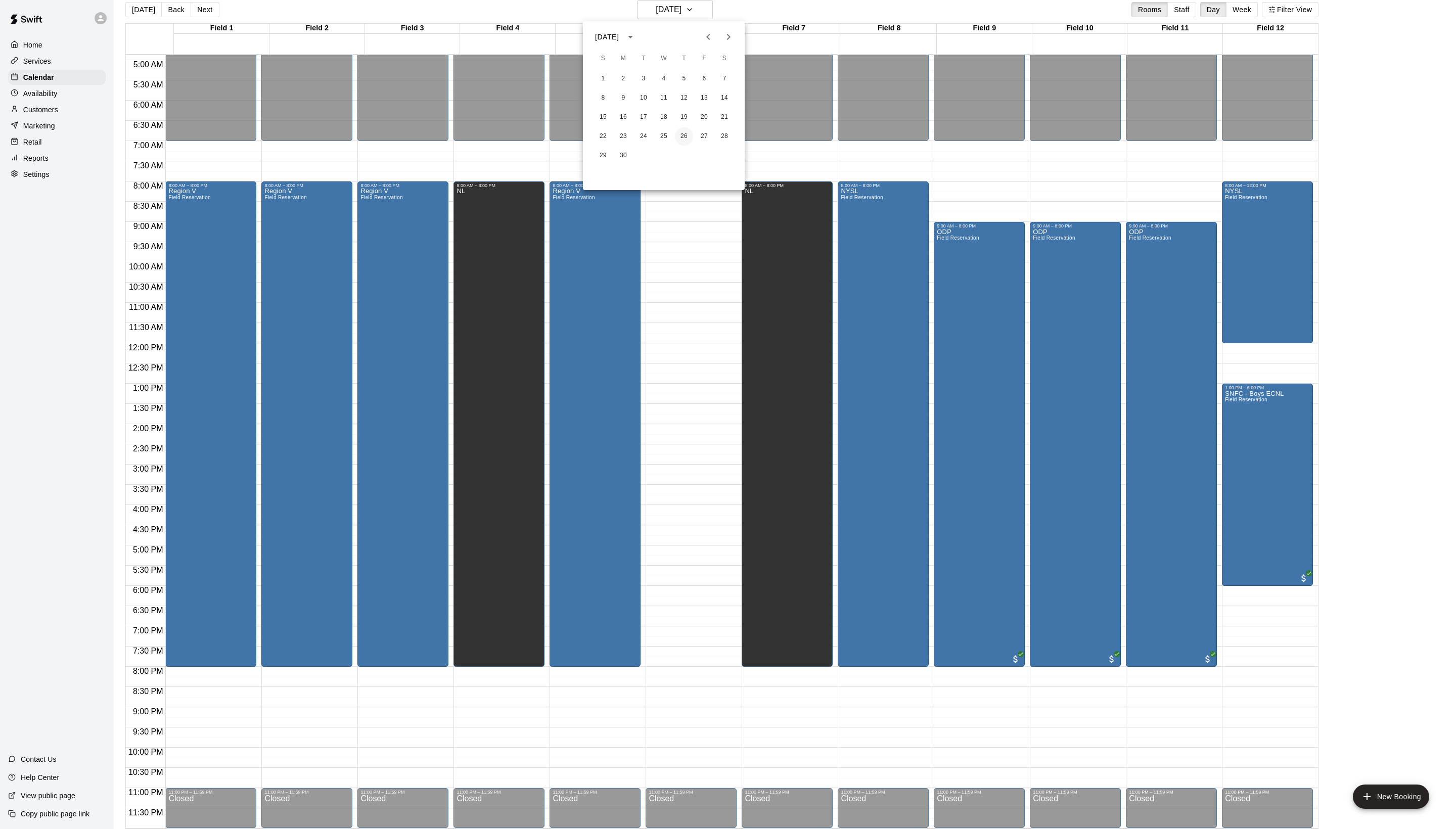
click at [681, 136] on button "26" at bounding box center [684, 136] width 18 height 18
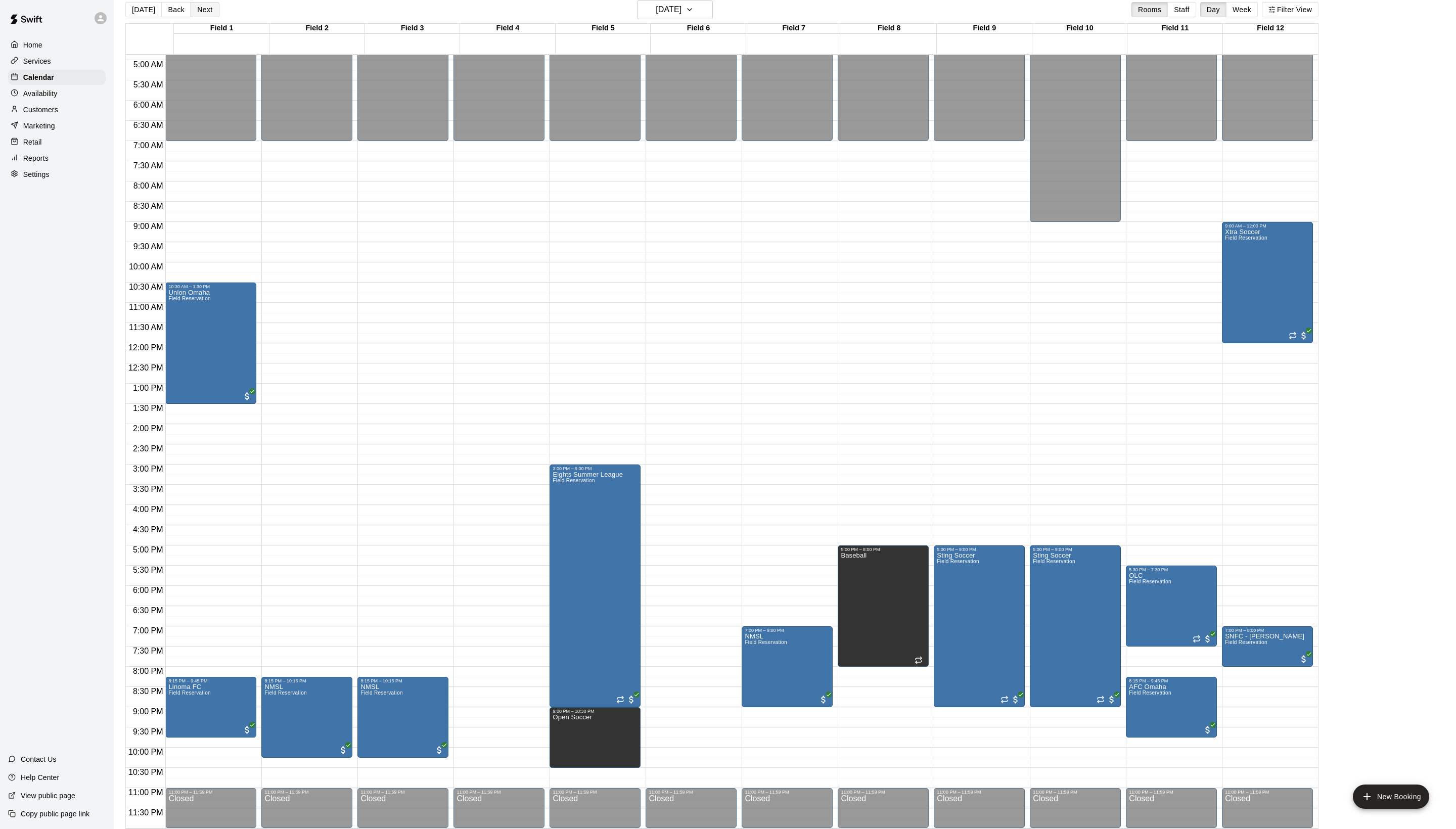
click at [219, 14] on button "Next" at bounding box center [205, 10] width 29 height 15
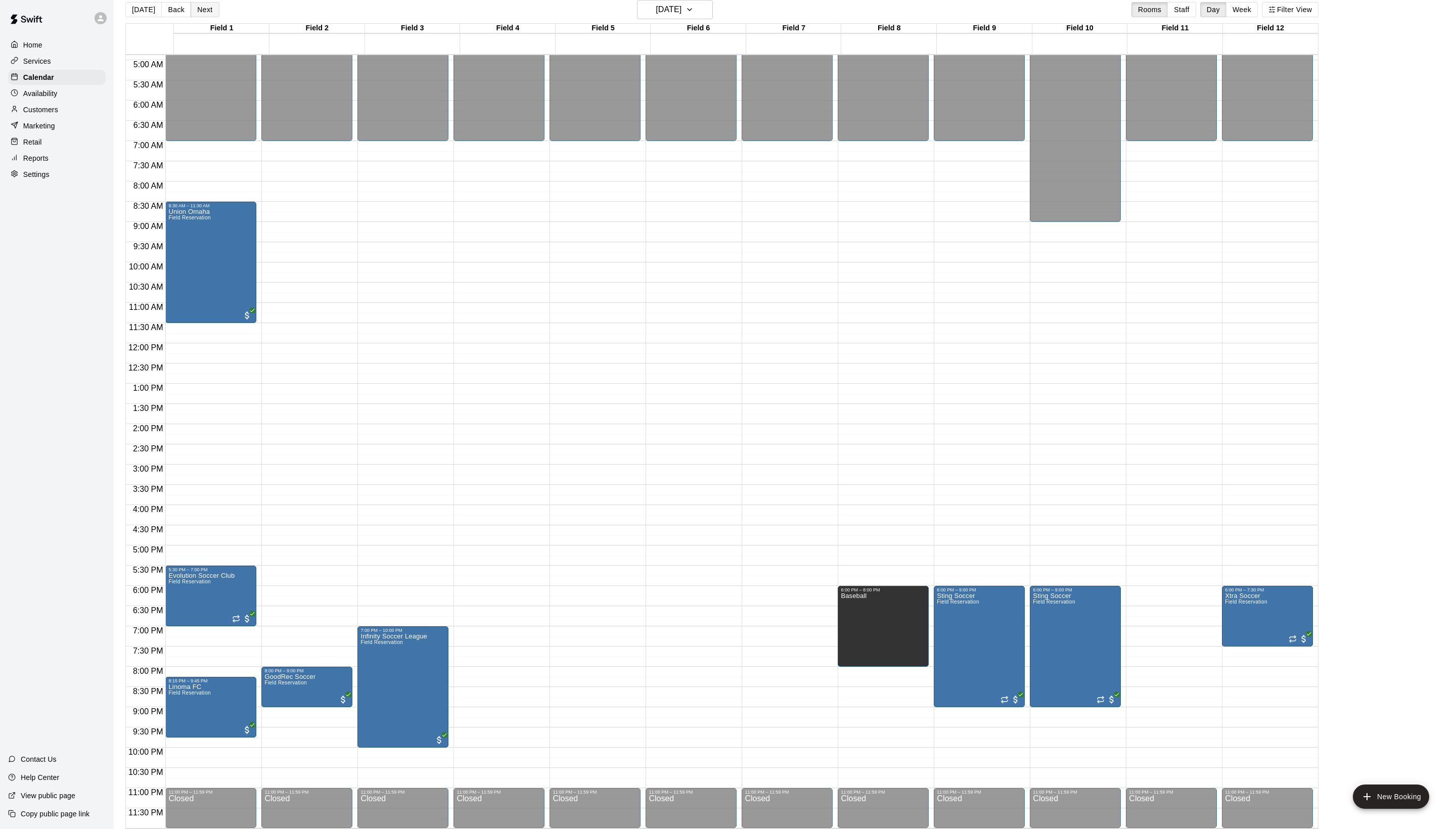
click at [219, 14] on button "Next" at bounding box center [205, 10] width 29 height 15
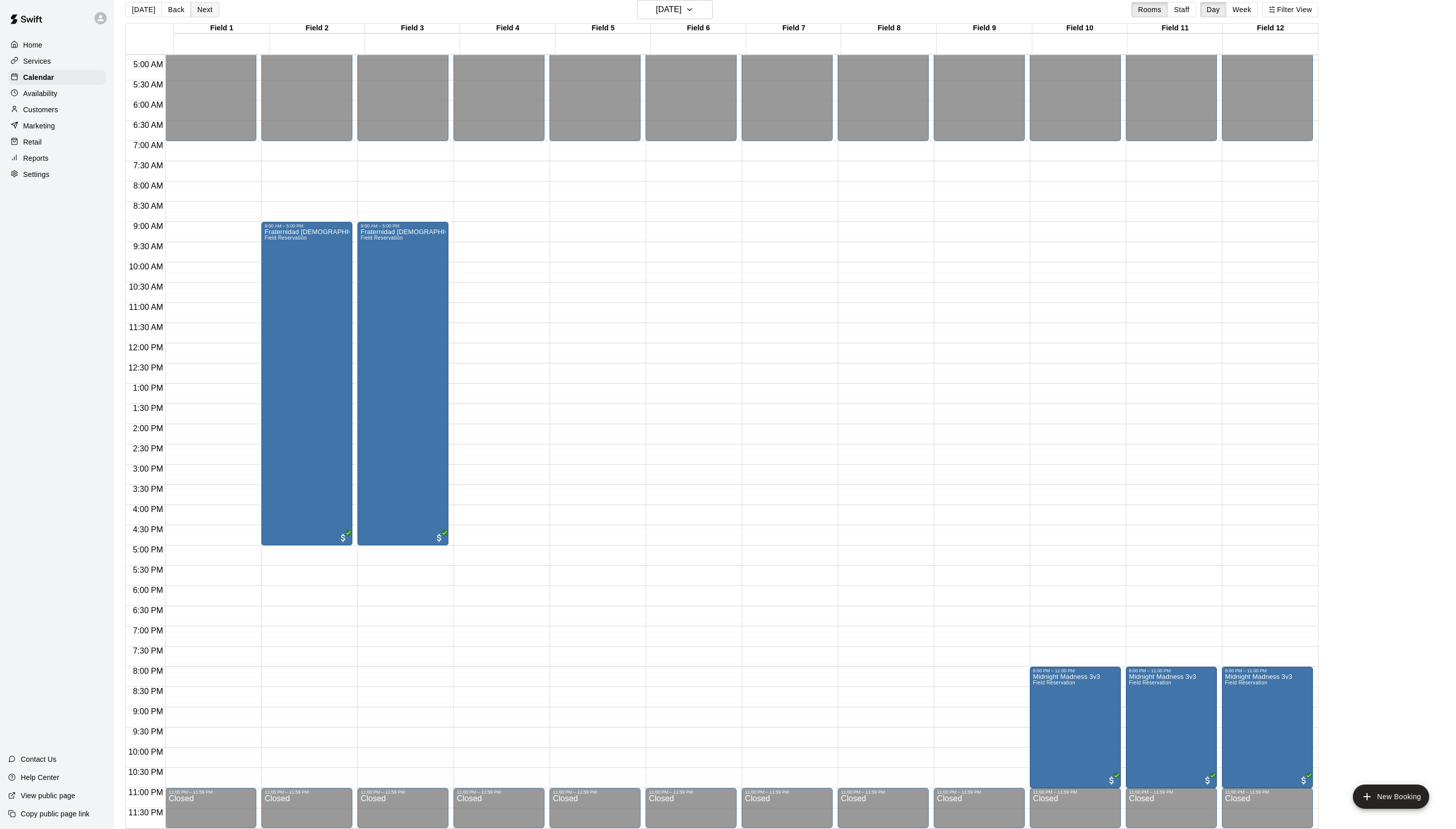
click at [219, 14] on button "Next" at bounding box center [205, 10] width 29 height 15
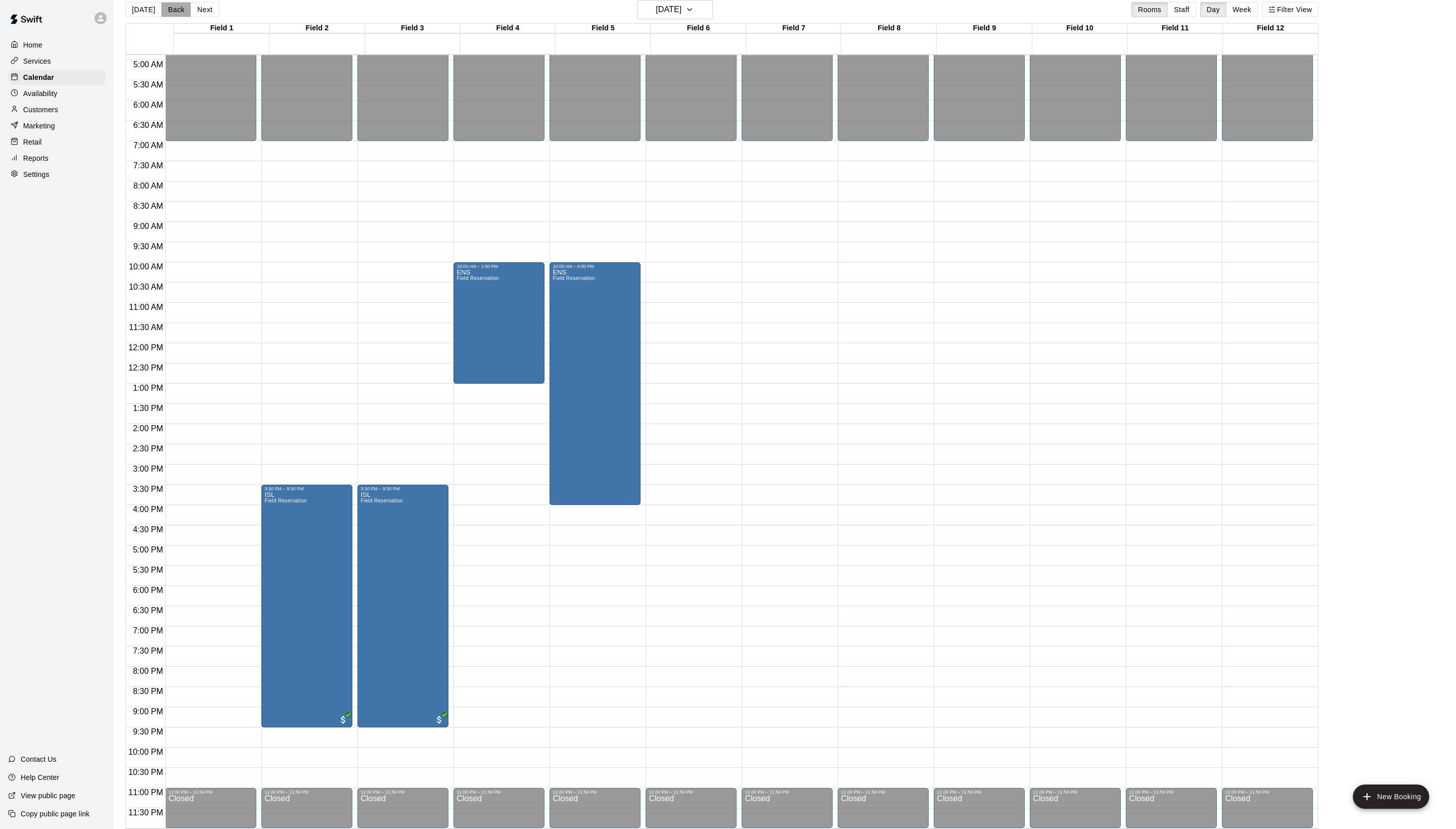
click at [185, 15] on button "Back" at bounding box center [176, 10] width 30 height 15
